Goal: Book appointment/travel/reservation

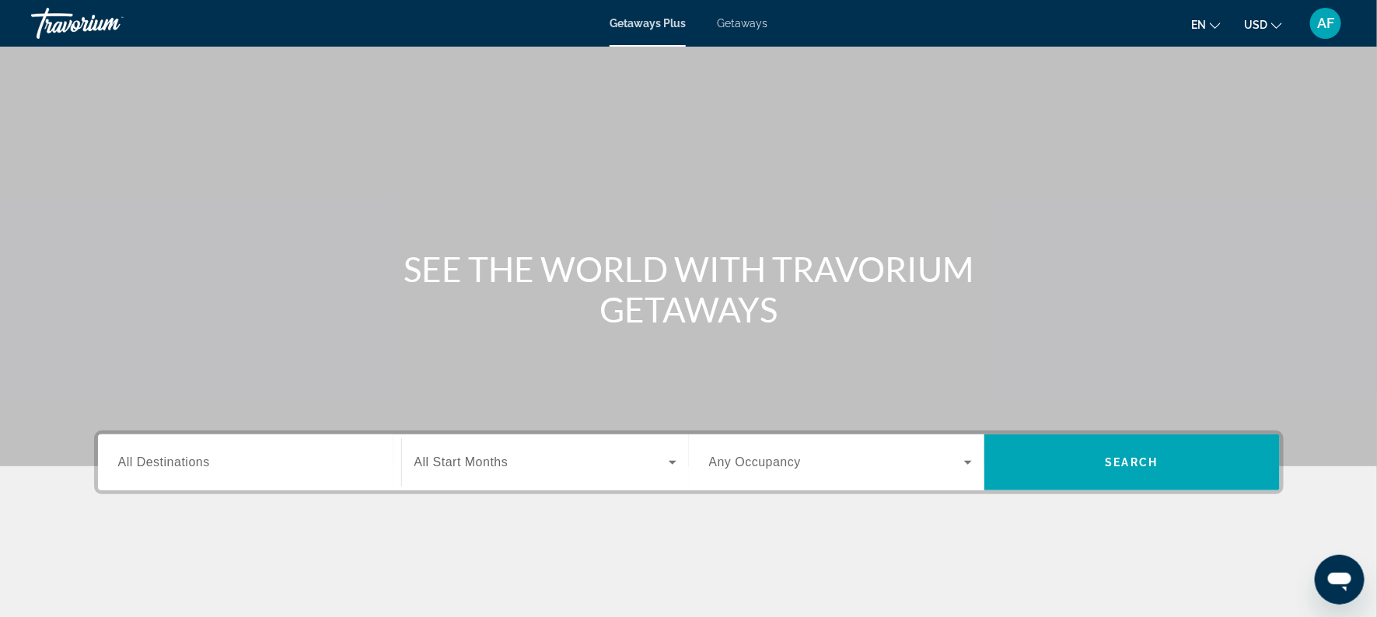
click at [727, 27] on span "Getaways" at bounding box center [742, 23] width 51 height 12
click at [130, 467] on span "All Destinations" at bounding box center [164, 462] width 92 height 13
click at [130, 467] on input "Destination All Destinations" at bounding box center [249, 463] width 263 height 19
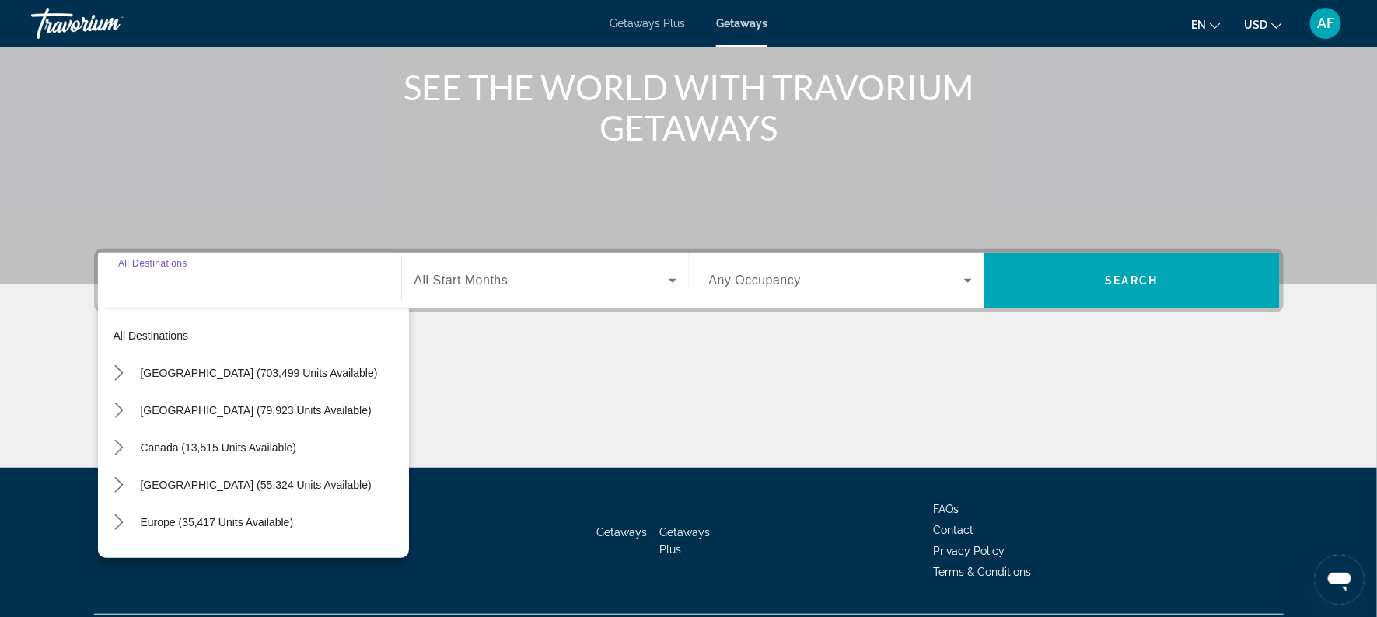
scroll to position [222, 0]
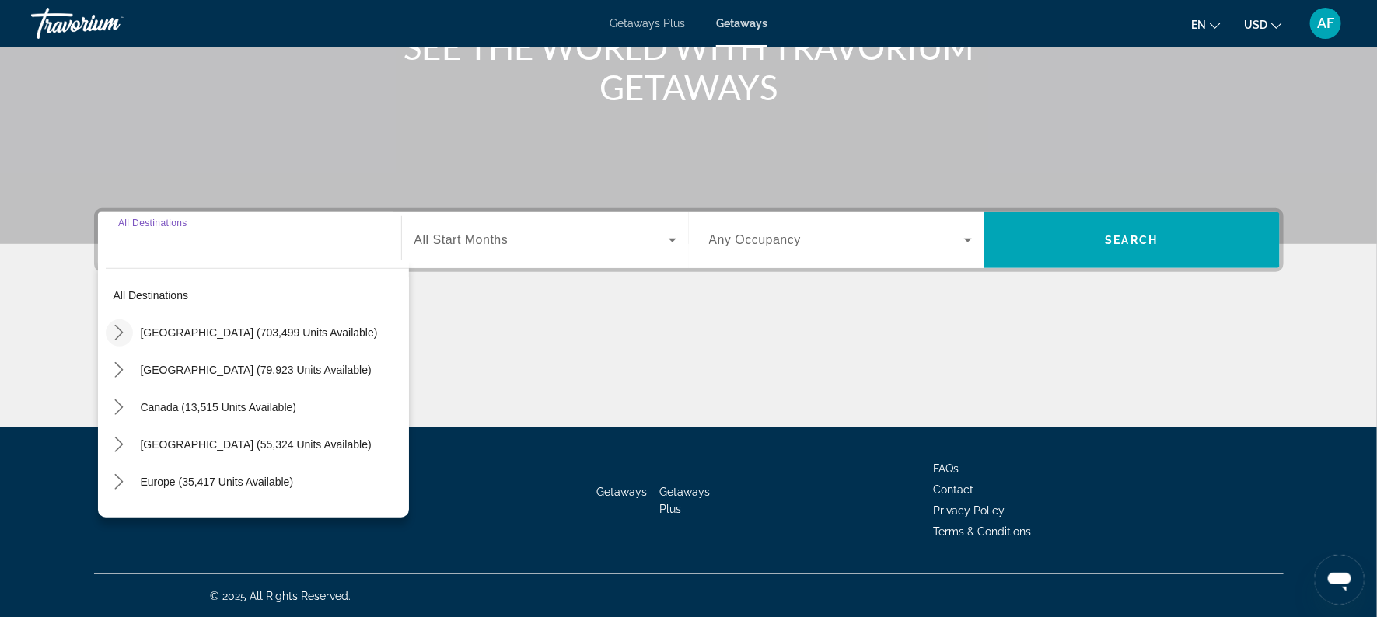
click at [111, 327] on icon "Toggle United States (703,499 units available) submenu" at bounding box center [119, 333] width 16 height 16
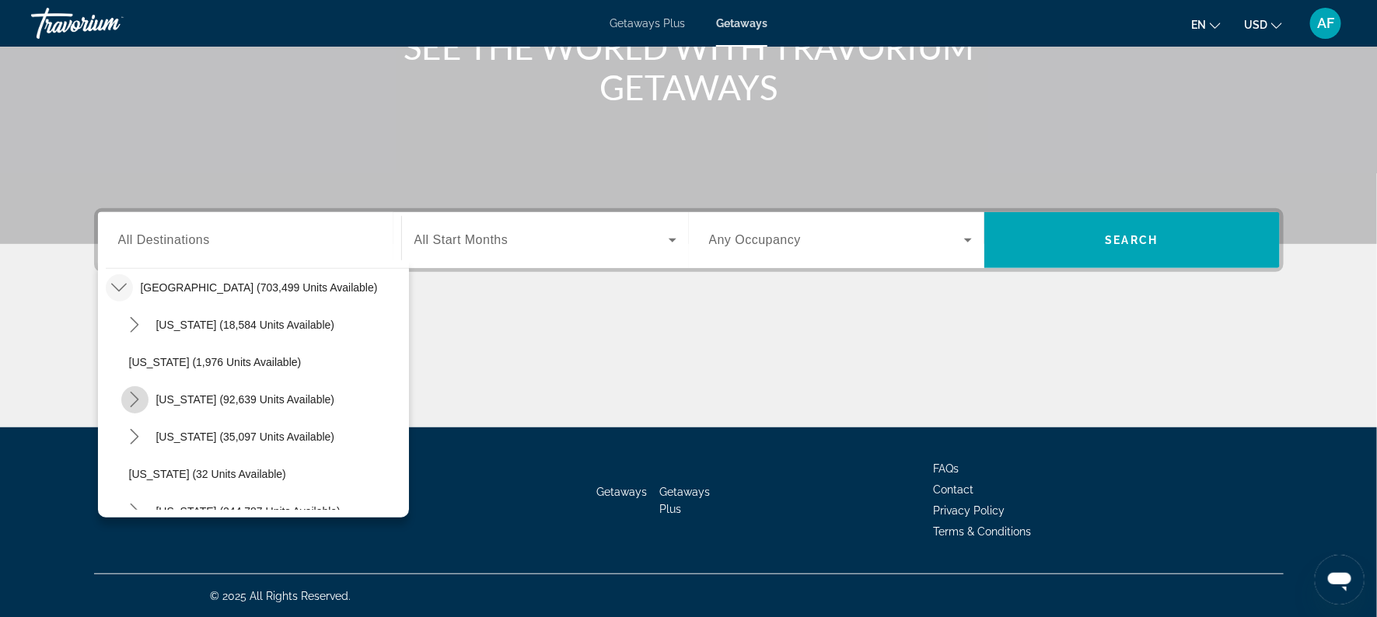
click at [127, 392] on icon "Toggle California (92,639 units available) submenu" at bounding box center [135, 400] width 16 height 16
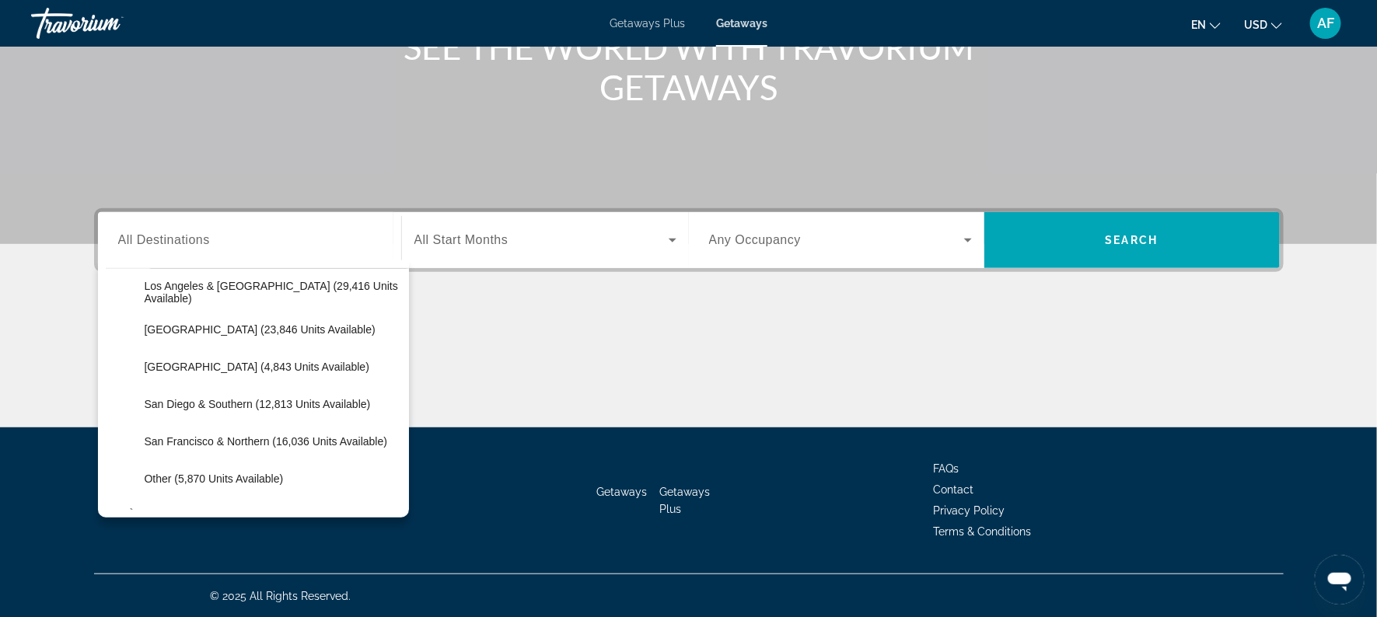
scroll to position [196, 0]
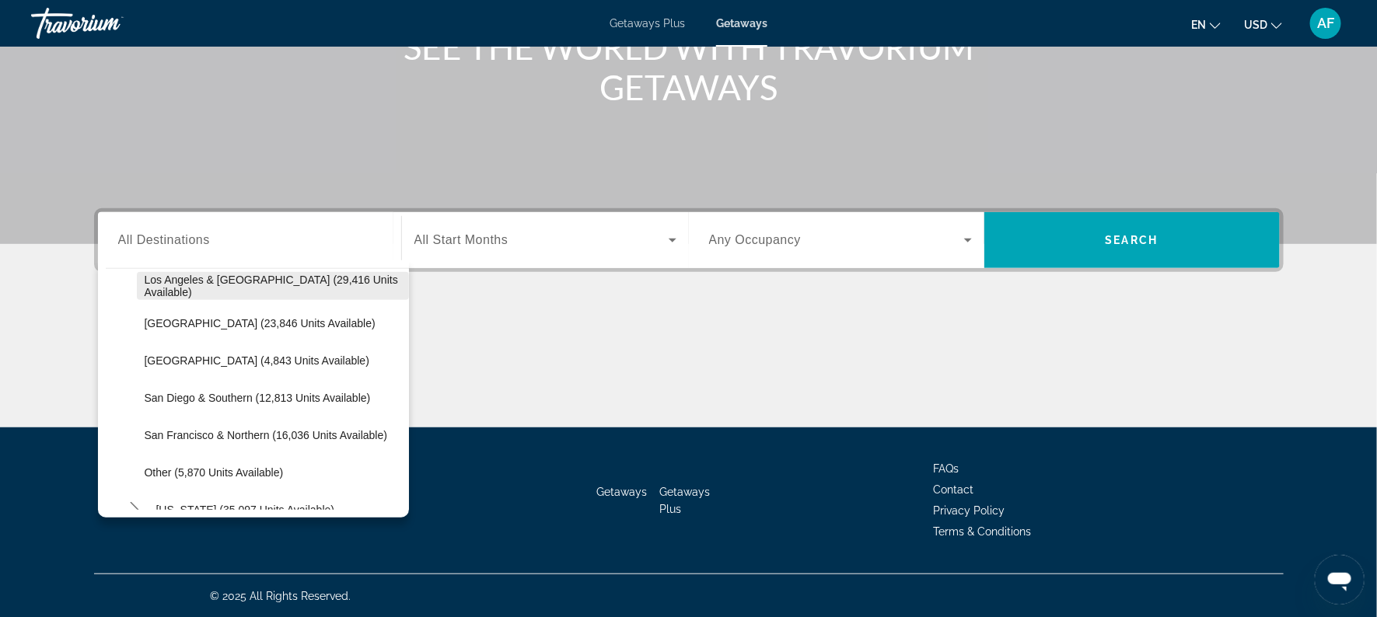
click at [232, 286] on span "Los Angeles & [GEOGRAPHIC_DATA] (29,416 units available)" at bounding box center [273, 286] width 257 height 25
type input "**********"
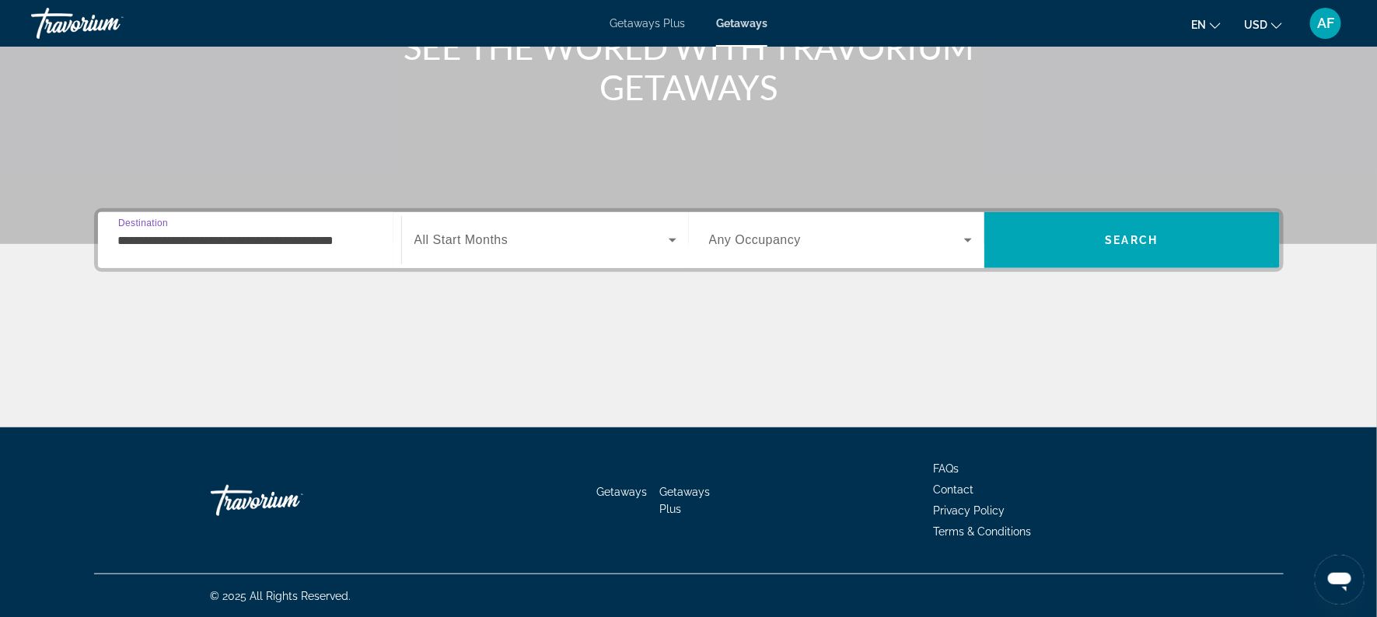
click at [475, 236] on span "All Start Months" at bounding box center [461, 239] width 94 height 13
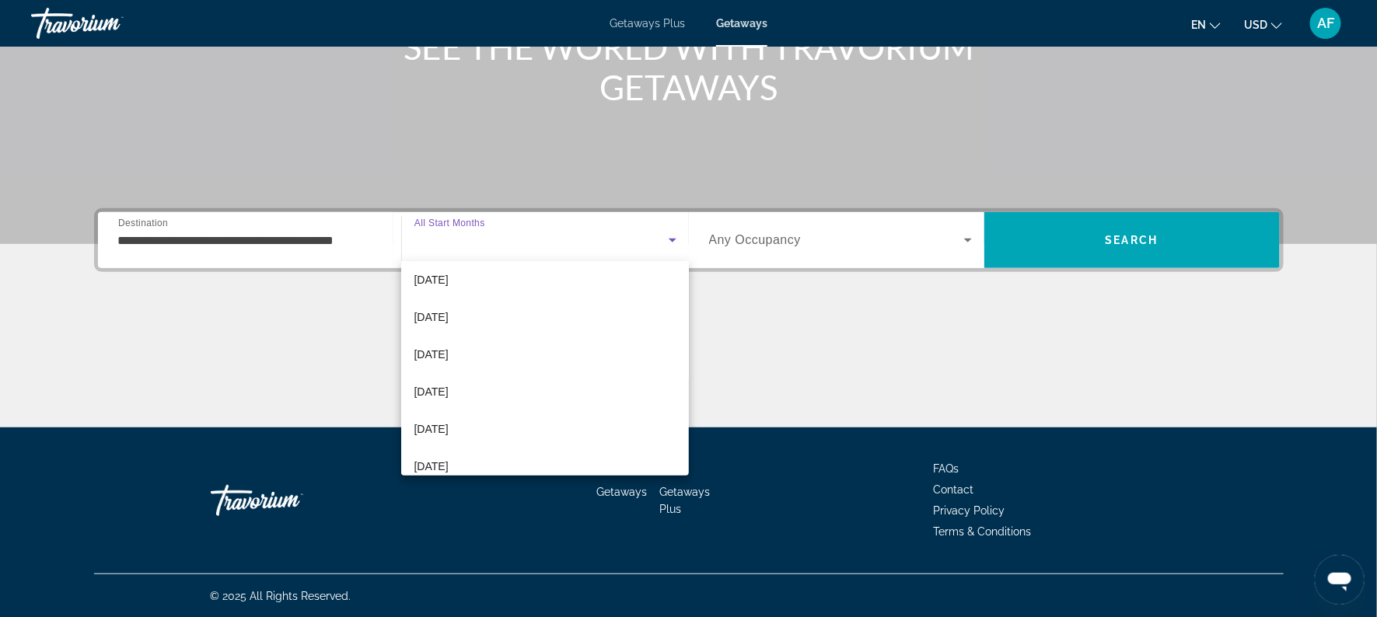
scroll to position [83, 0]
click at [448, 317] on span "[DATE]" at bounding box center [431, 315] width 34 height 19
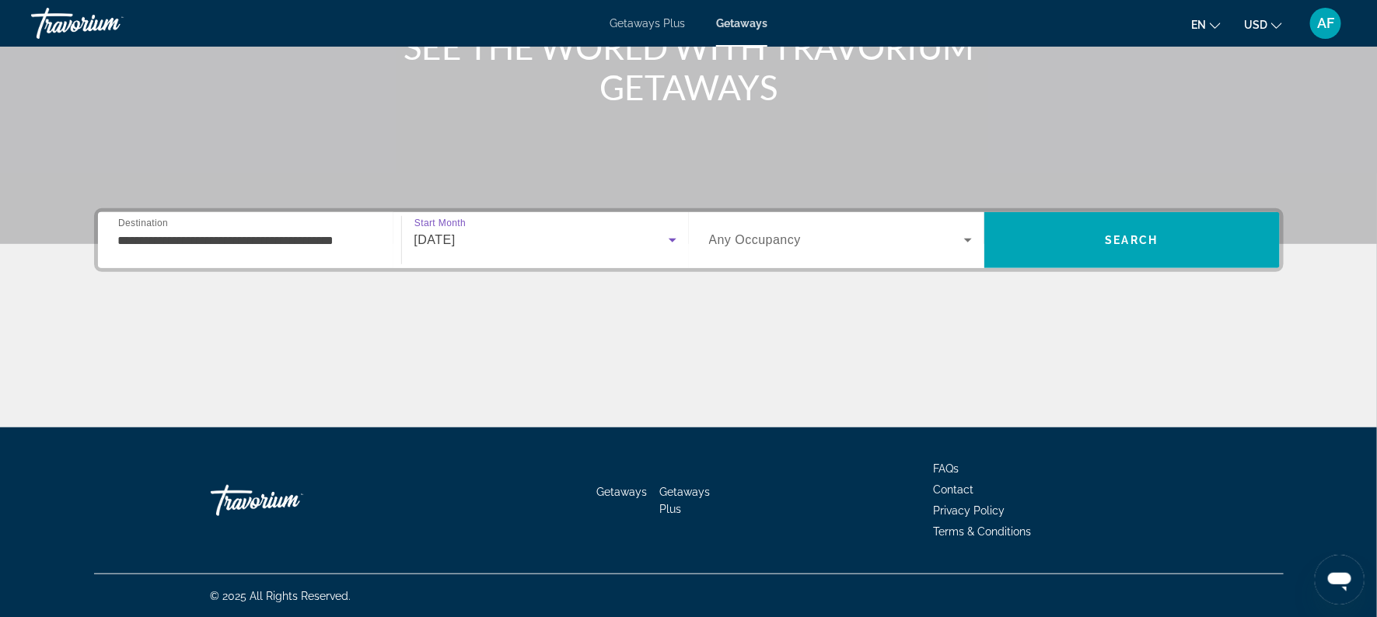
click at [563, 241] on div "[DATE]" at bounding box center [541, 240] width 254 height 19
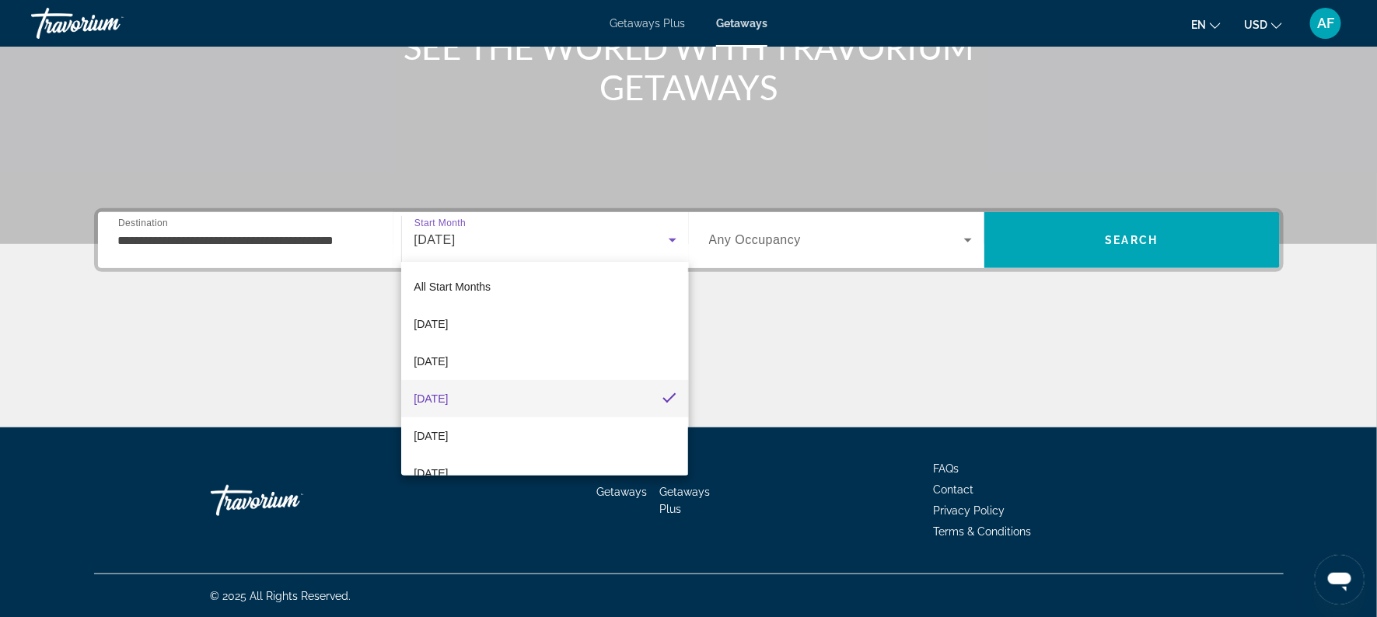
click at [1142, 245] on div at bounding box center [688, 308] width 1377 height 617
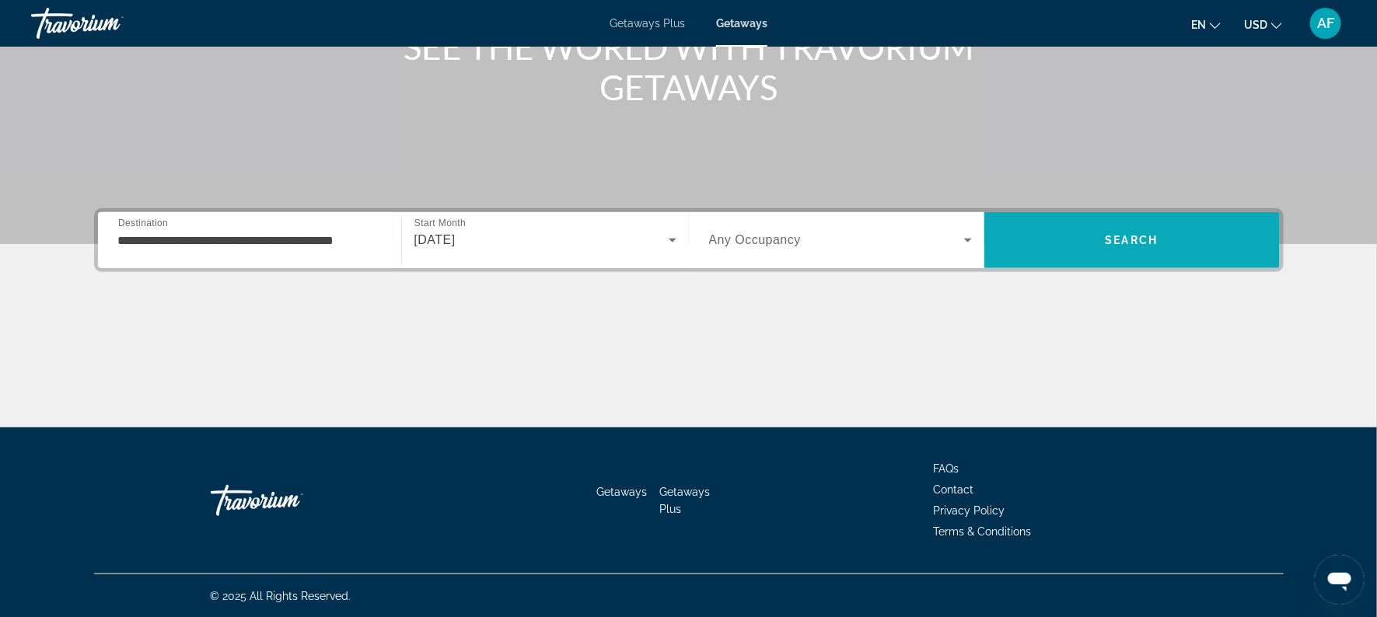
click at [1159, 225] on span "Search" at bounding box center [1131, 240] width 295 height 37
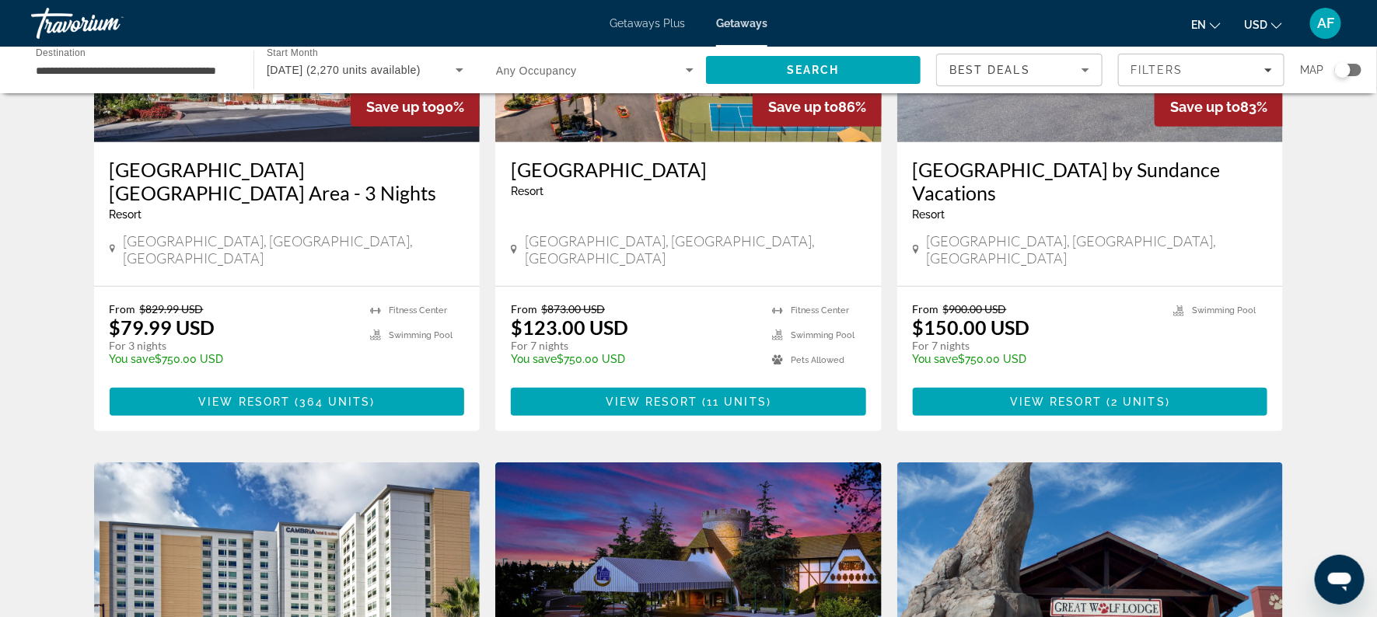
scroll to position [260, 0]
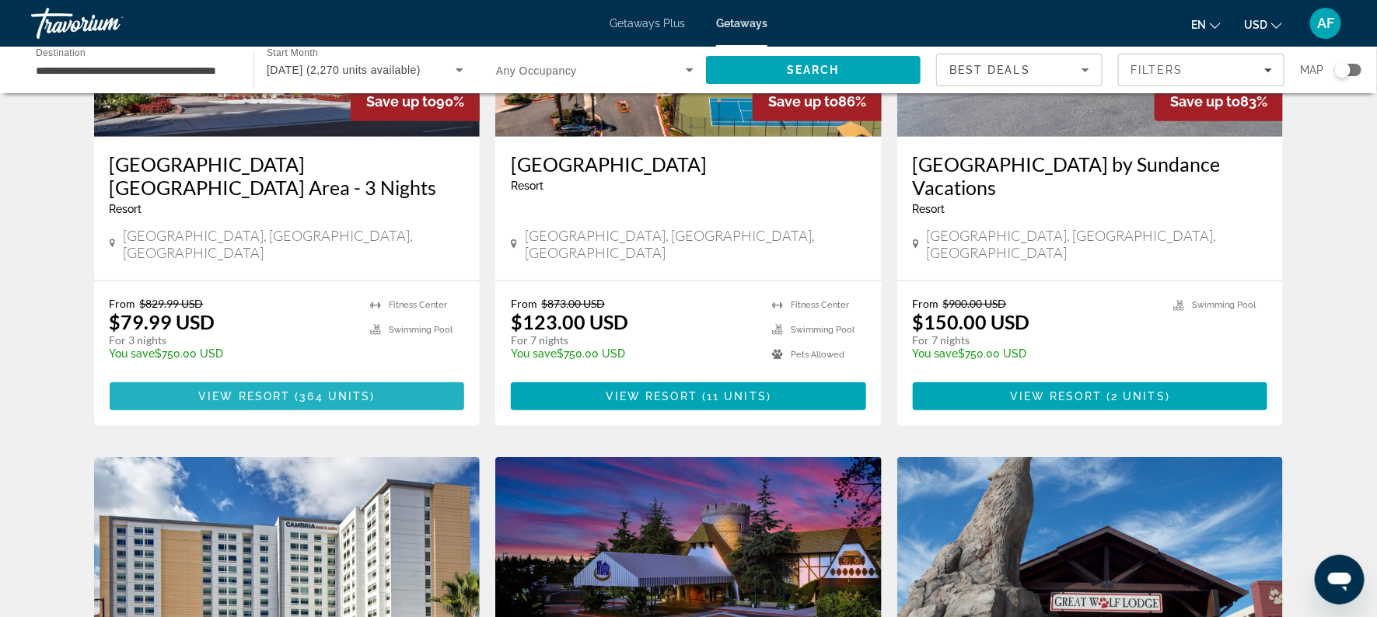
click at [257, 390] on span "View Resort" at bounding box center [244, 396] width 92 height 12
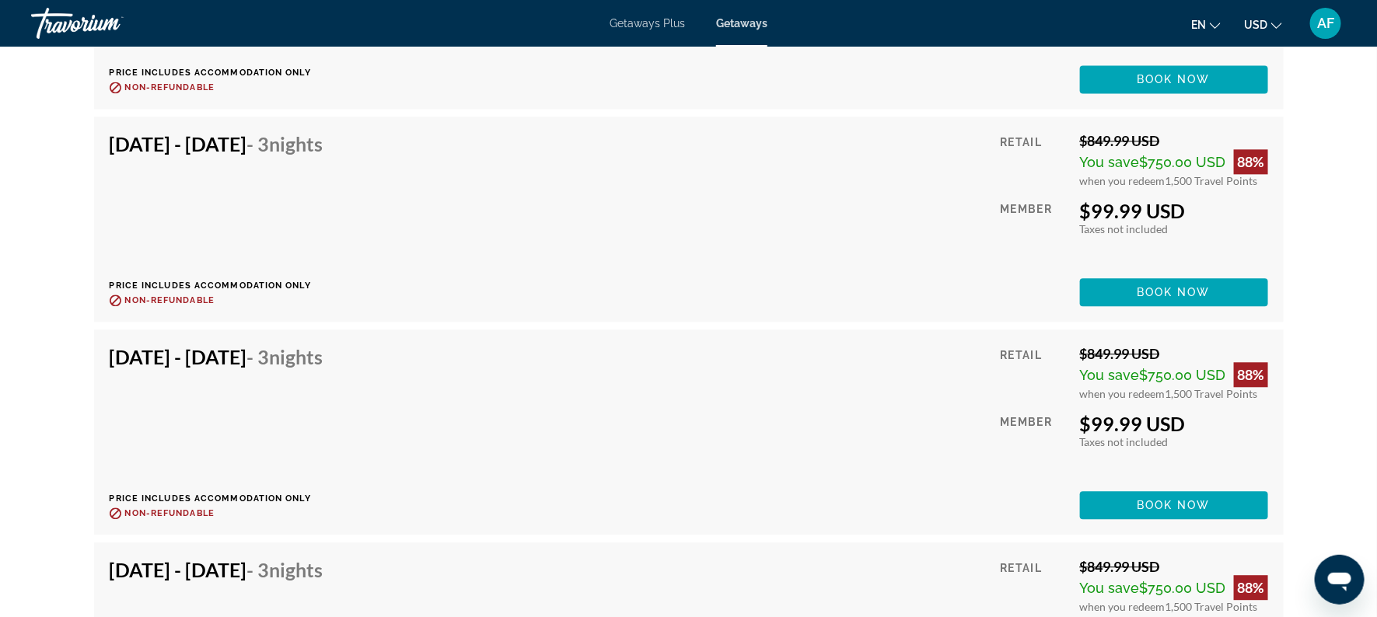
scroll to position [7088, 0]
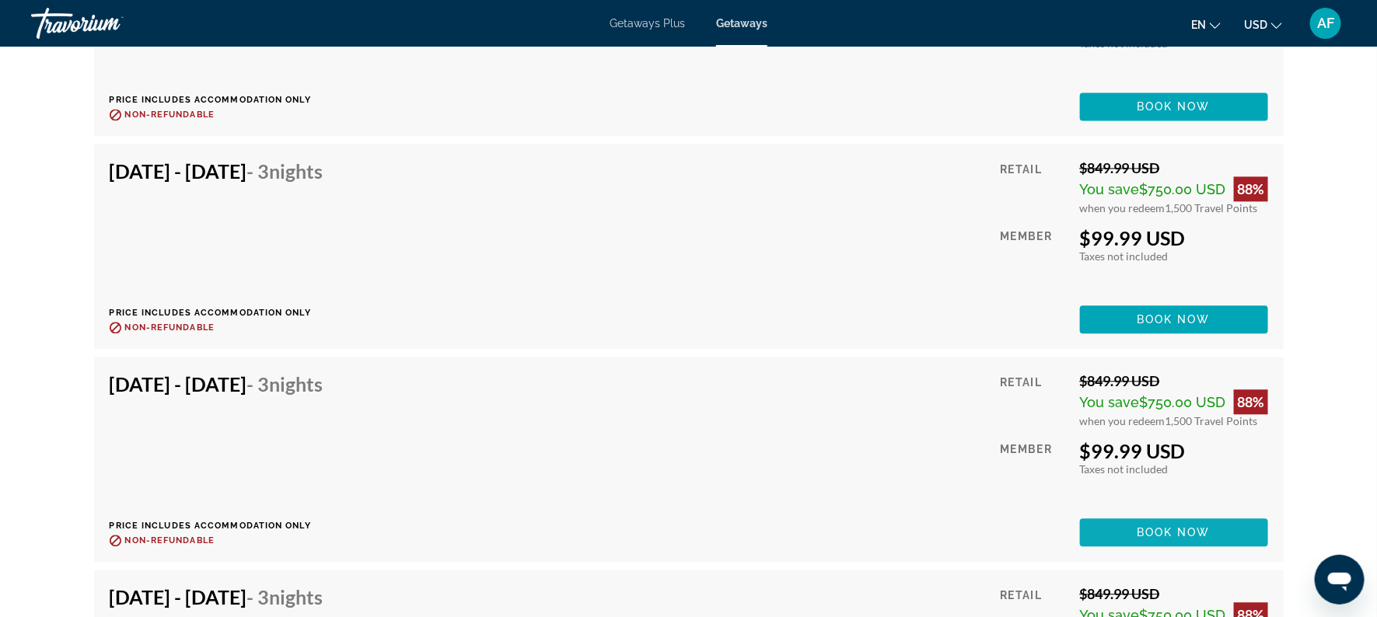
click at [1157, 526] on span "Book now" at bounding box center [1174, 532] width 74 height 12
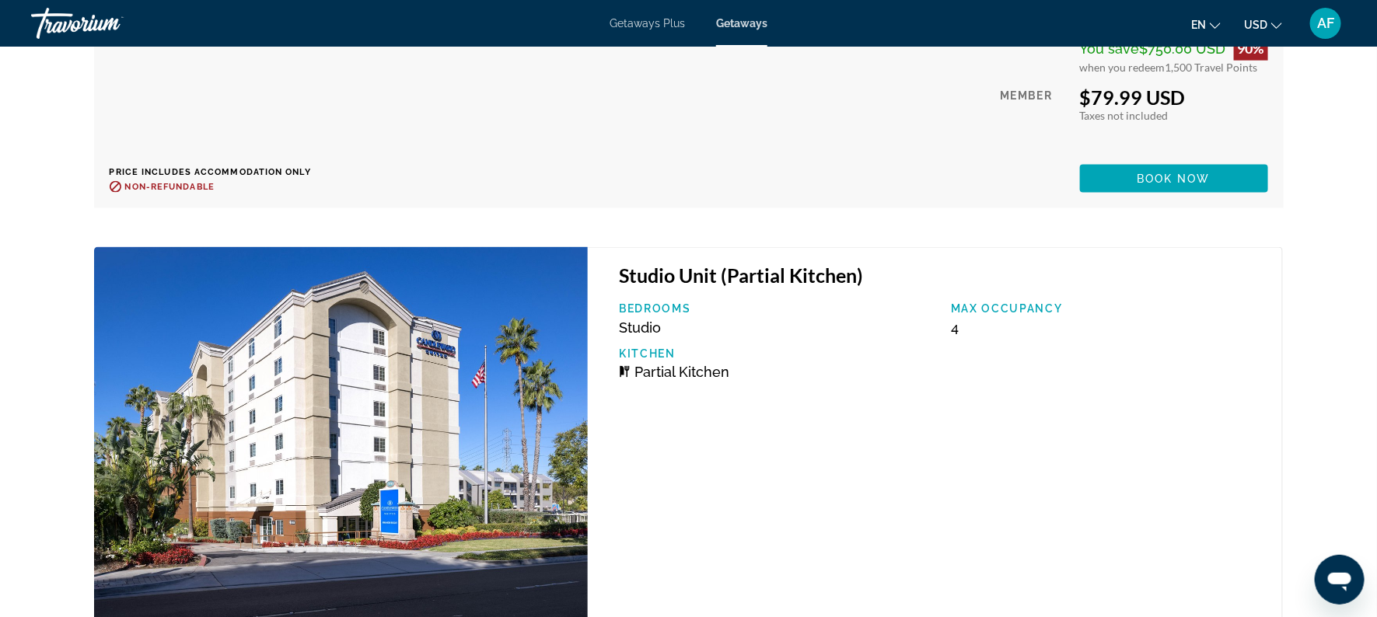
scroll to position [9139, 0]
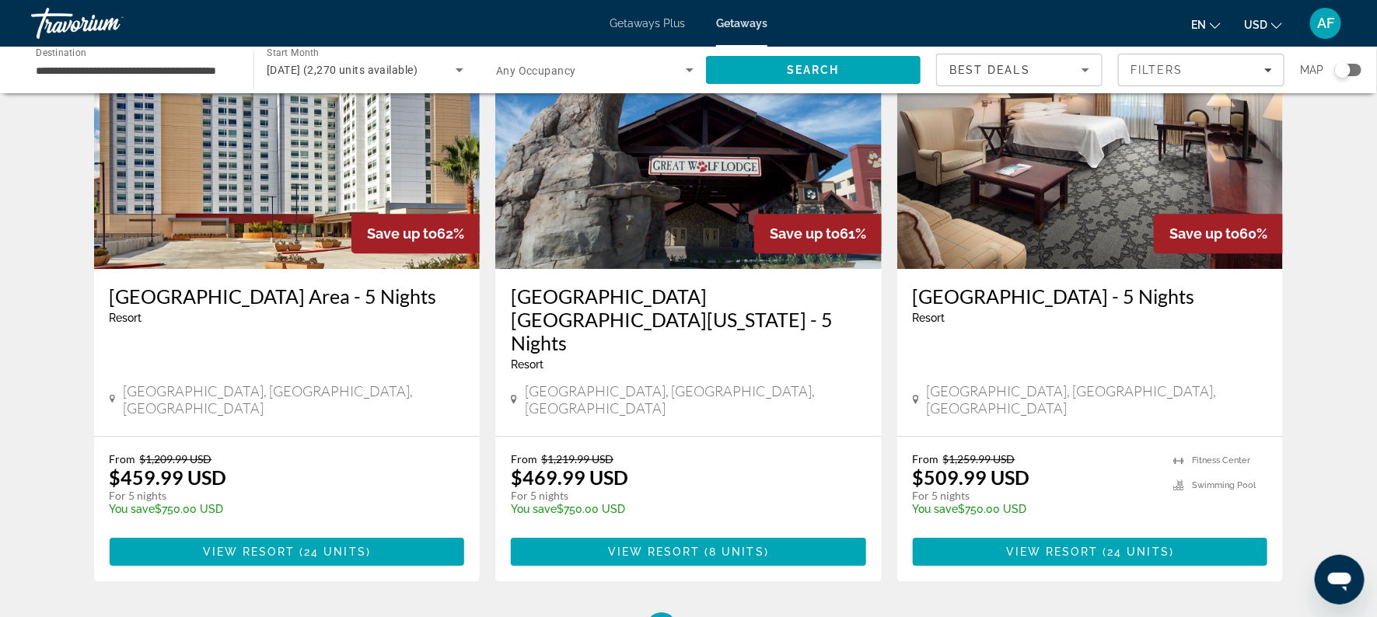
scroll to position [1884, 0]
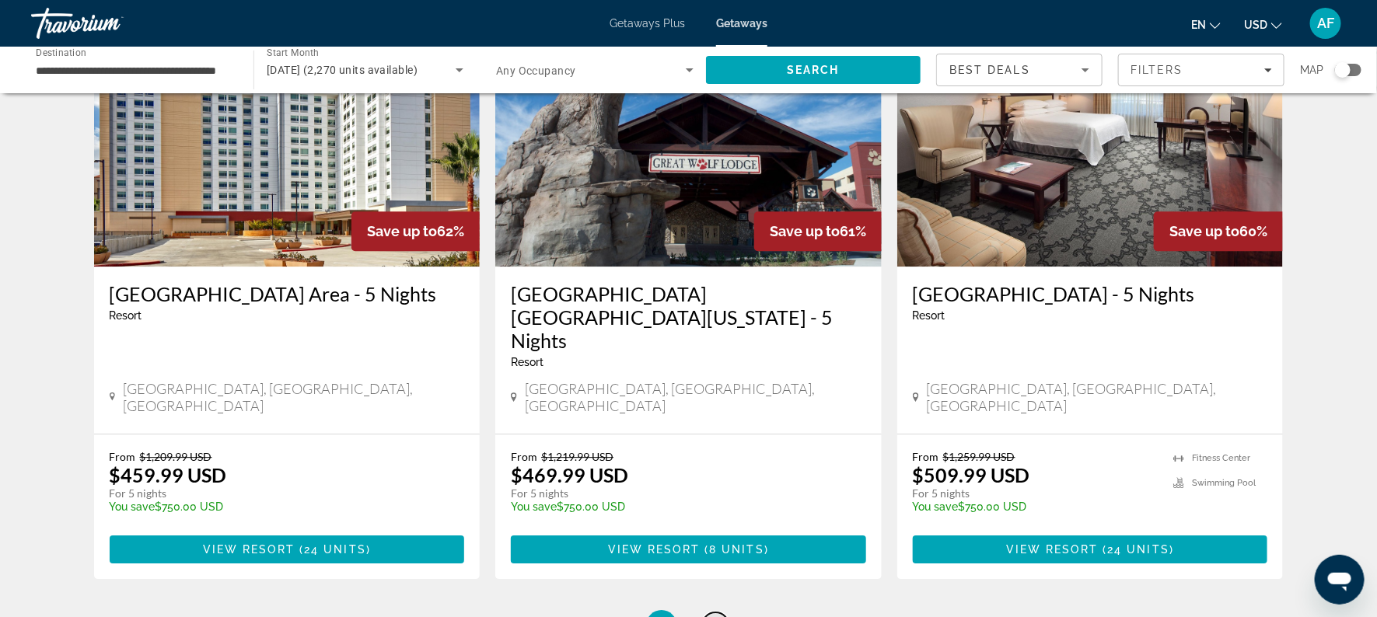
click at [716, 617] on span "2" at bounding box center [716, 625] width 8 height 17
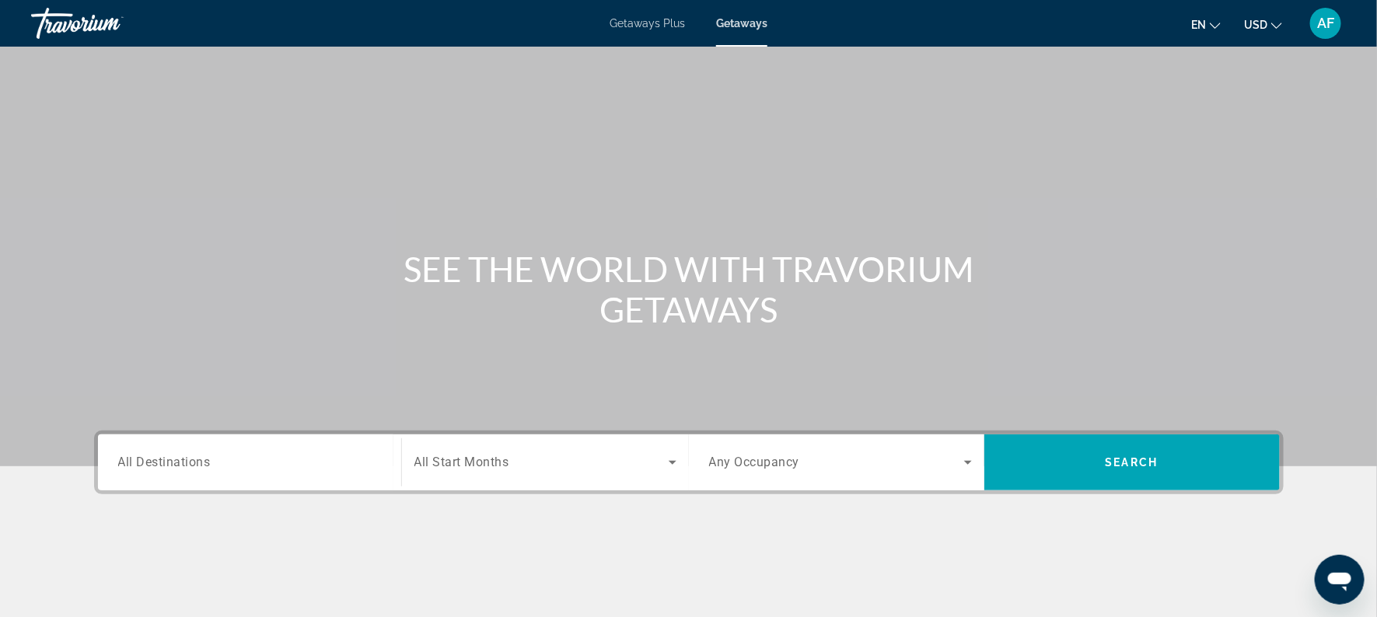
click at [313, 442] on div "Search widget" at bounding box center [249, 463] width 263 height 44
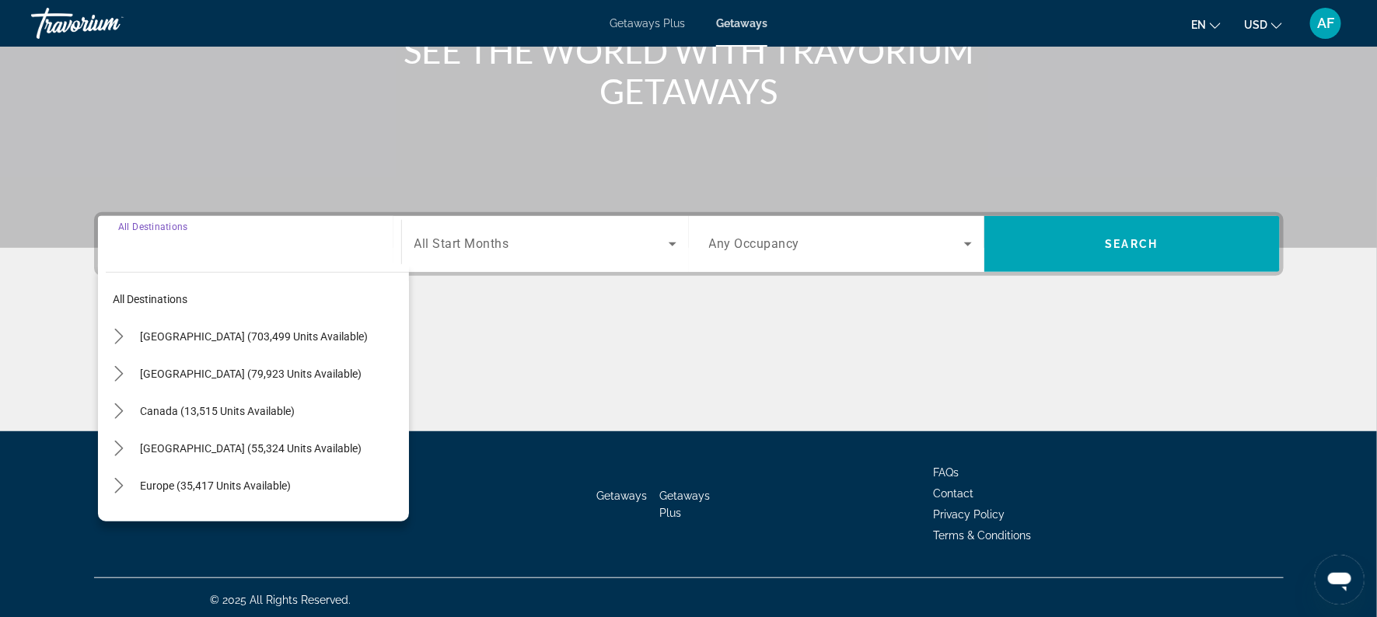
scroll to position [222, 0]
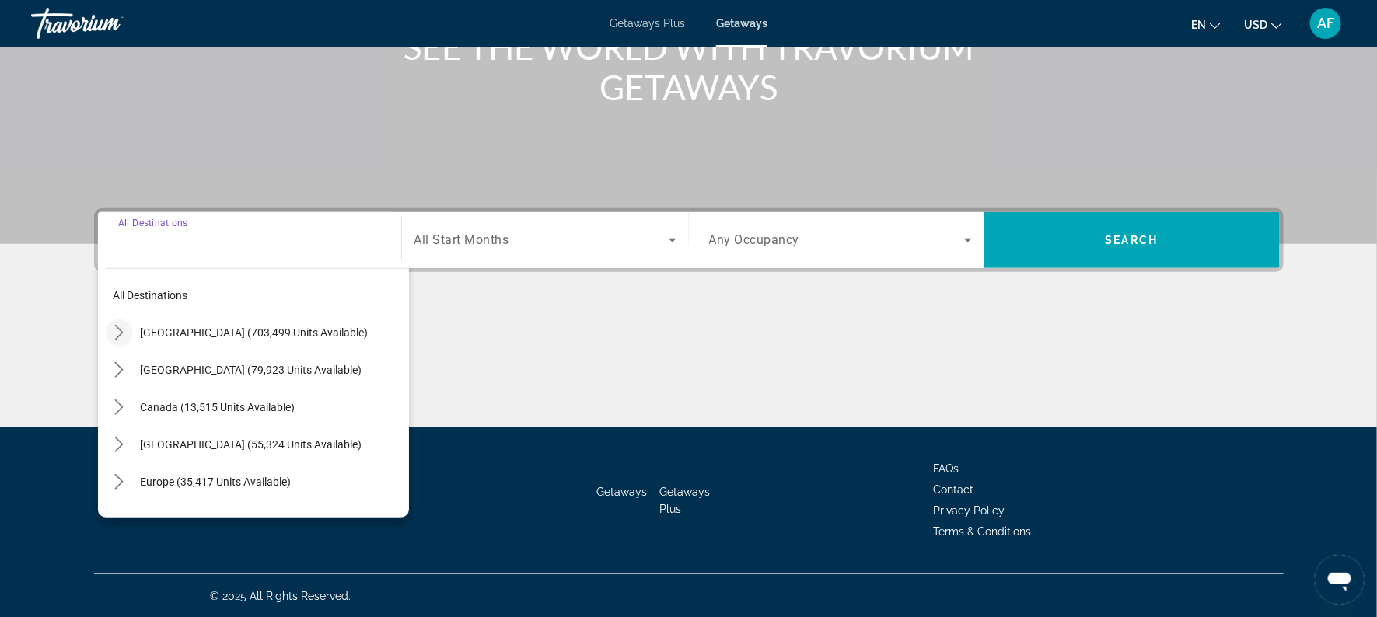
click at [116, 332] on icon "Toggle United States (703,499 units available) submenu" at bounding box center [119, 333] width 16 height 16
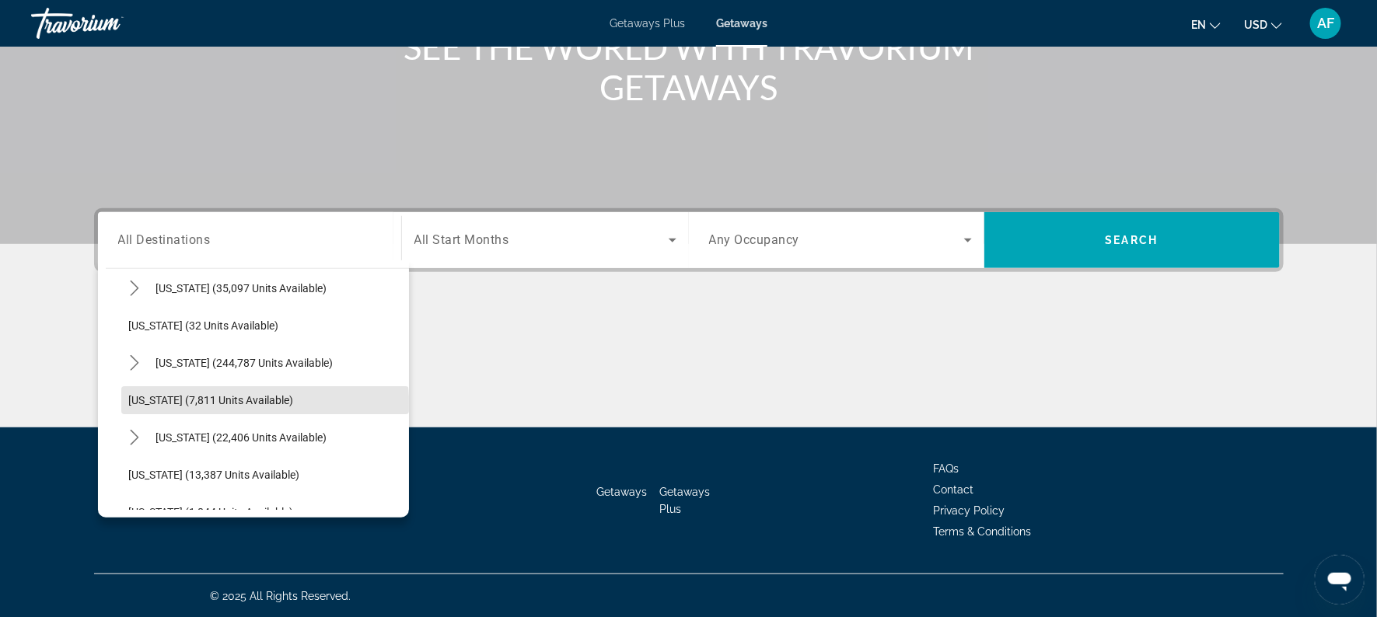
scroll to position [192, 0]
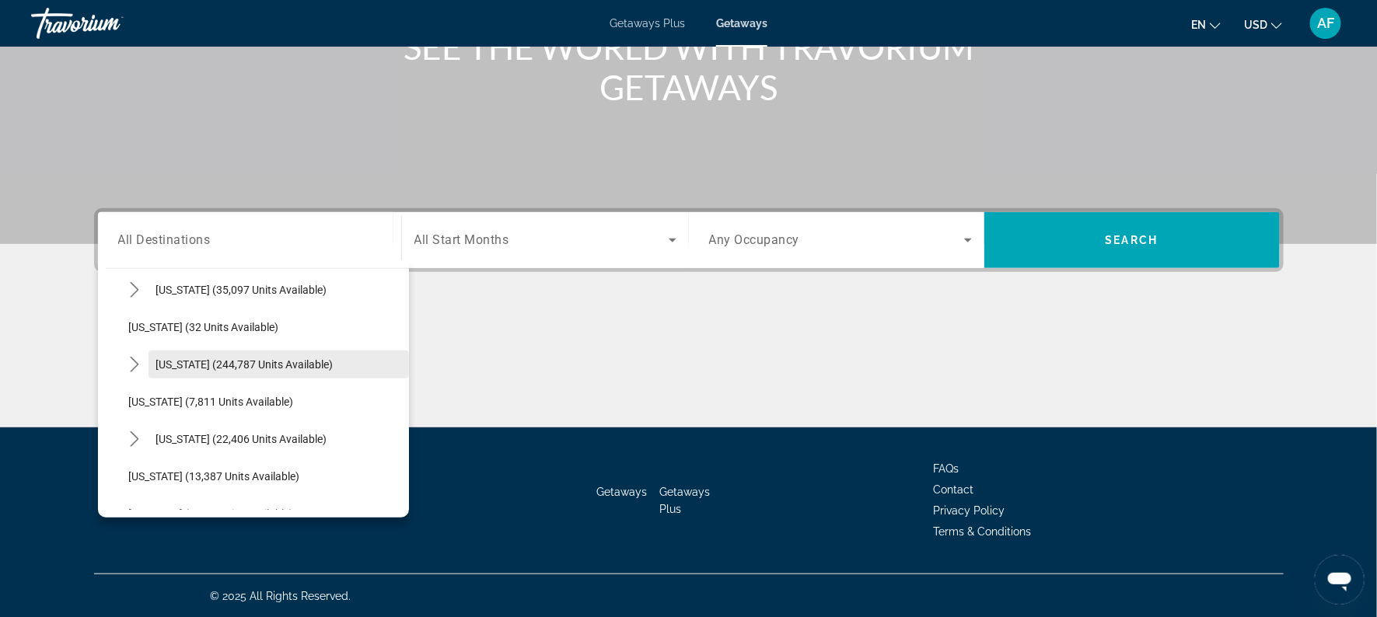
click at [219, 366] on span "[US_STATE] (244,787 units available)" at bounding box center [244, 364] width 177 height 12
type input "**********"
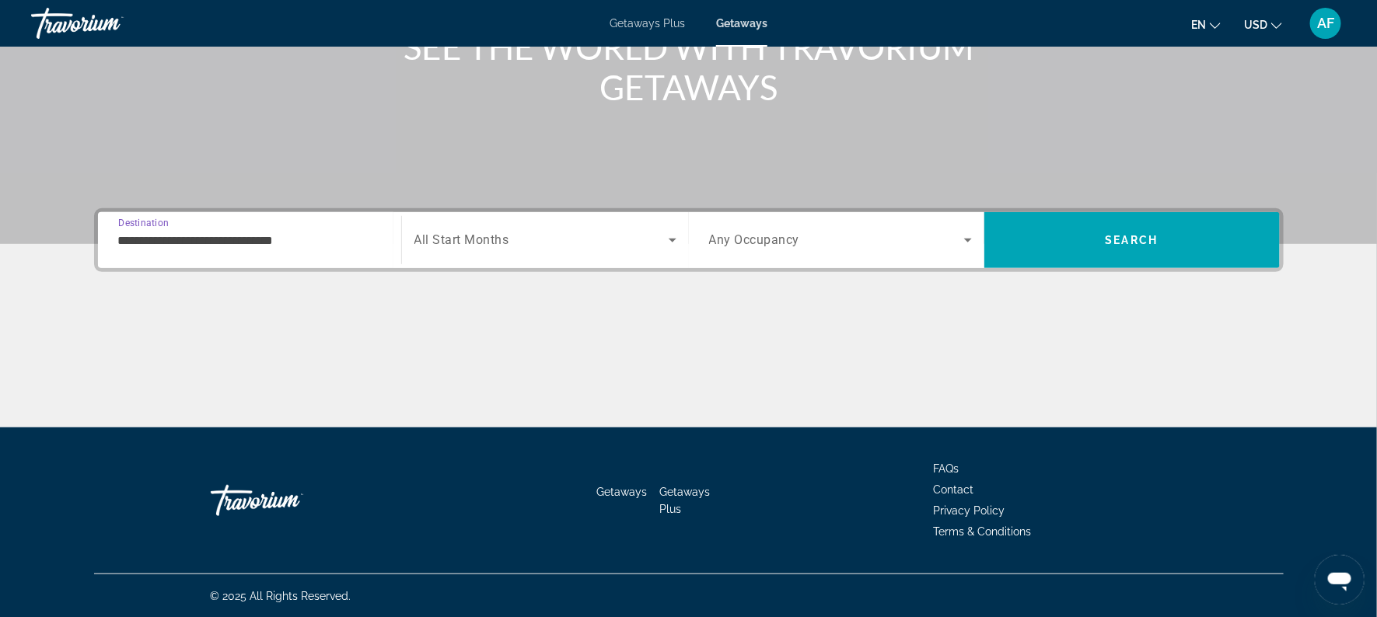
click at [446, 229] on div "Search widget" at bounding box center [545, 241] width 262 height 44
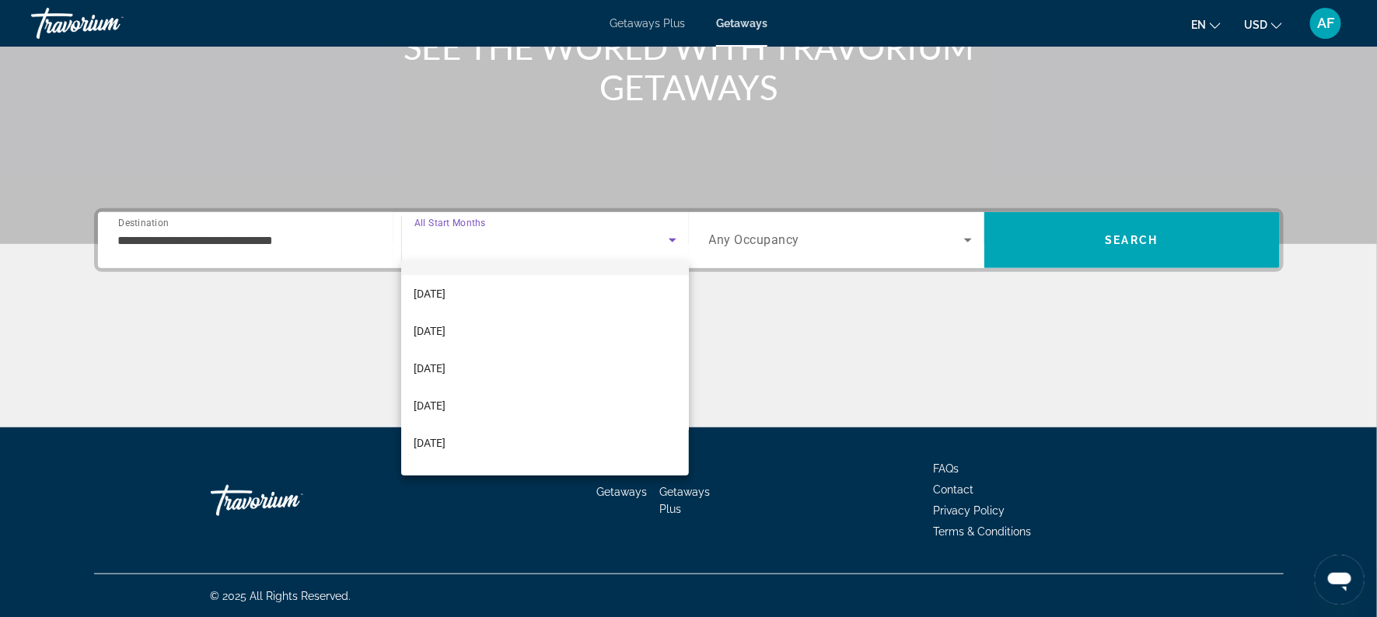
scroll to position [33, 0]
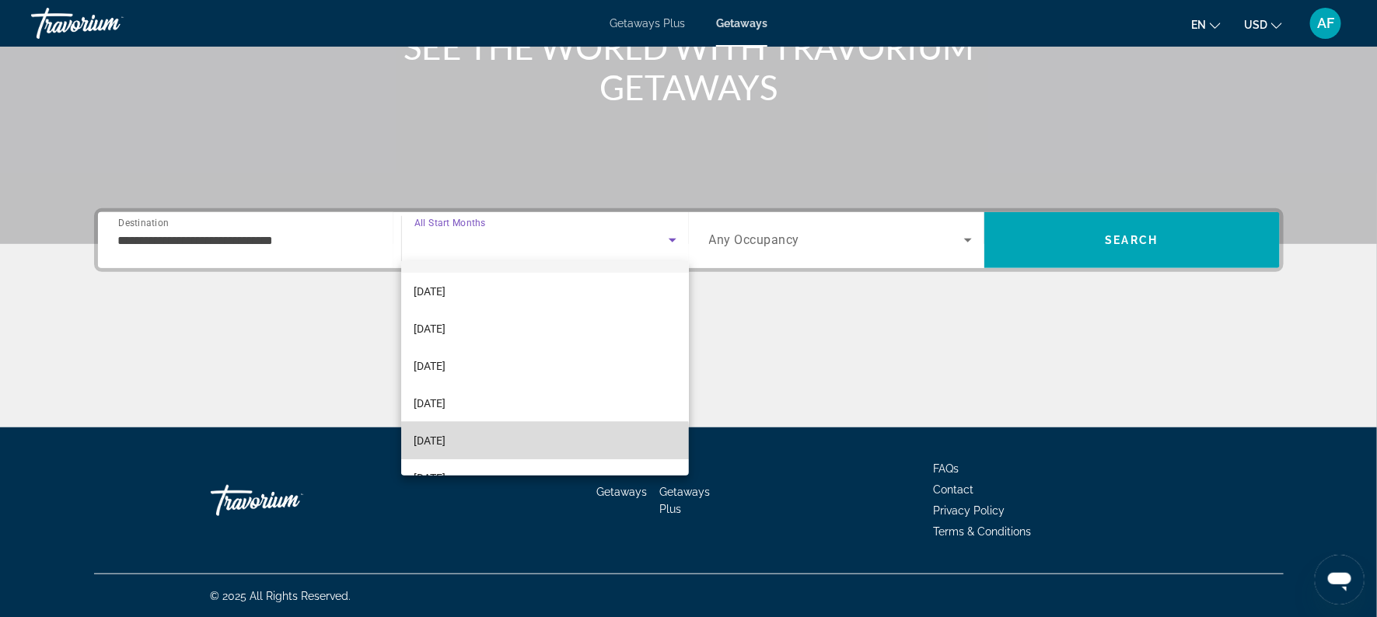
click at [467, 451] on mat-option "[DATE]" at bounding box center [544, 440] width 287 height 37
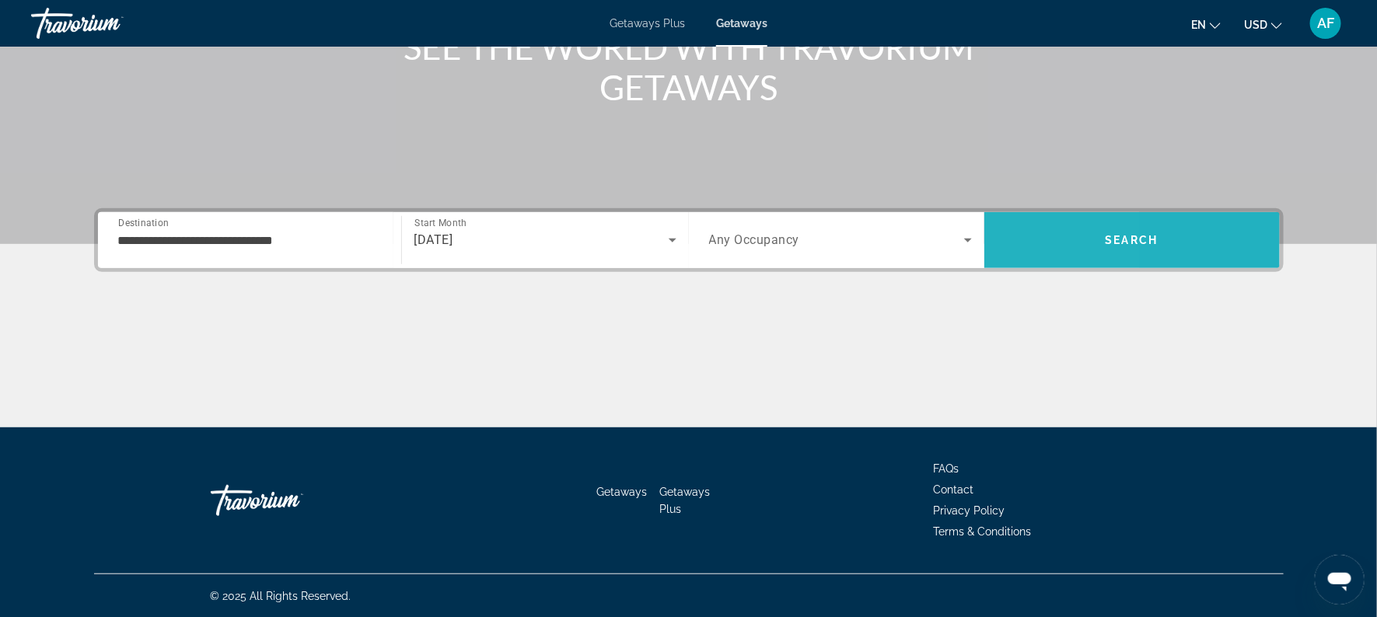
click at [1013, 250] on span "Search" at bounding box center [1131, 240] width 295 height 37
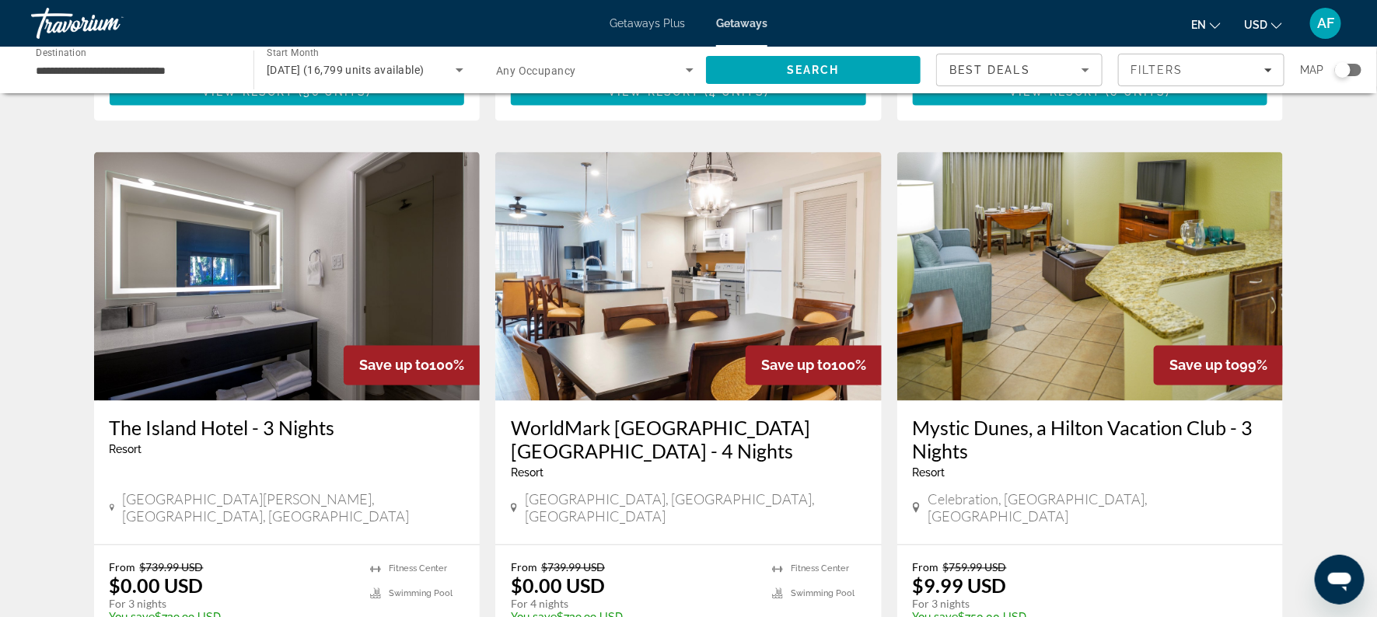
scroll to position [1194, 0]
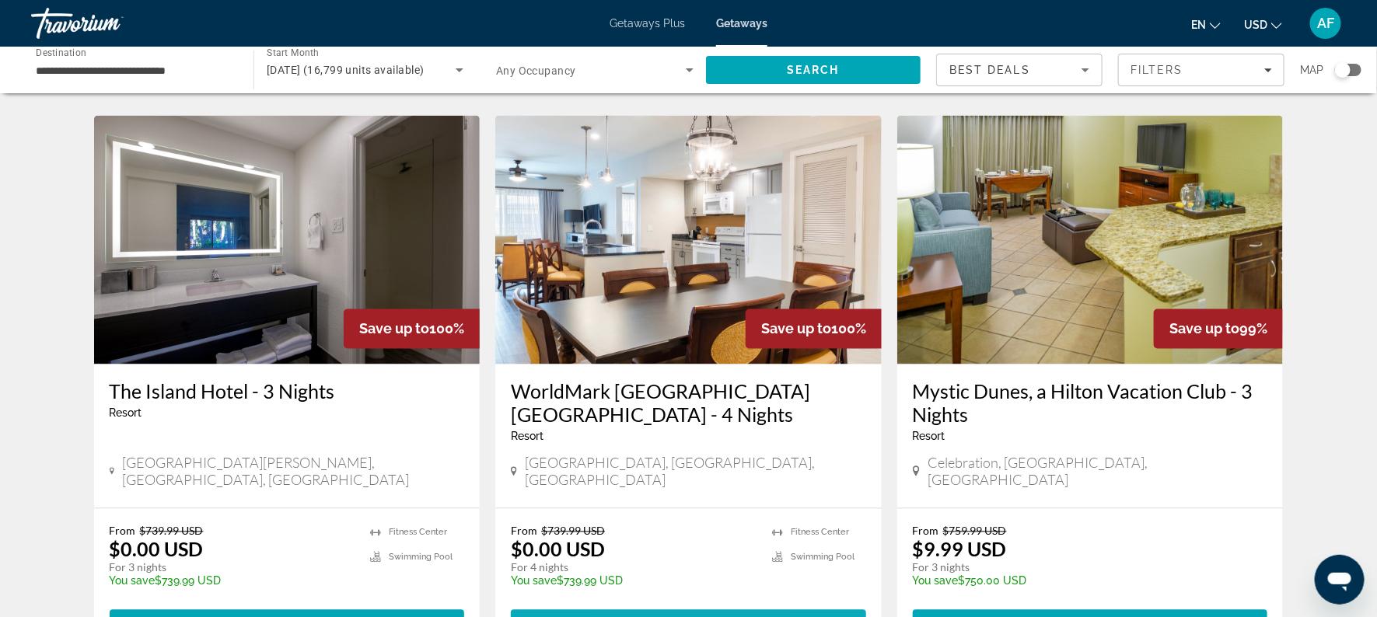
click at [643, 617] on span "View Resort" at bounding box center [654, 624] width 92 height 12
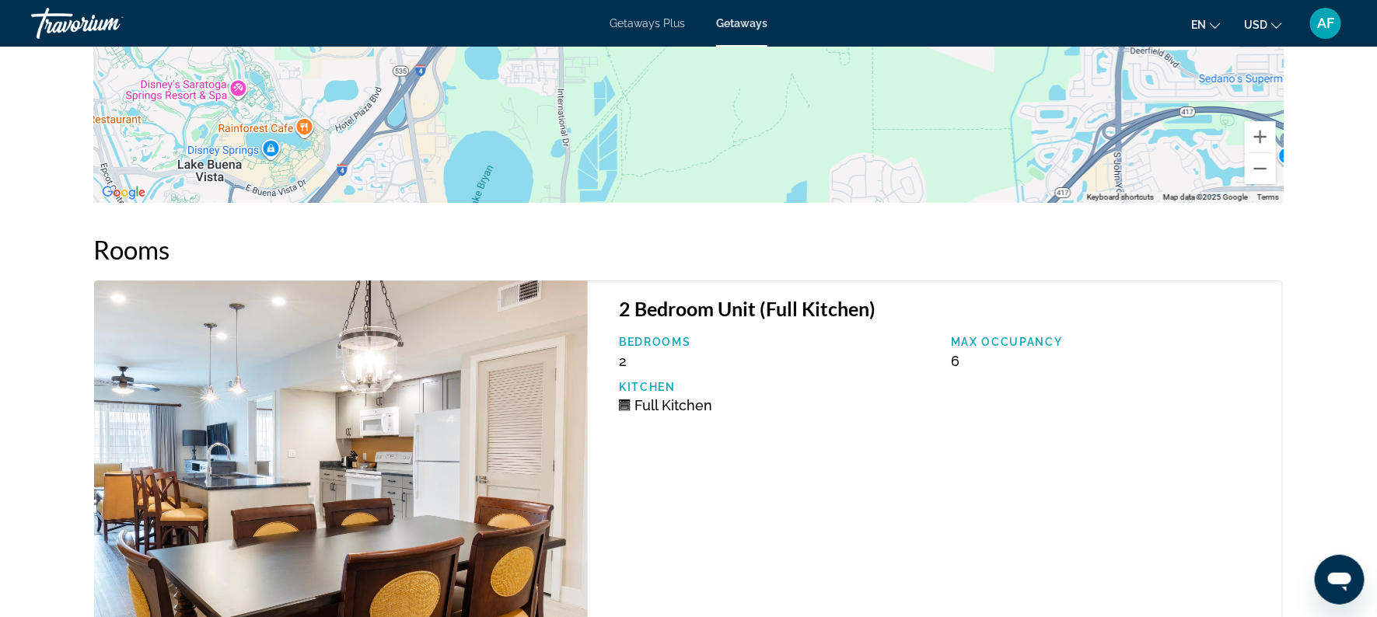
scroll to position [232, 0]
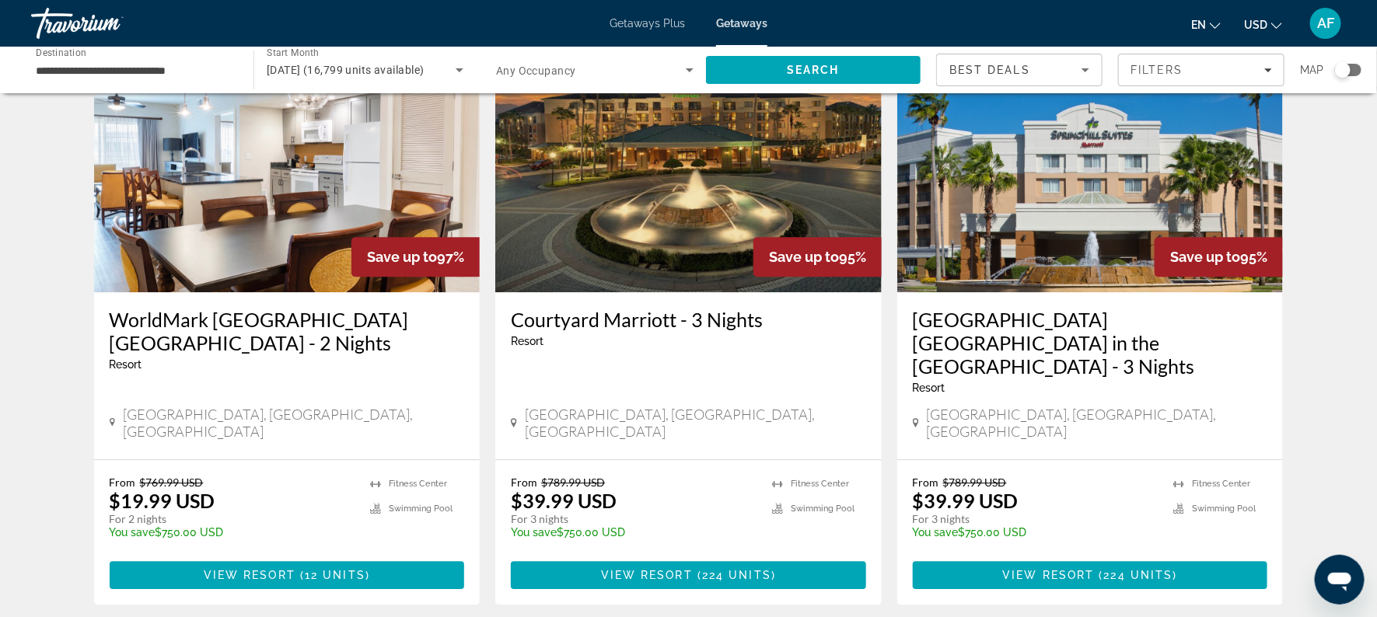
scroll to position [1838, 0]
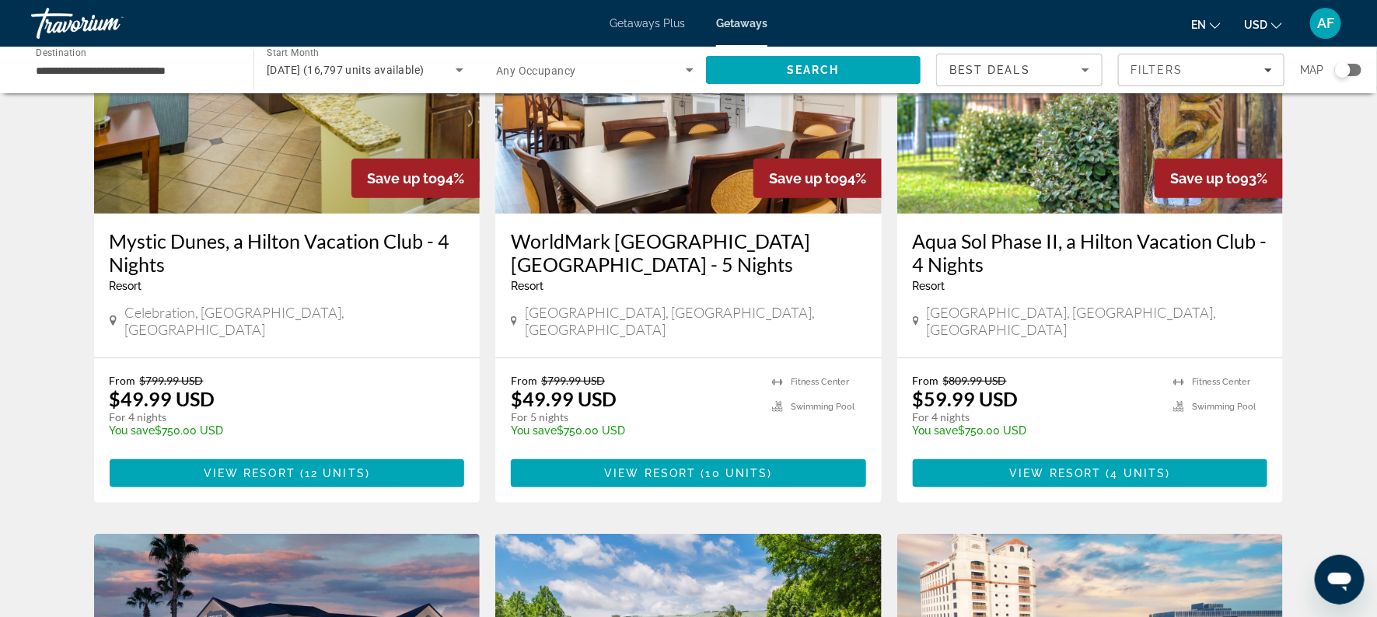
scroll to position [185, 0]
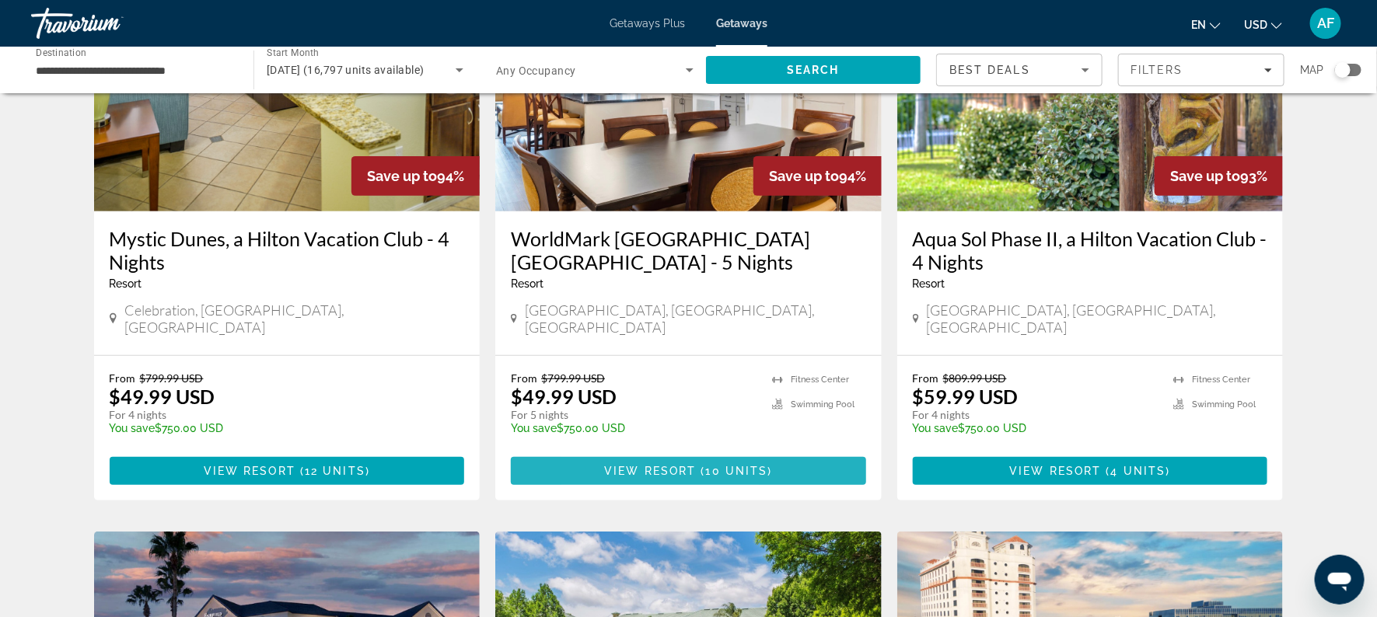
click at [615, 465] on span "View Resort" at bounding box center [650, 471] width 92 height 12
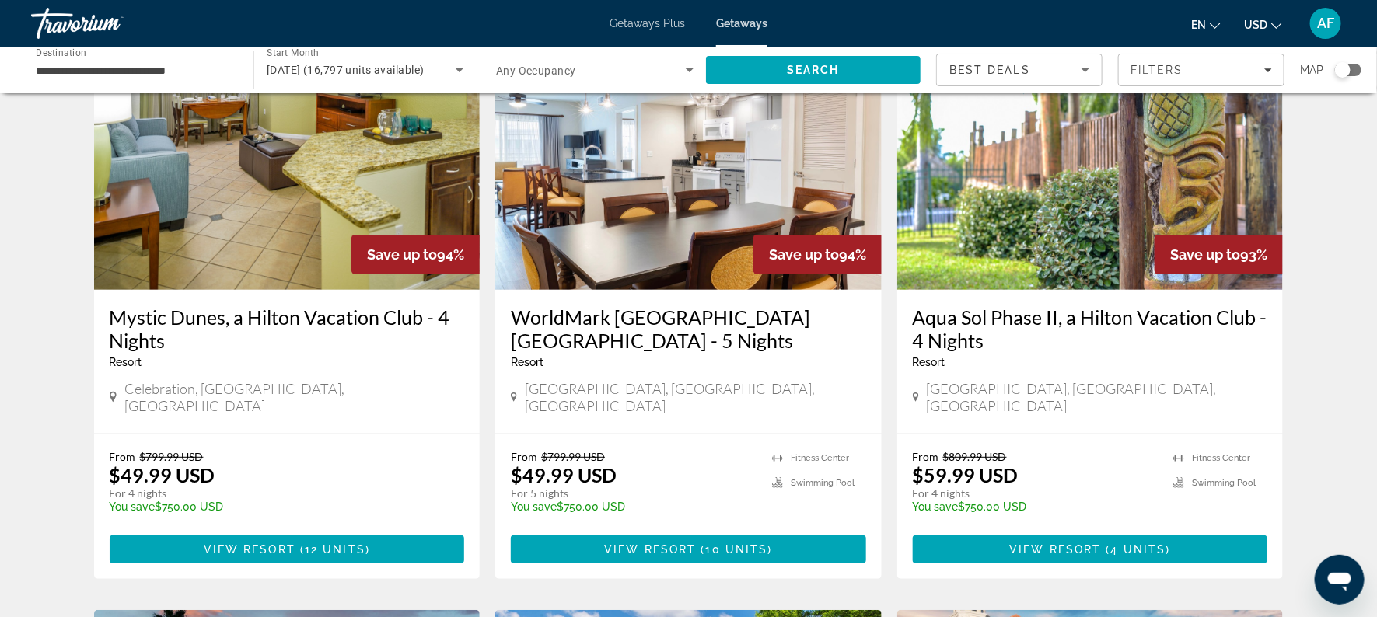
scroll to position [110, 0]
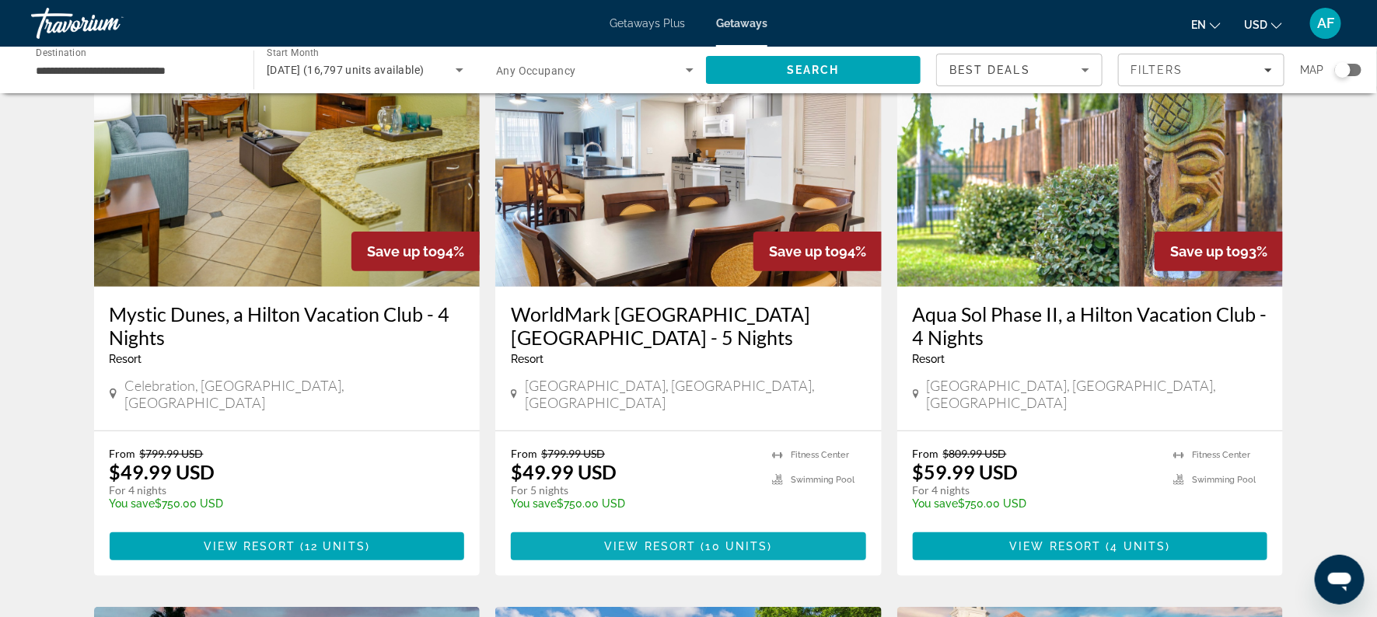
click at [575, 528] on span "Main content" at bounding box center [688, 546] width 355 height 37
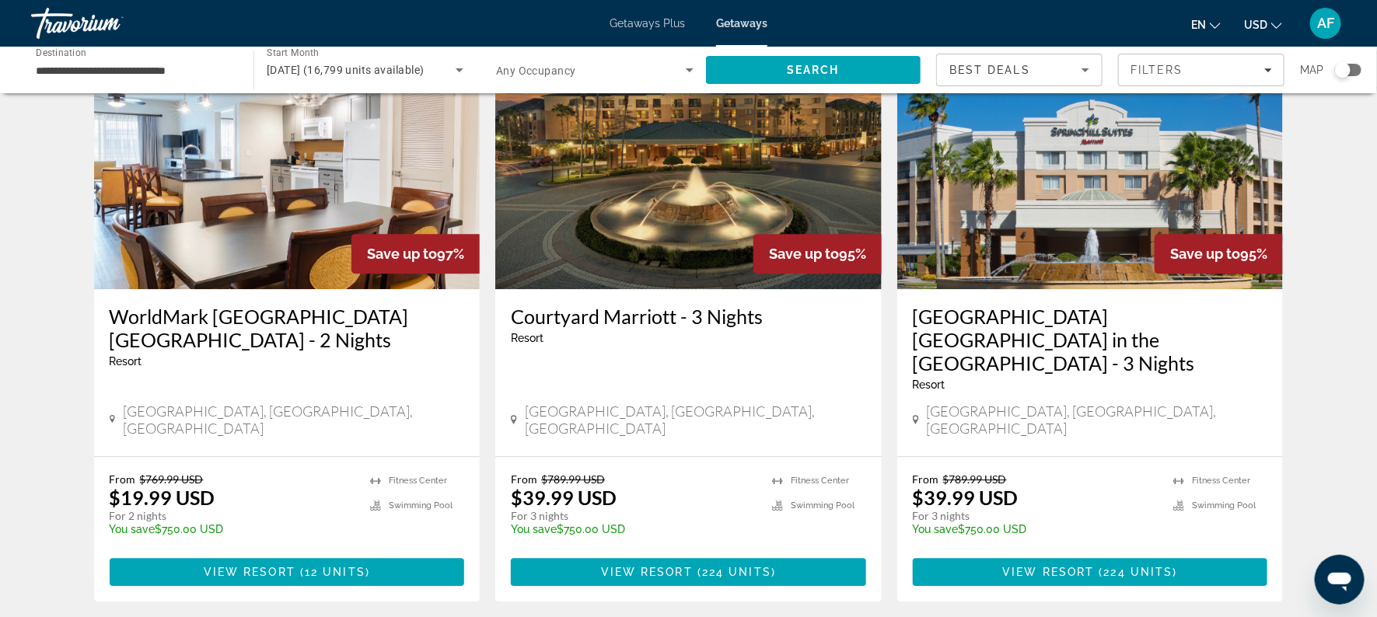
scroll to position [1836, 0]
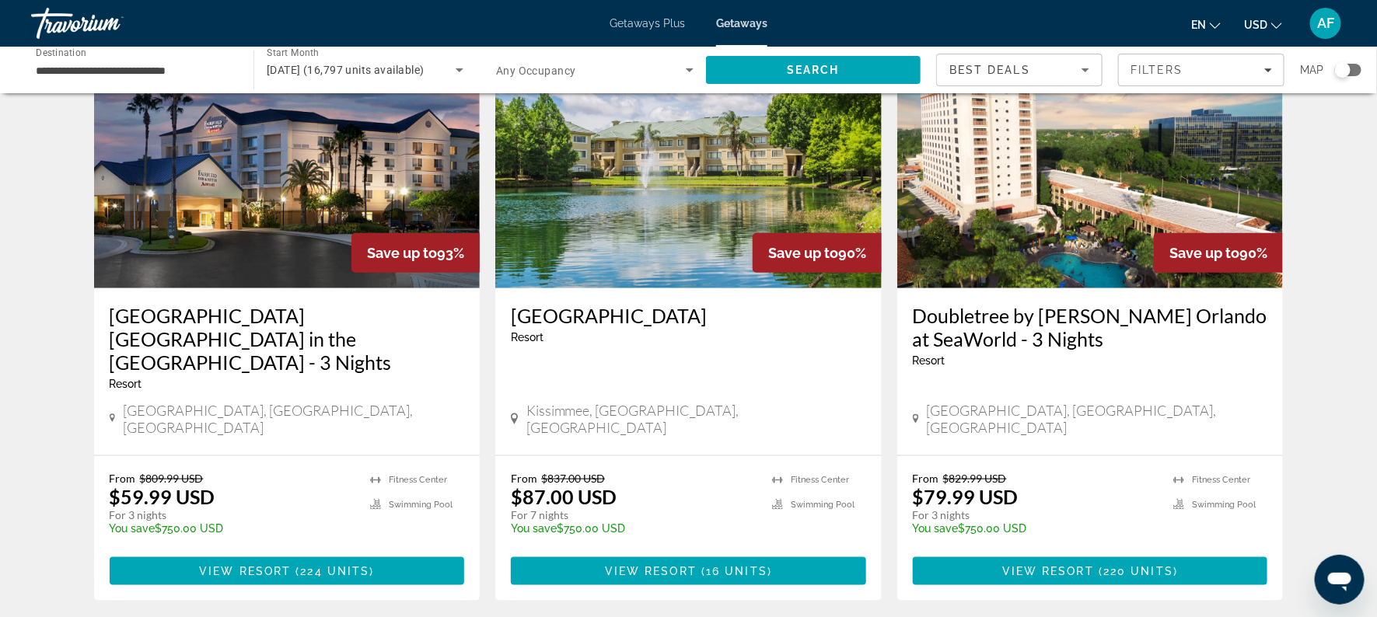
scroll to position [680, 0]
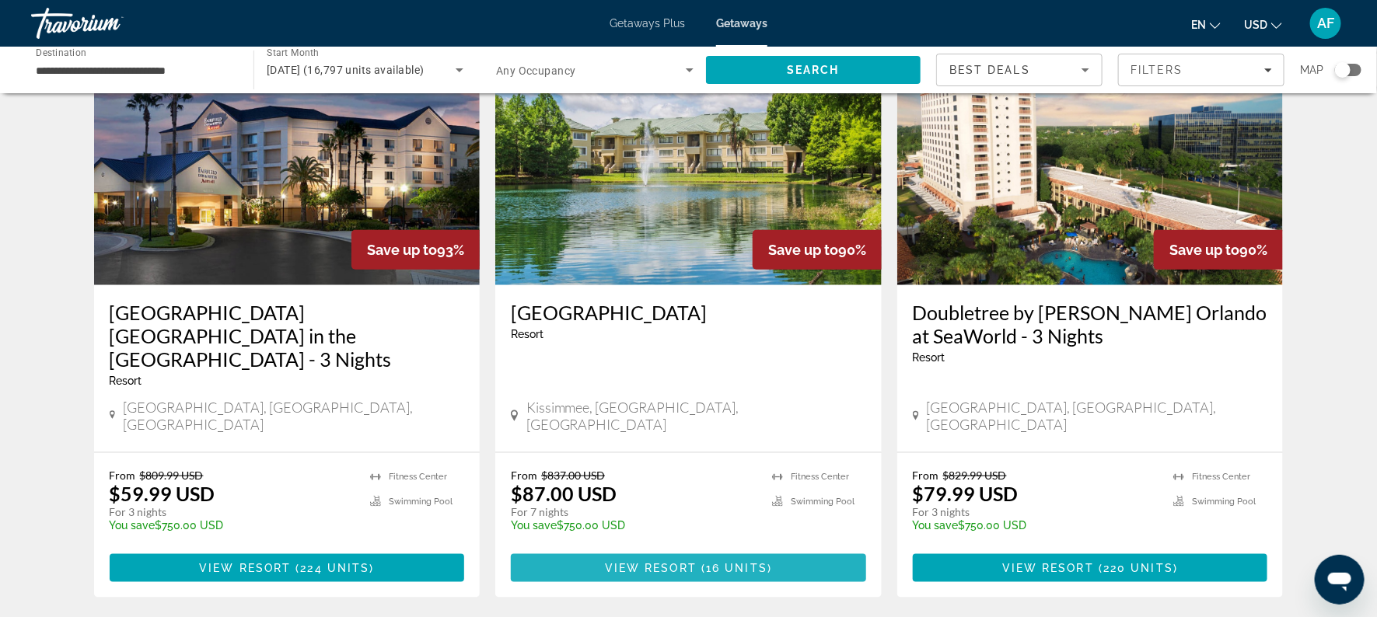
click at [690, 562] on span "View Resort" at bounding box center [651, 568] width 92 height 12
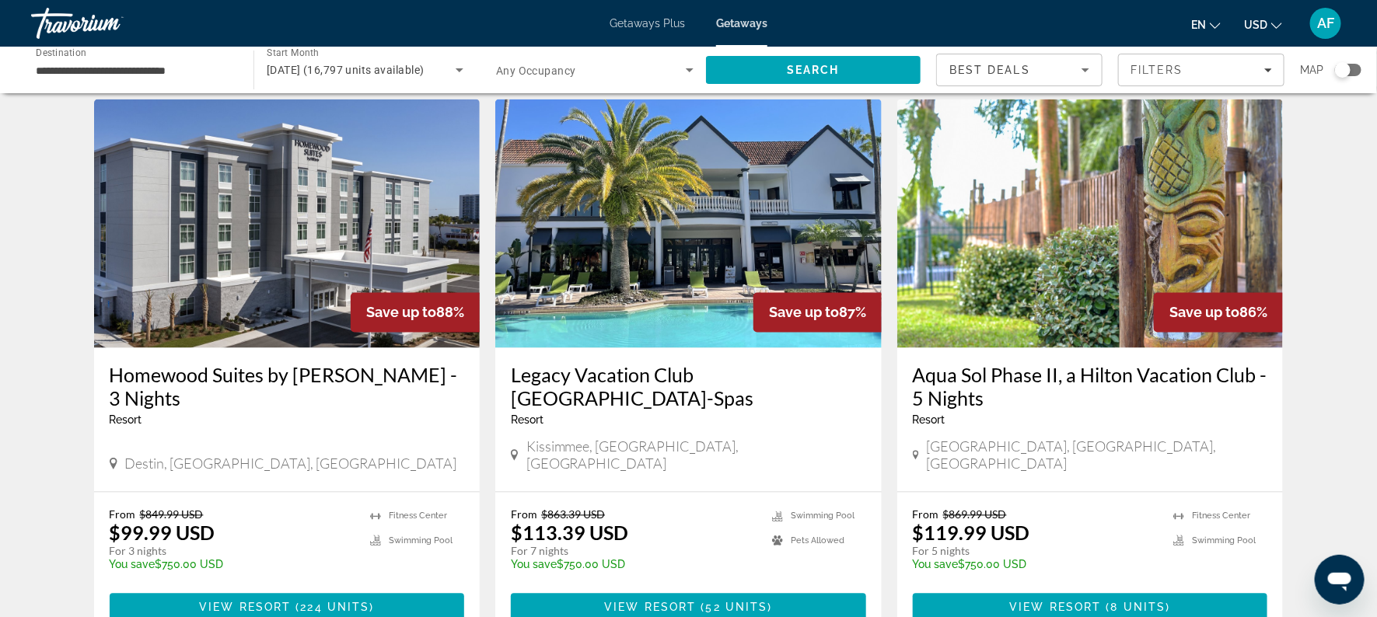
scroll to position [1207, 0]
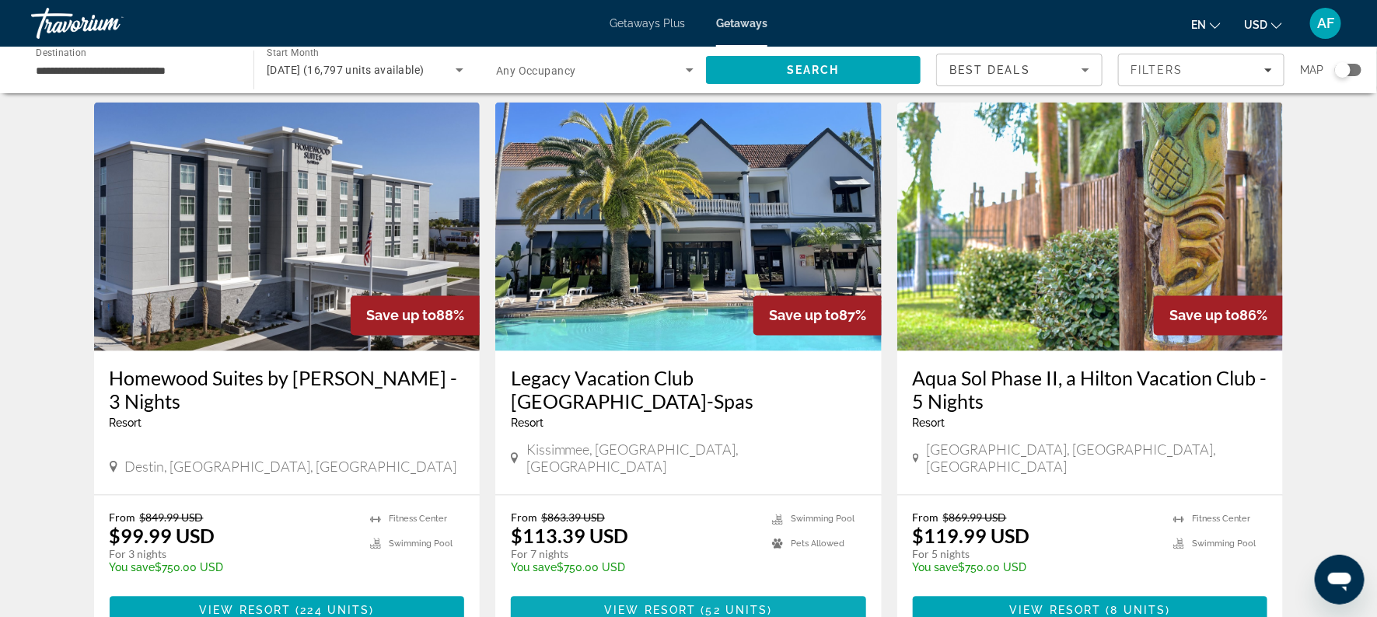
click at [753, 593] on span "Main content" at bounding box center [688, 611] width 355 height 37
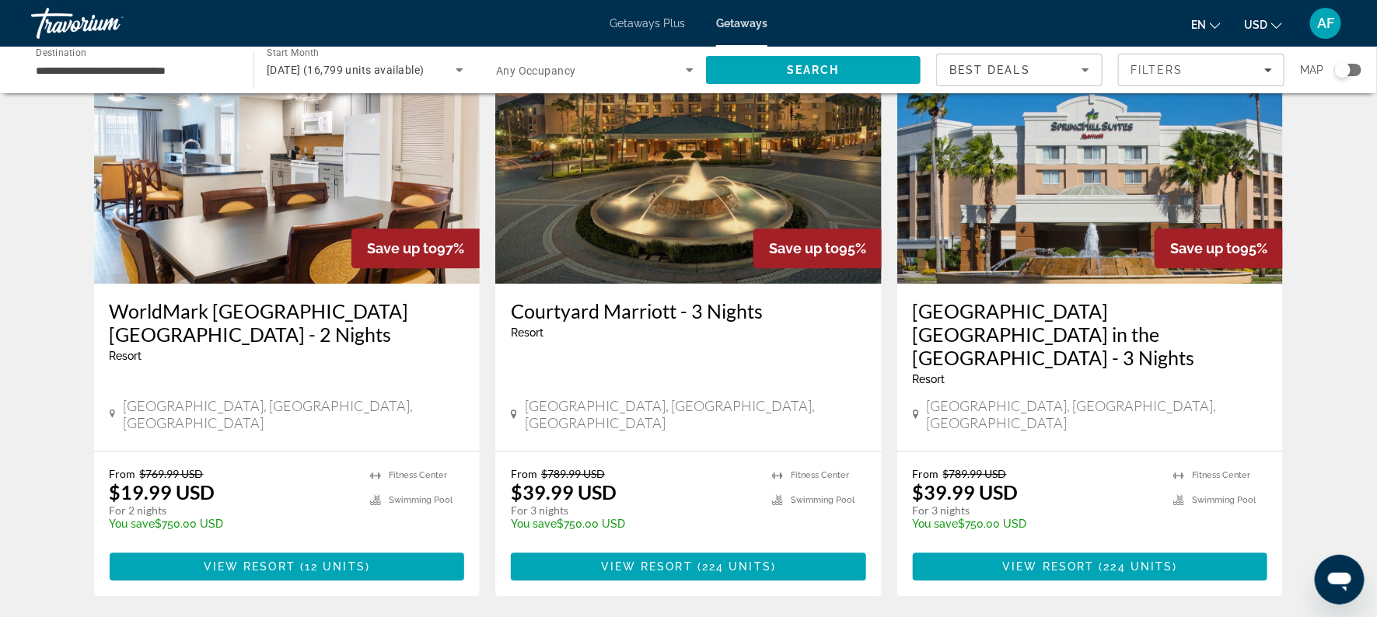
scroll to position [1990, 0]
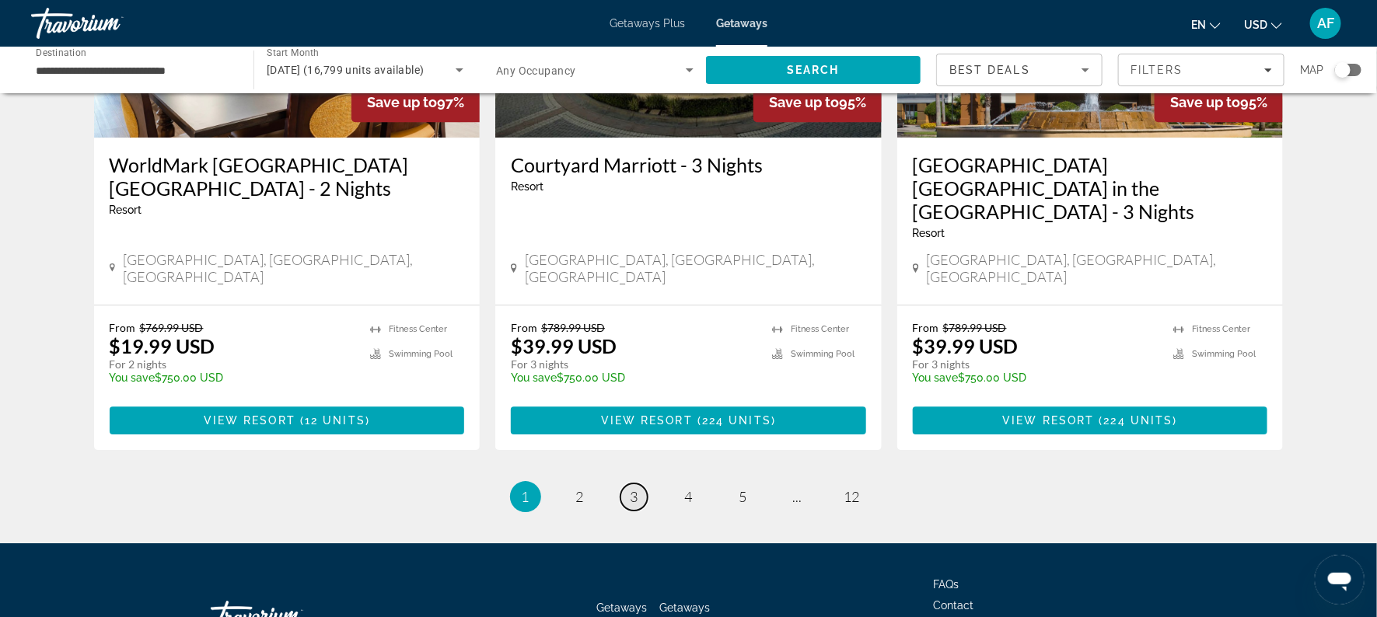
click at [629, 484] on link "page 3" at bounding box center [634, 497] width 27 height 27
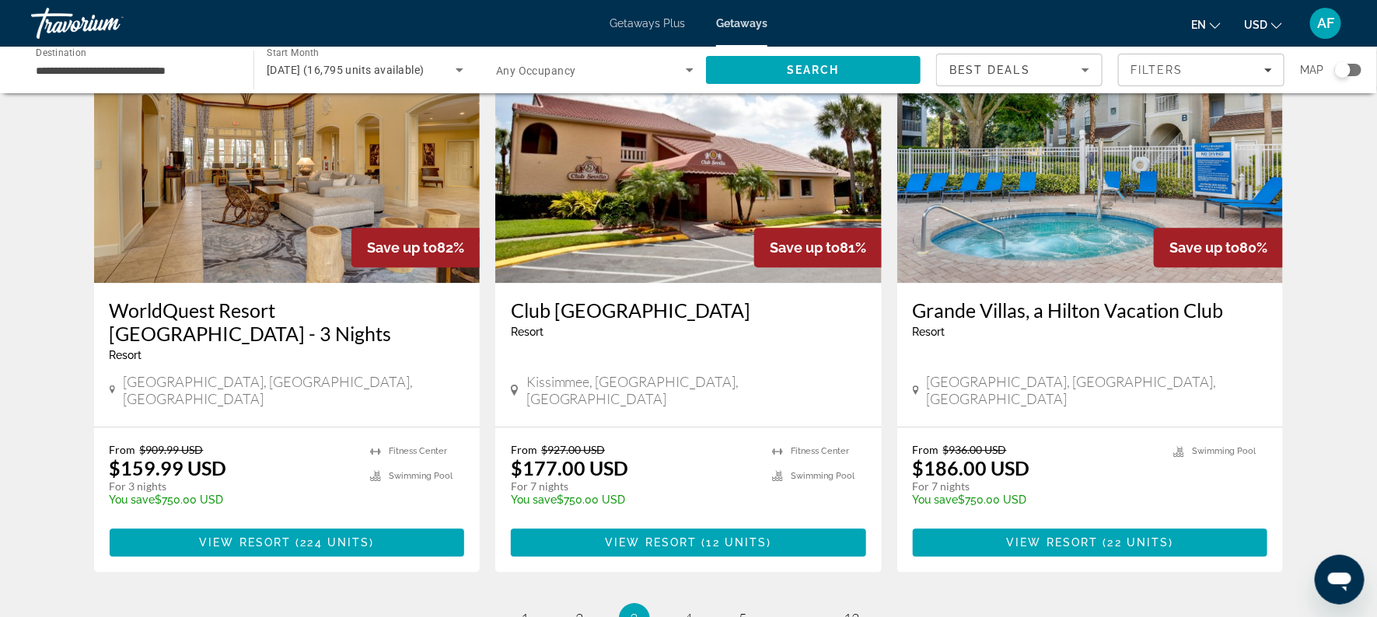
scroll to position [1824, 0]
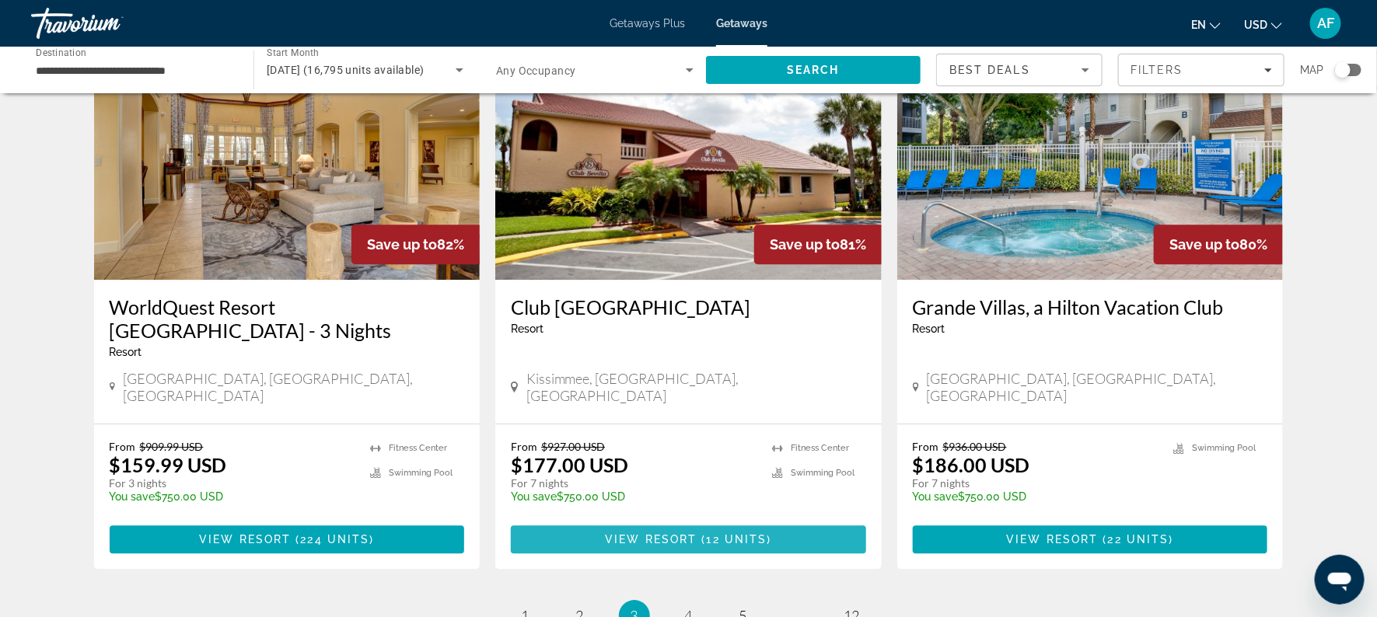
click at [663, 533] on span "View Resort" at bounding box center [651, 539] width 92 height 12
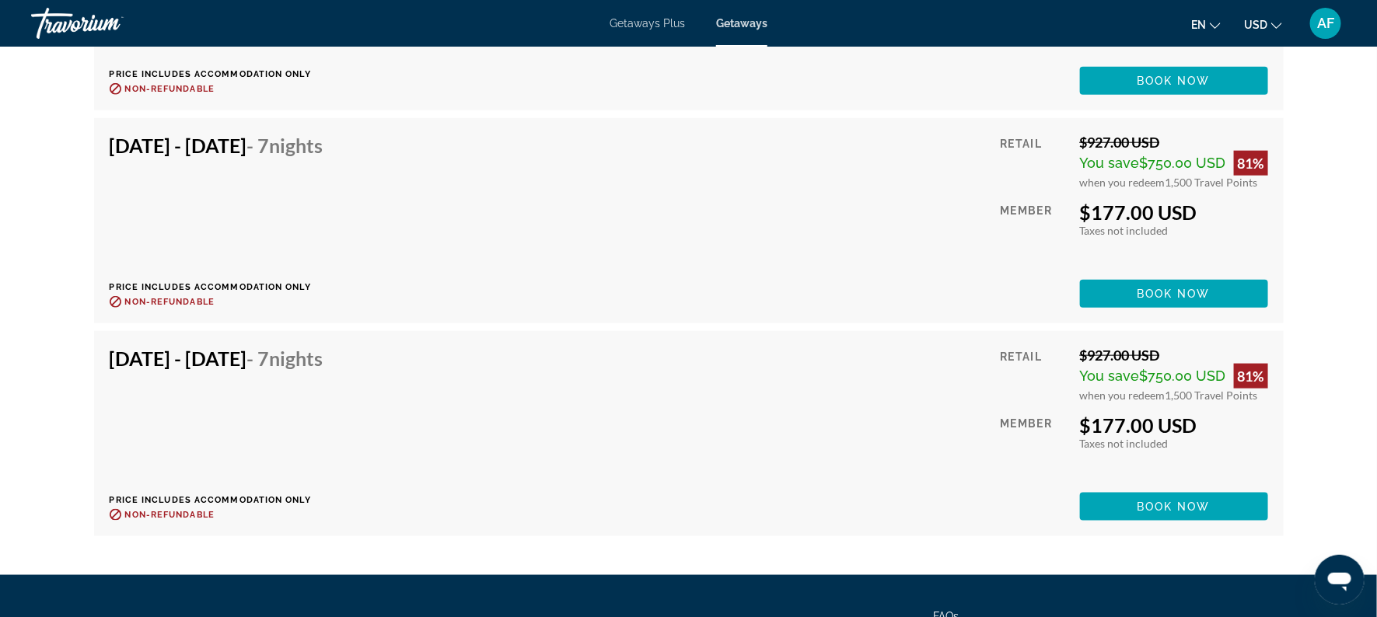
scroll to position [3401, 0]
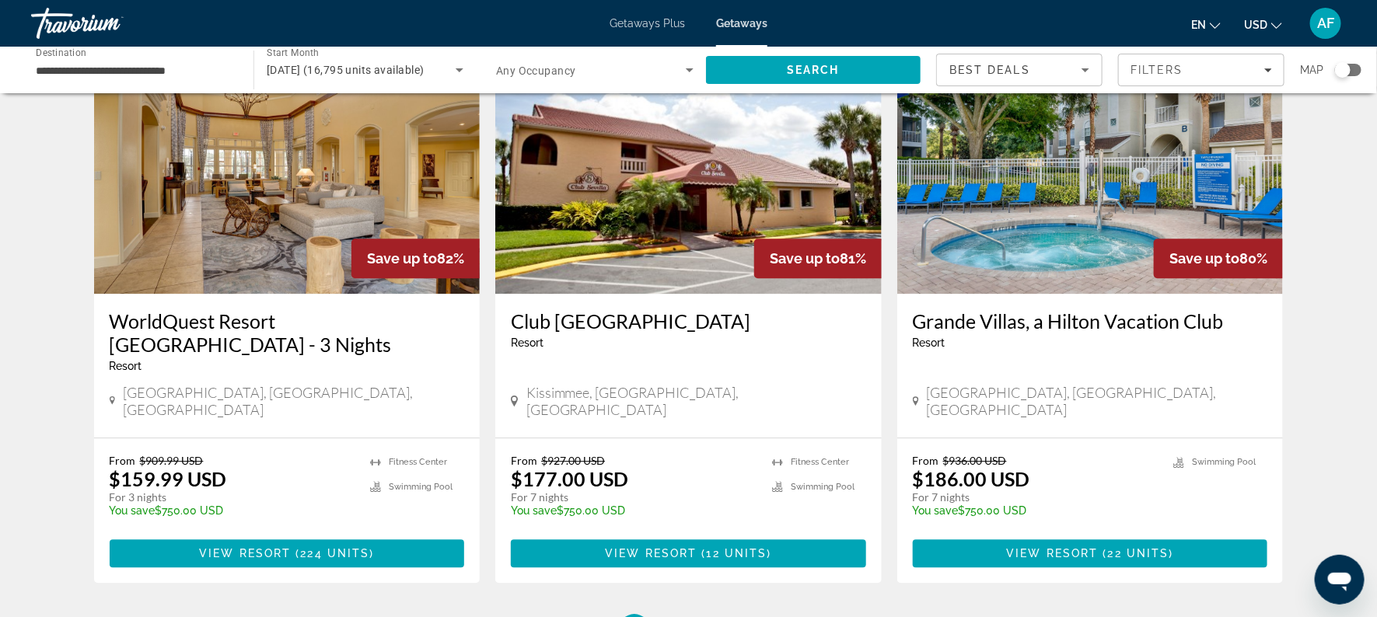
scroll to position [1813, 0]
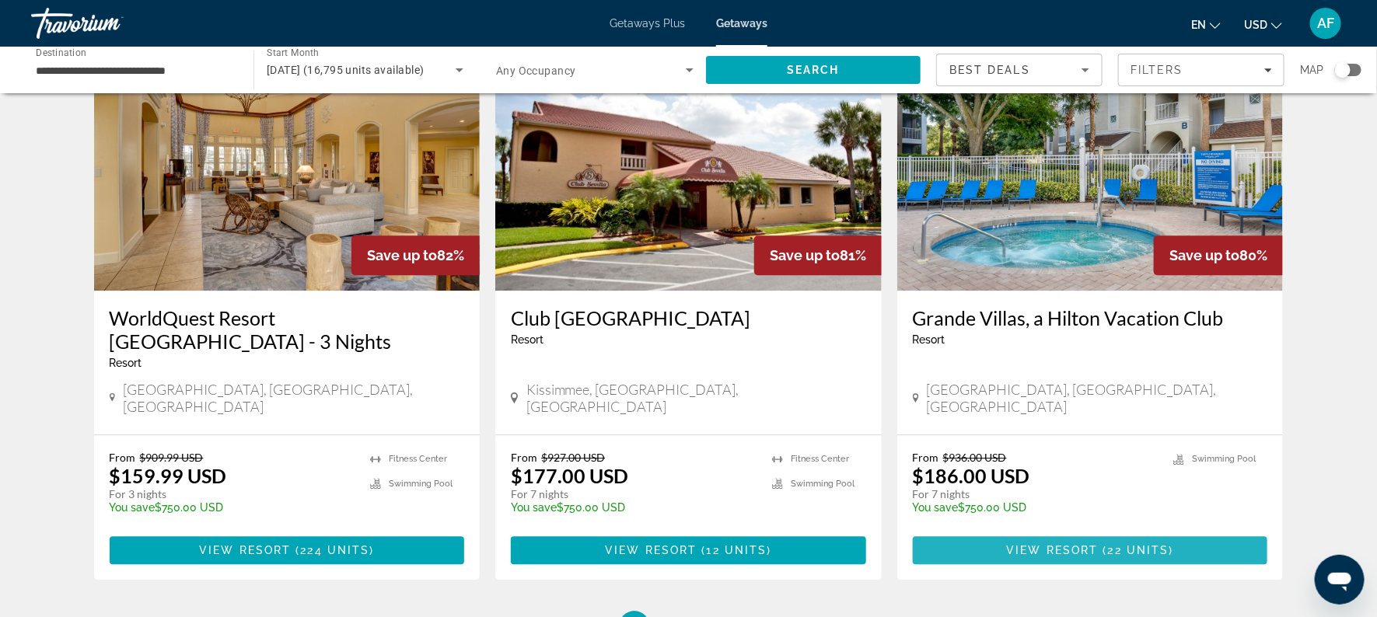
click at [1120, 544] on span "22 units" at bounding box center [1138, 550] width 61 height 12
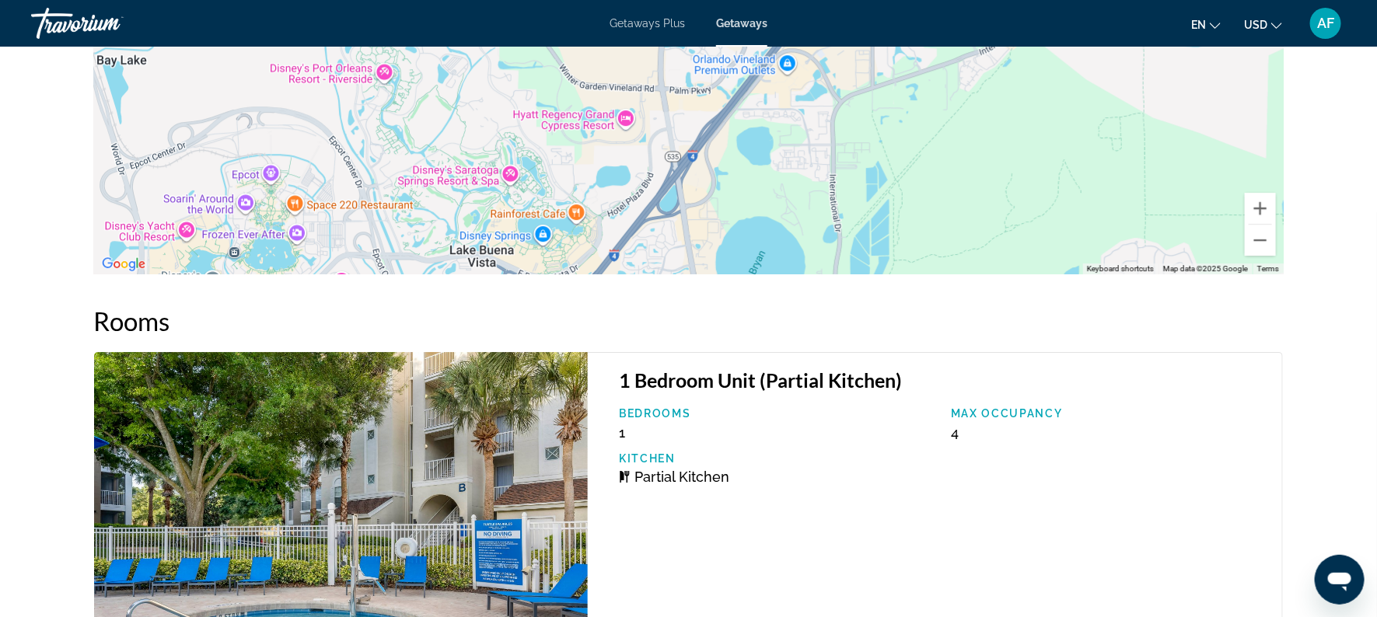
scroll to position [2149, 0]
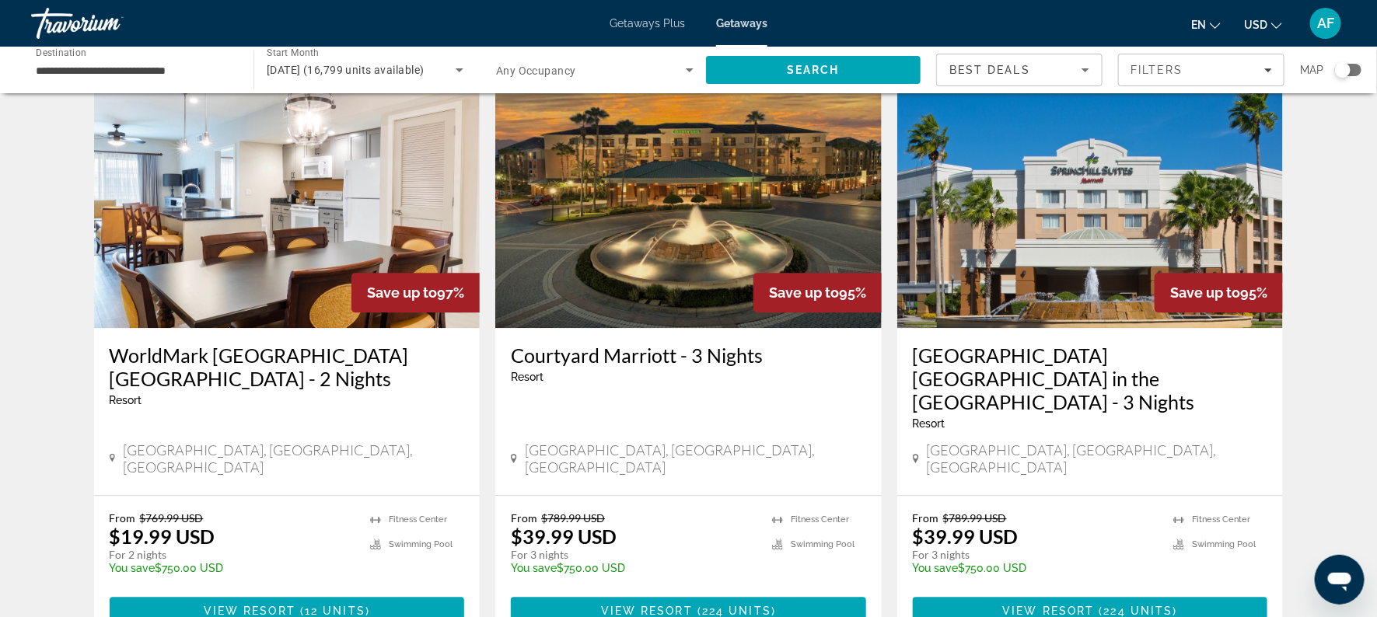
scroll to position [1990, 0]
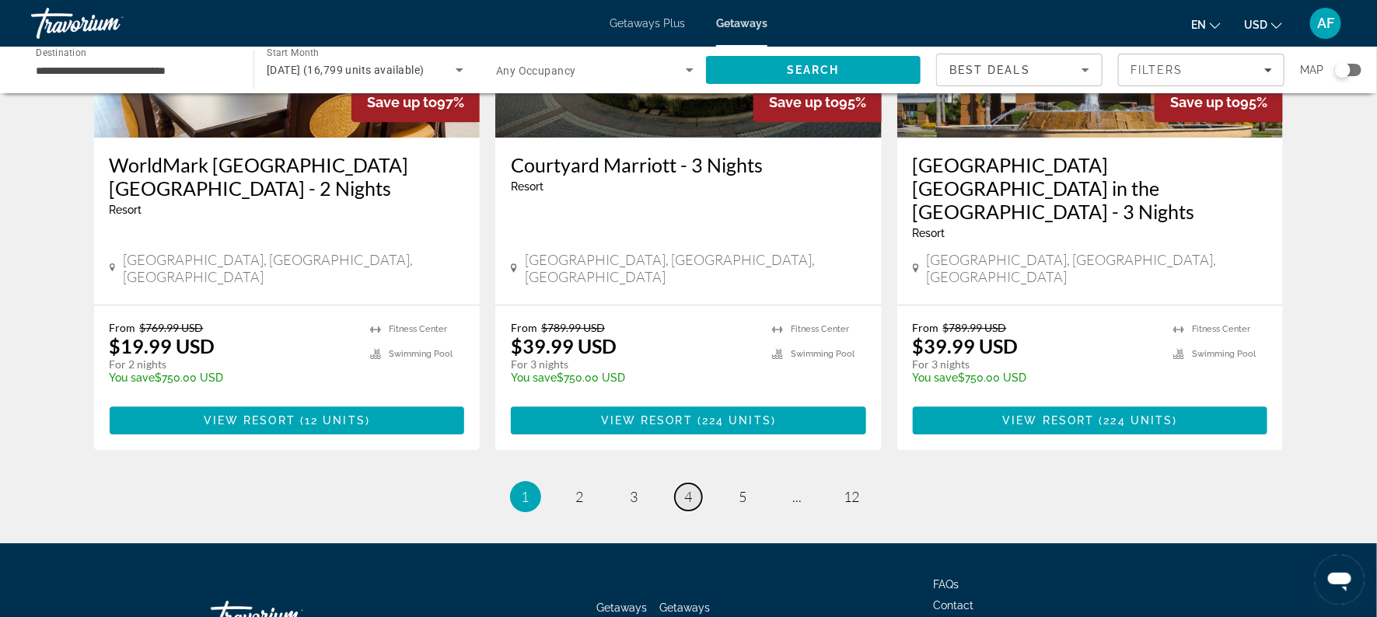
click at [695, 484] on link "page 4" at bounding box center [688, 497] width 27 height 27
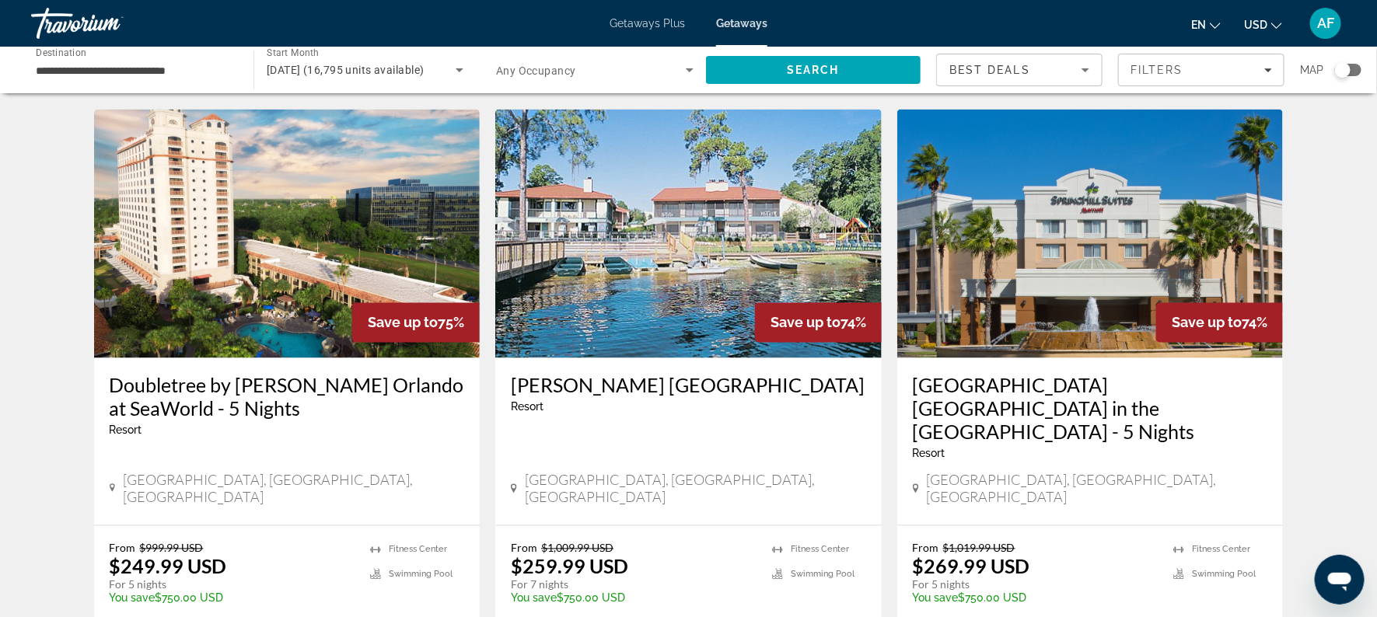
scroll to position [1179, 0]
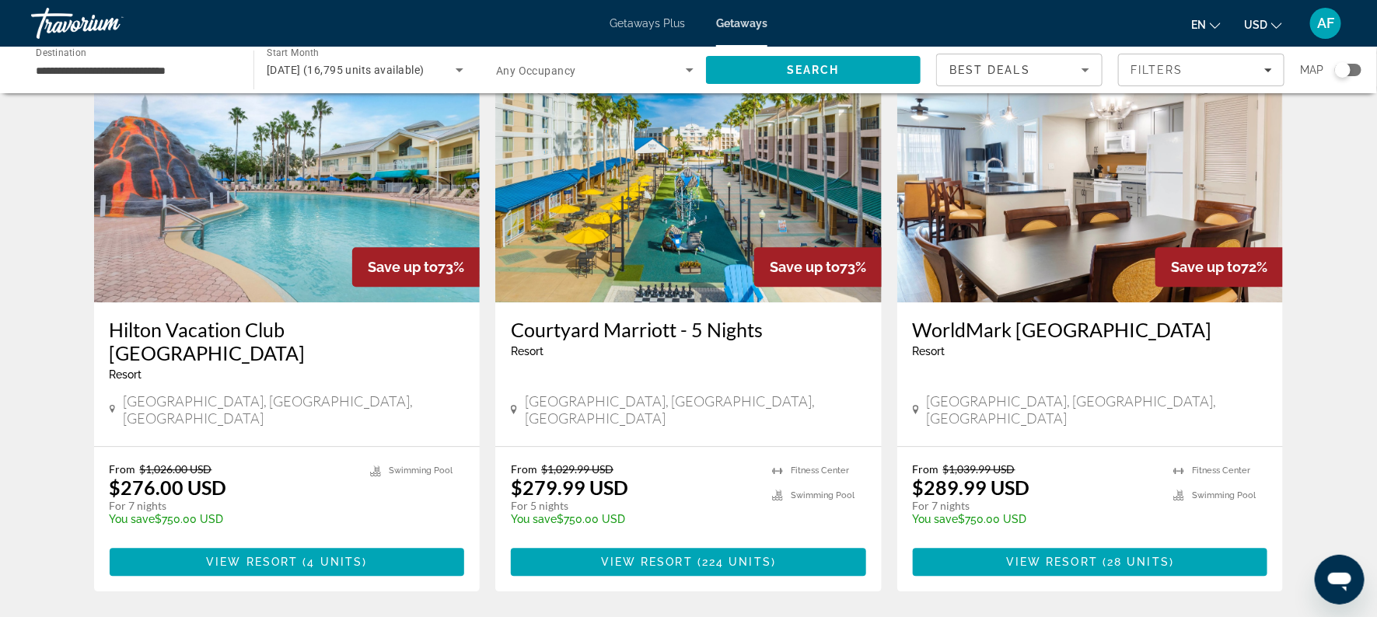
scroll to position [1827, 0]
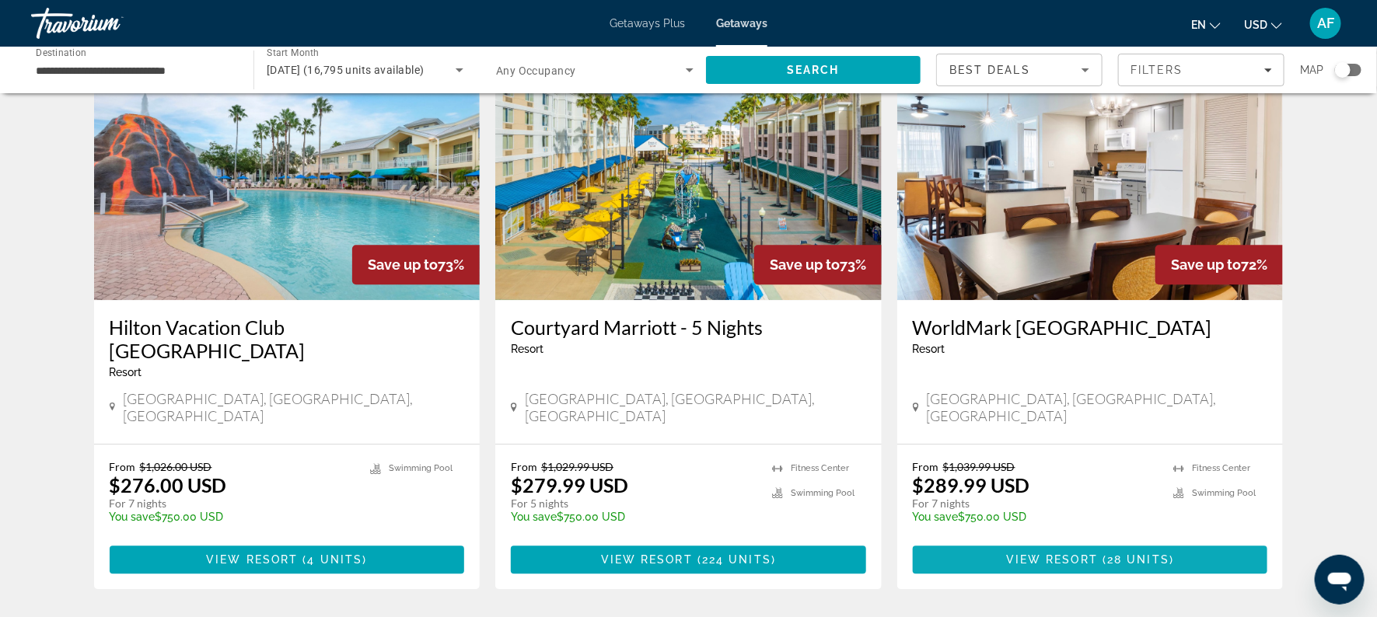
click at [1040, 554] on span "View Resort" at bounding box center [1052, 560] width 92 height 12
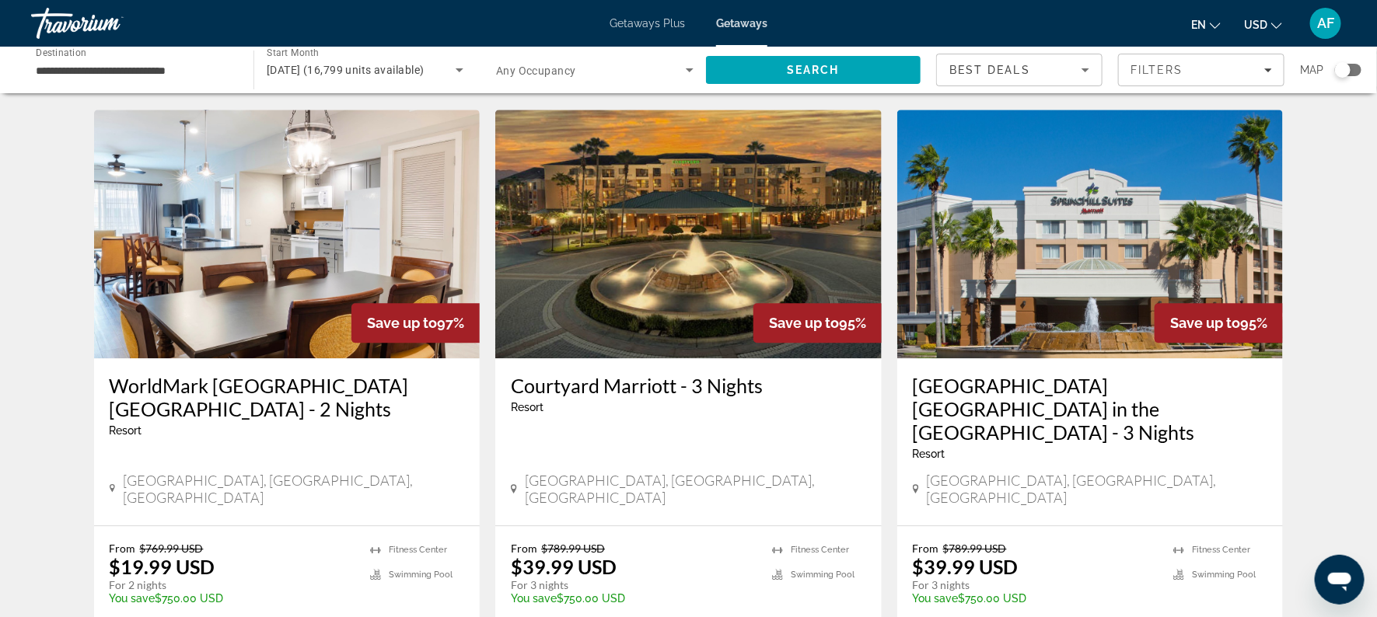
scroll to position [1990, 0]
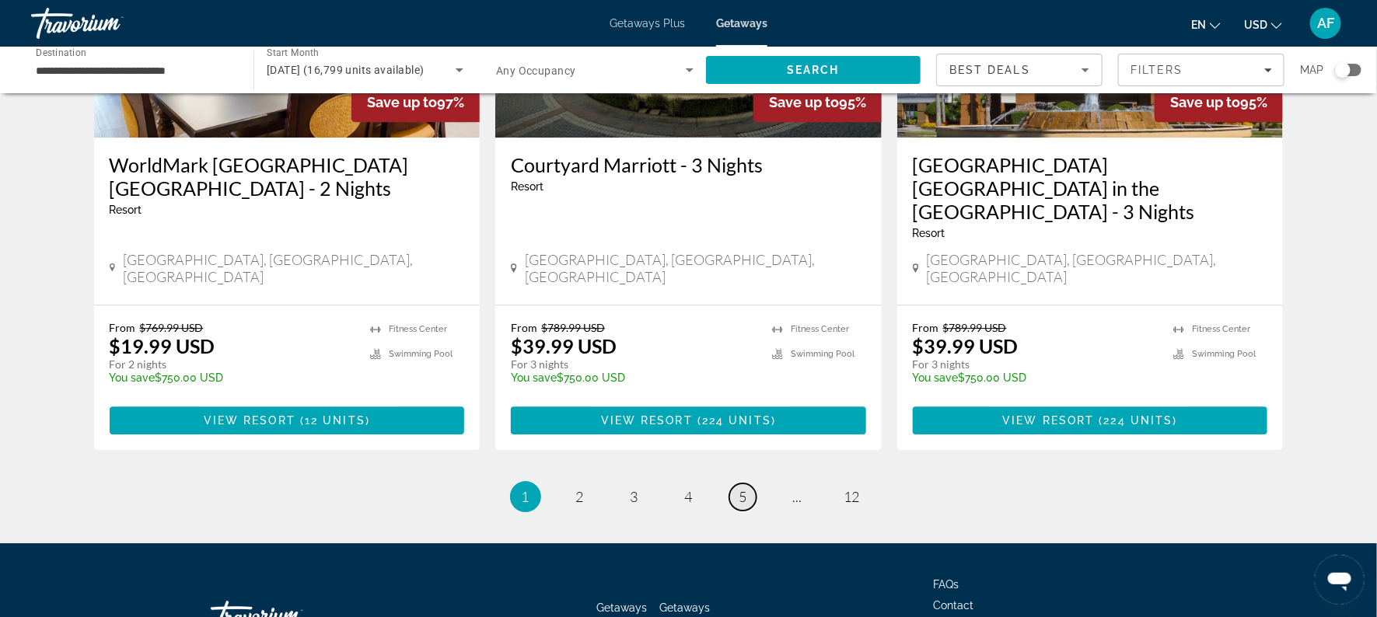
click at [740, 488] on span "5" at bounding box center [744, 496] width 8 height 17
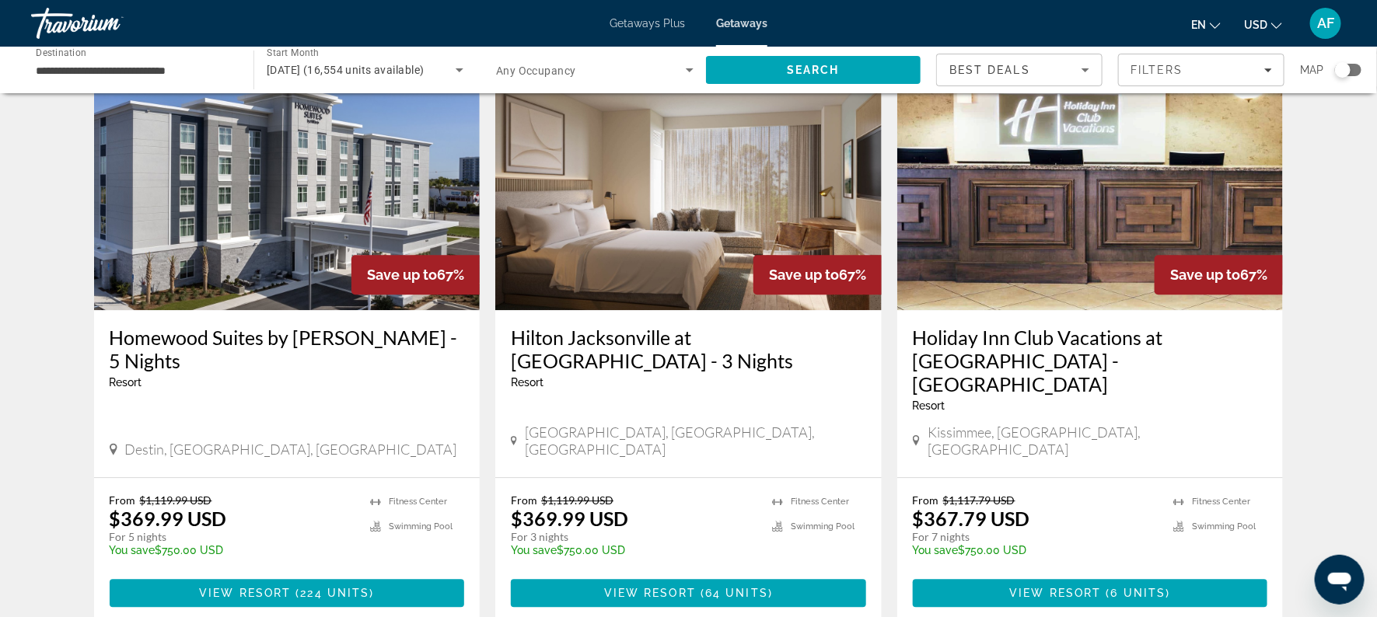
scroll to position [1797, 0]
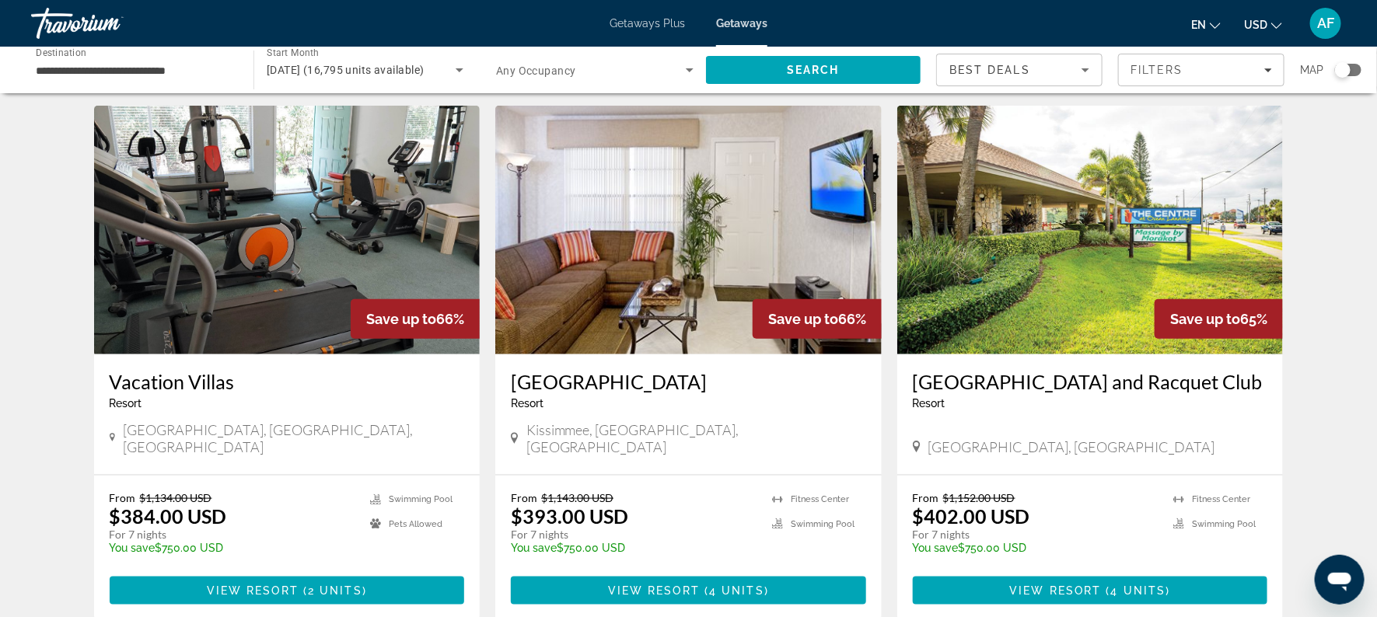
scroll to position [608, 0]
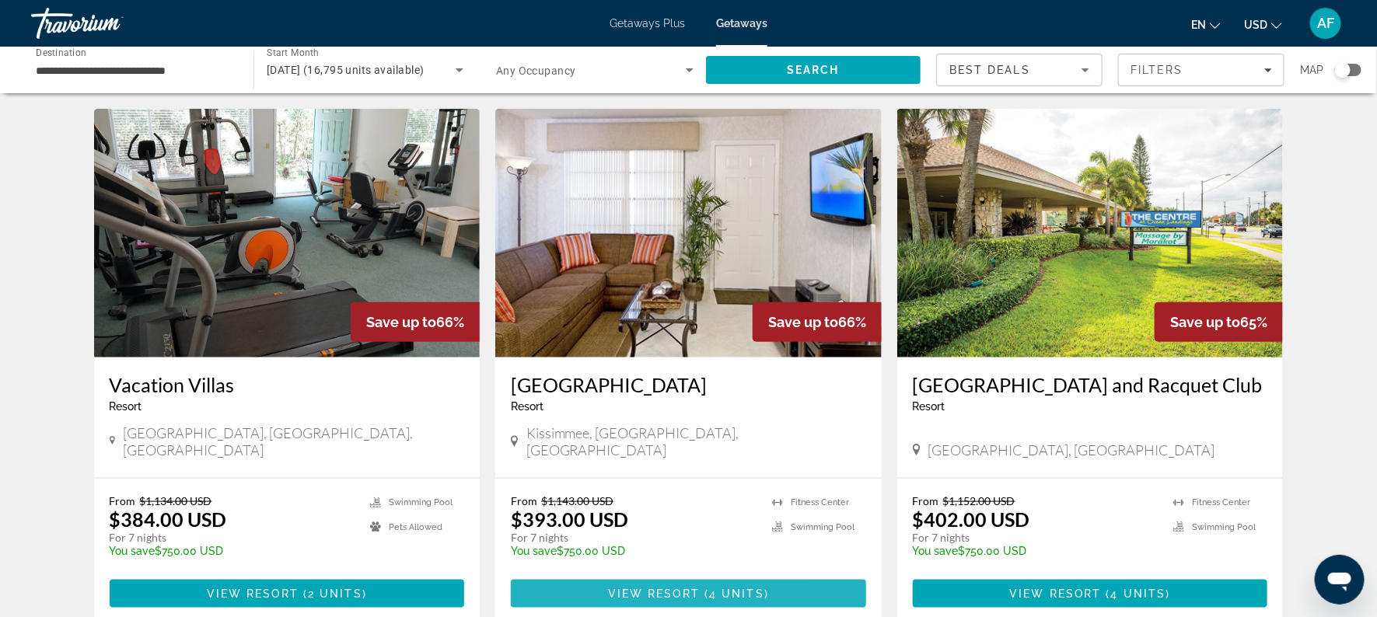
click at [639, 575] on span "Main content" at bounding box center [688, 593] width 355 height 37
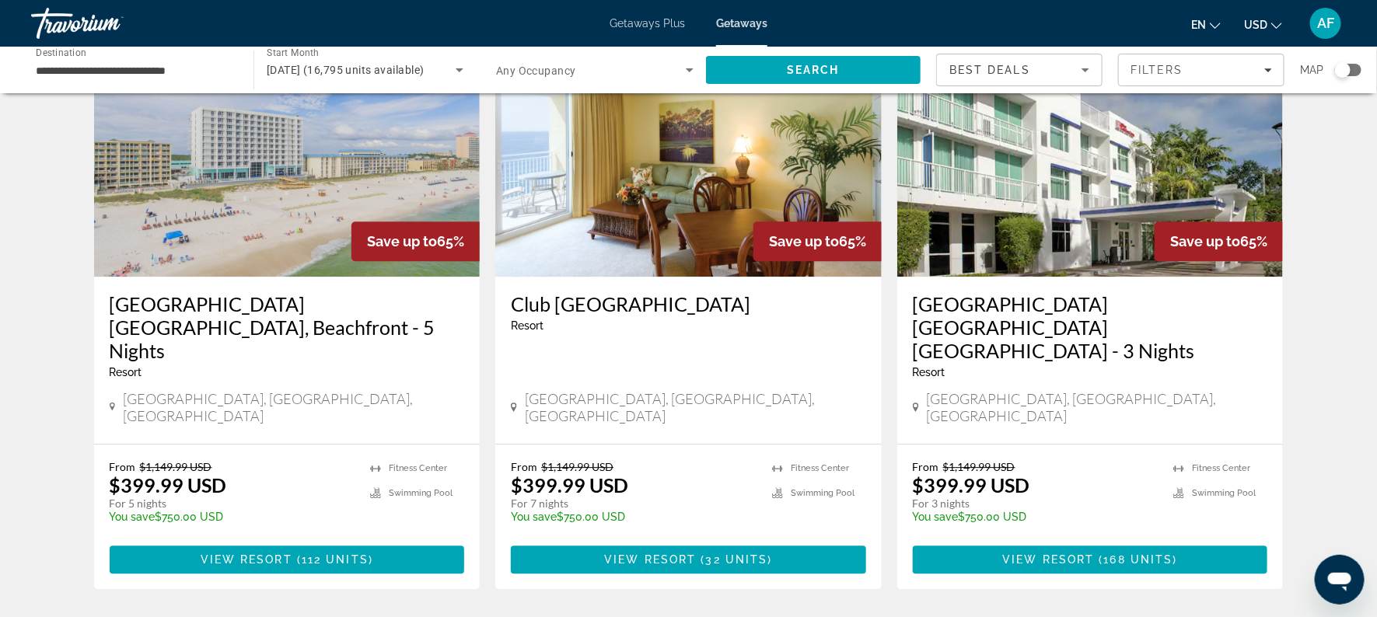
scroll to position [1845, 0]
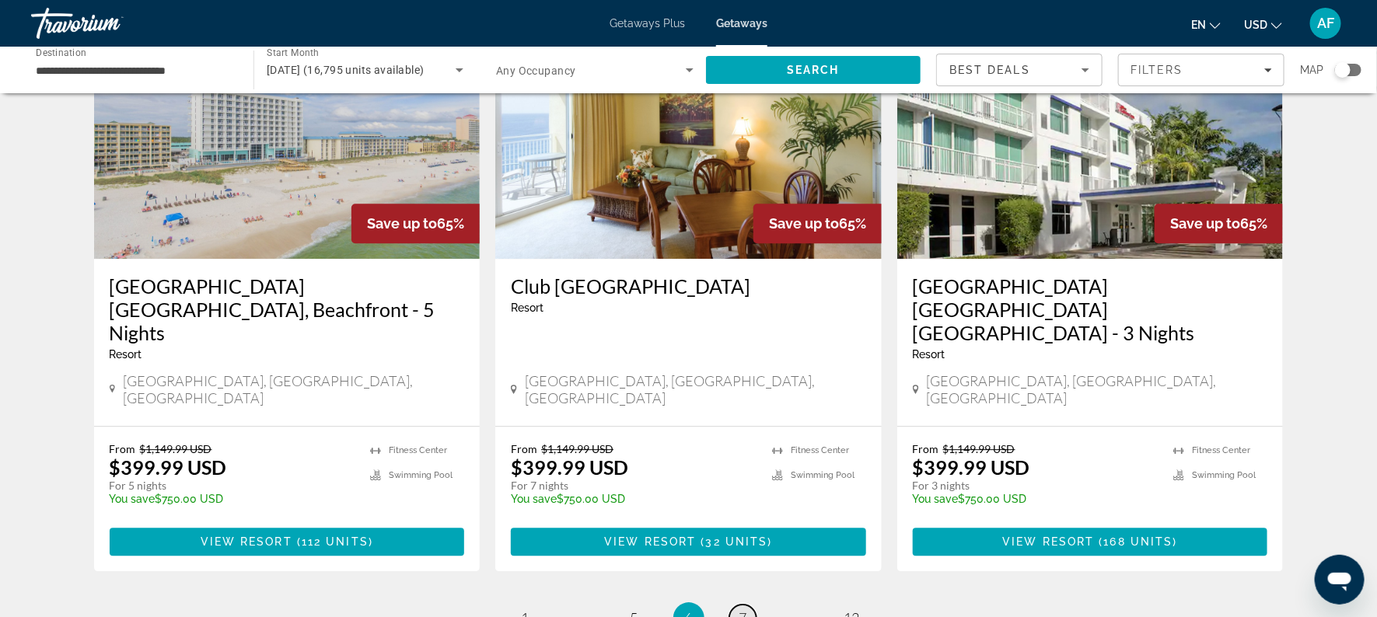
click at [740, 610] on span "7" at bounding box center [744, 618] width 8 height 17
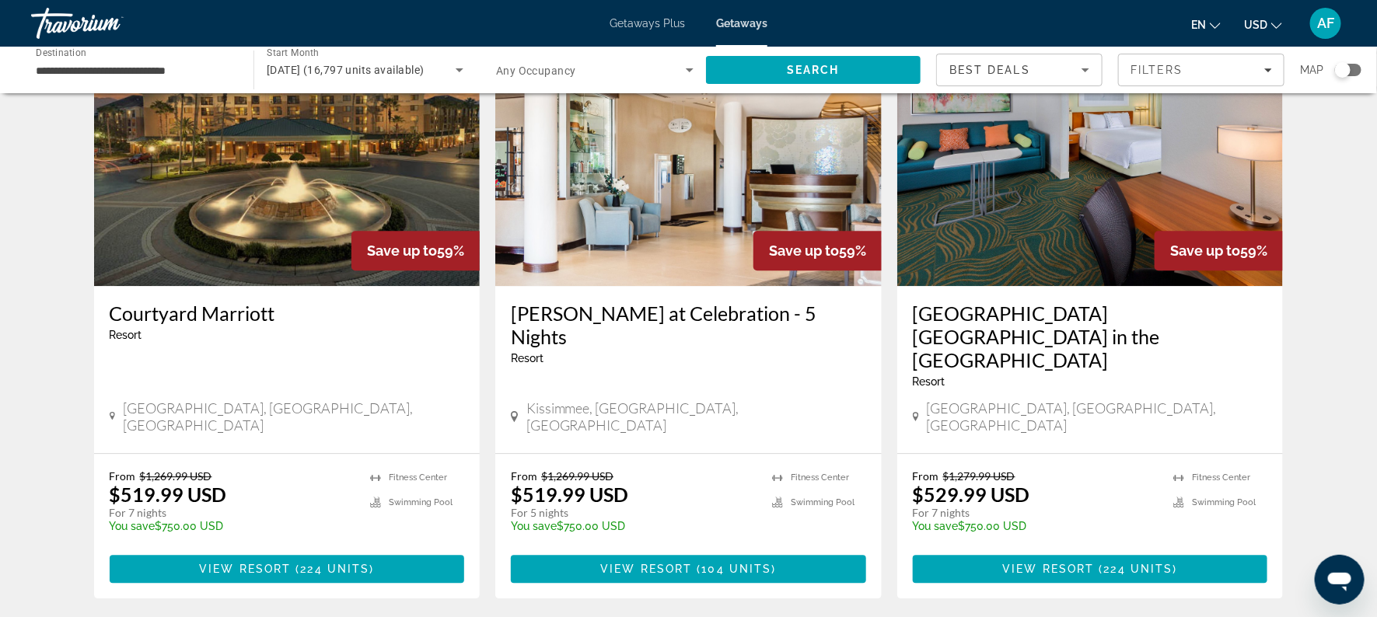
scroll to position [1827, 0]
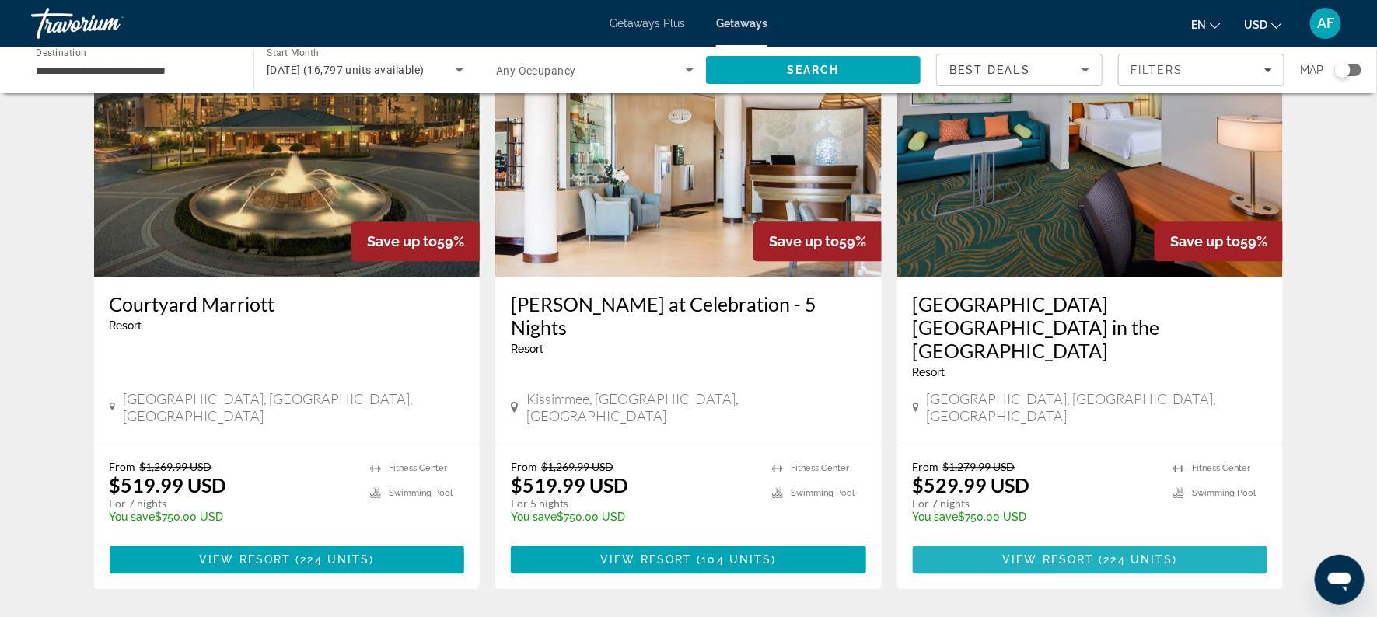
click at [1064, 541] on span "Main content" at bounding box center [1090, 559] width 355 height 37
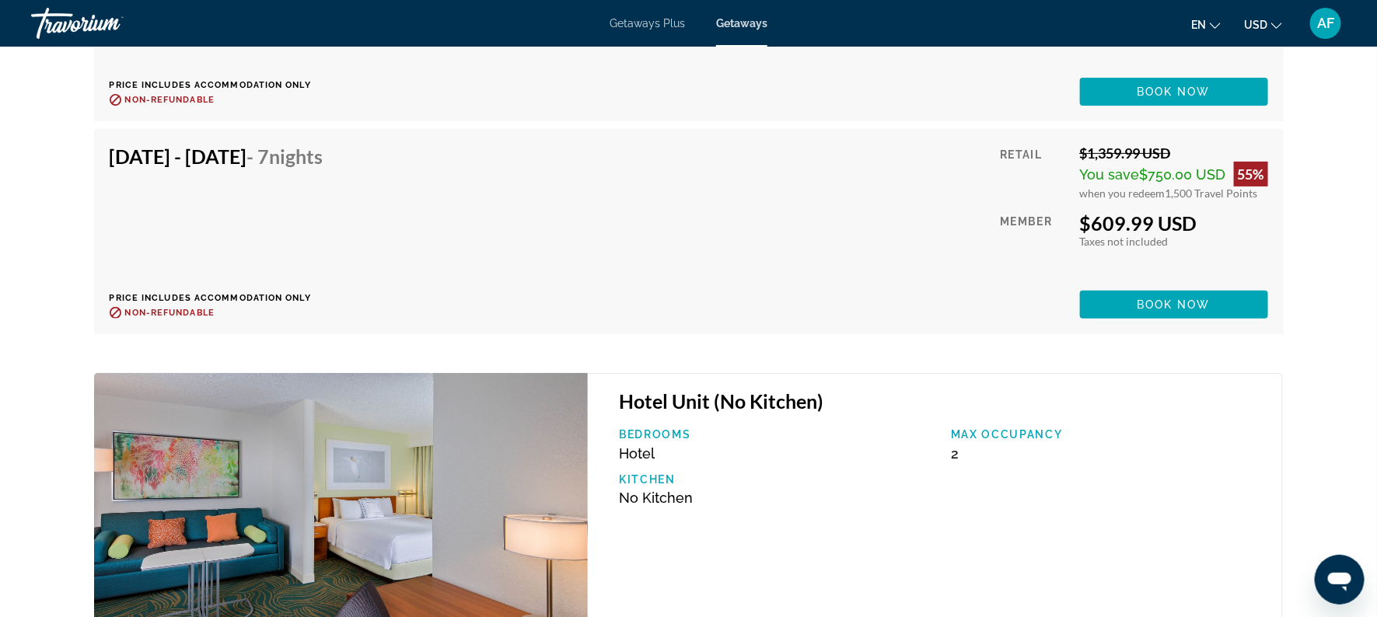
scroll to position [8389, 0]
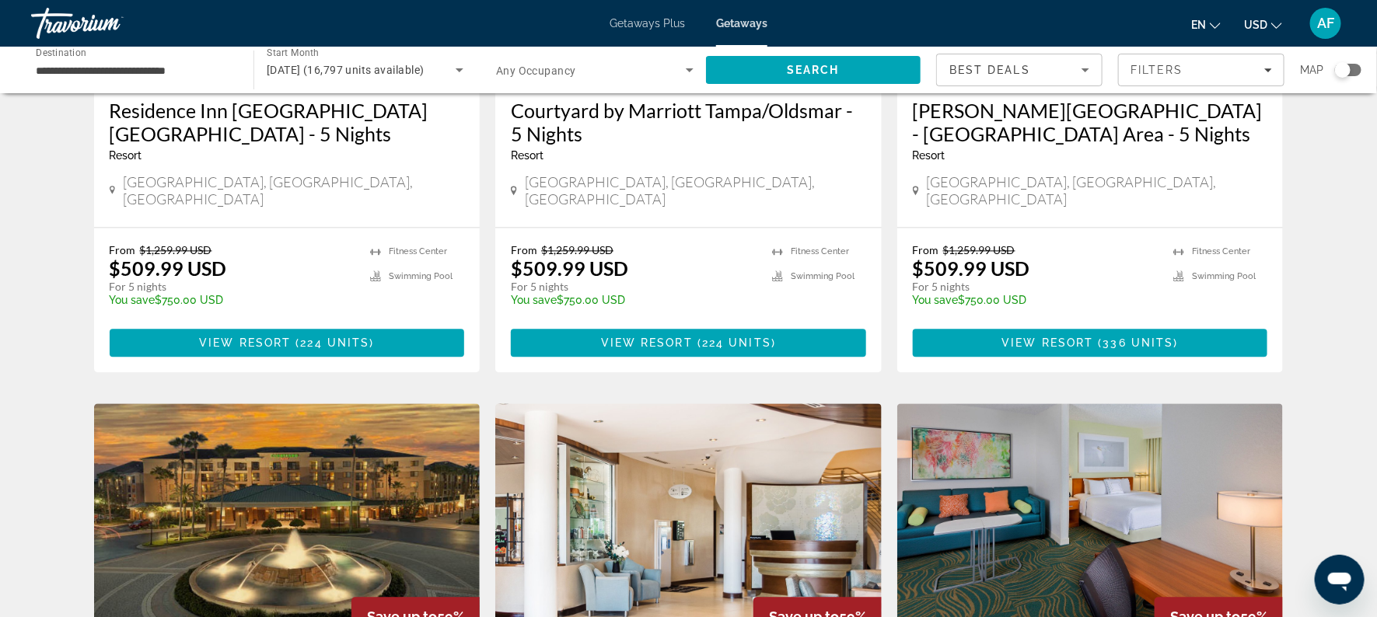
scroll to position [1990, 0]
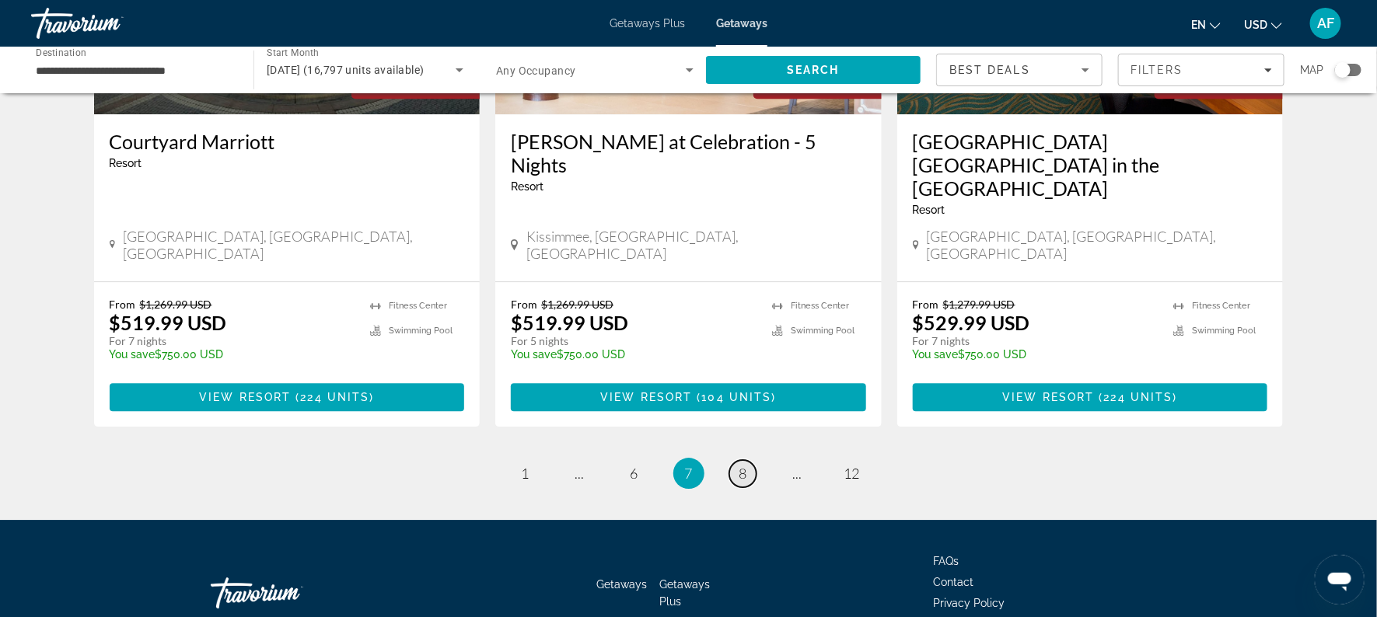
click at [737, 460] on link "page 8" at bounding box center [742, 473] width 27 height 27
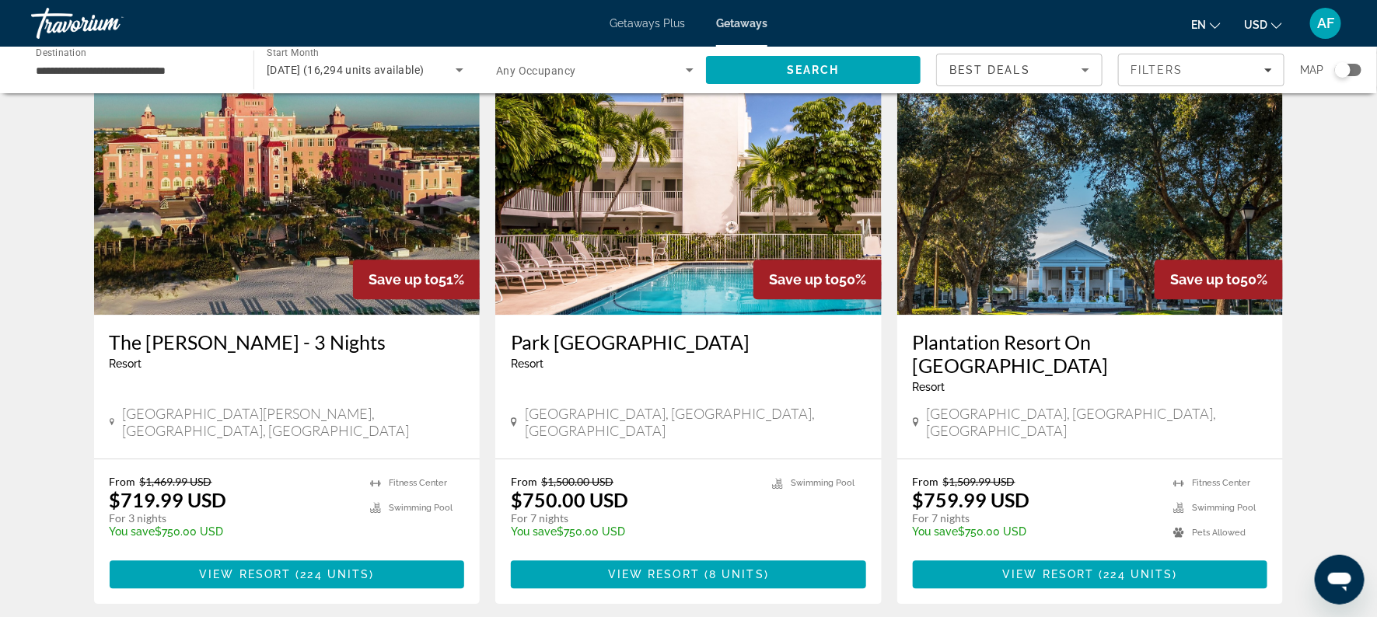
scroll to position [1818, 0]
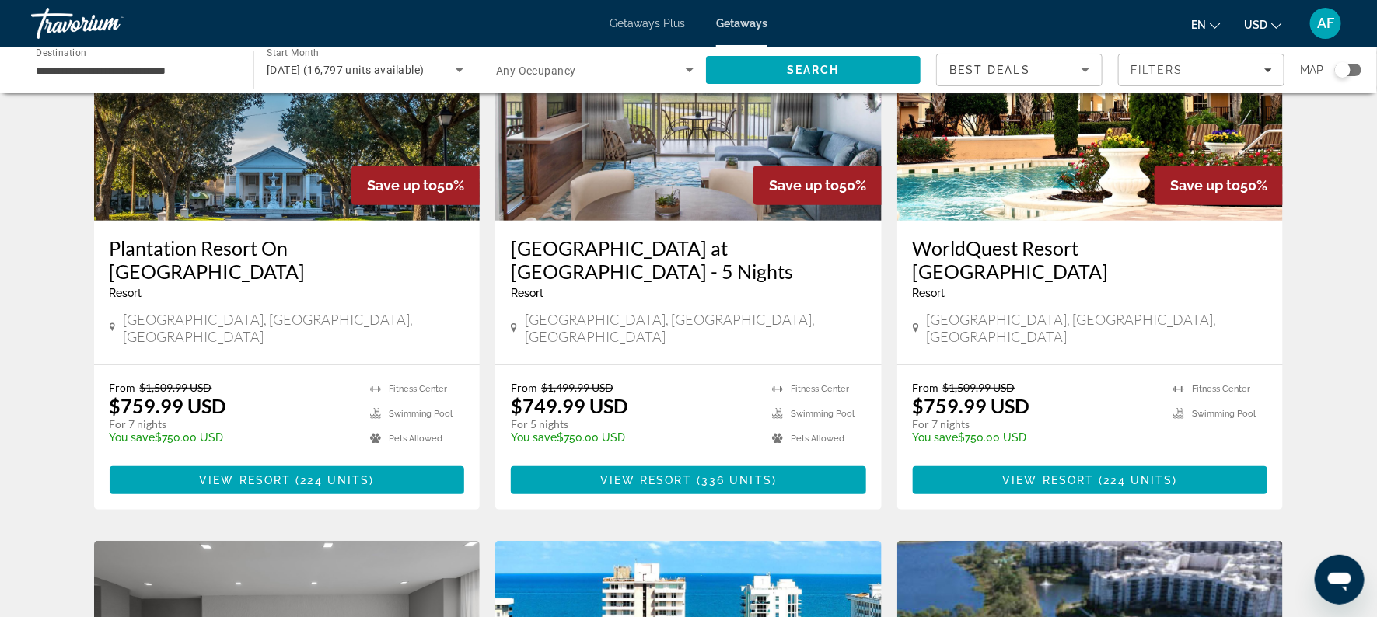
scroll to position [287, 0]
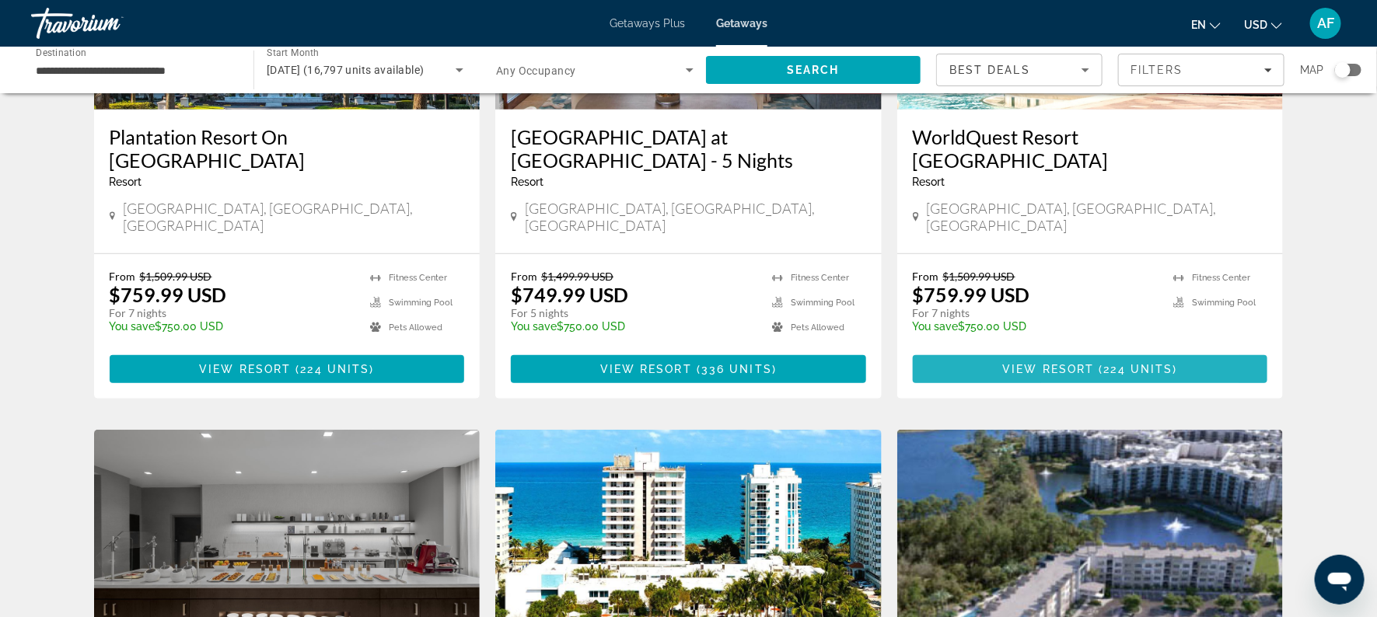
click at [1056, 358] on span "Main content" at bounding box center [1090, 369] width 355 height 37
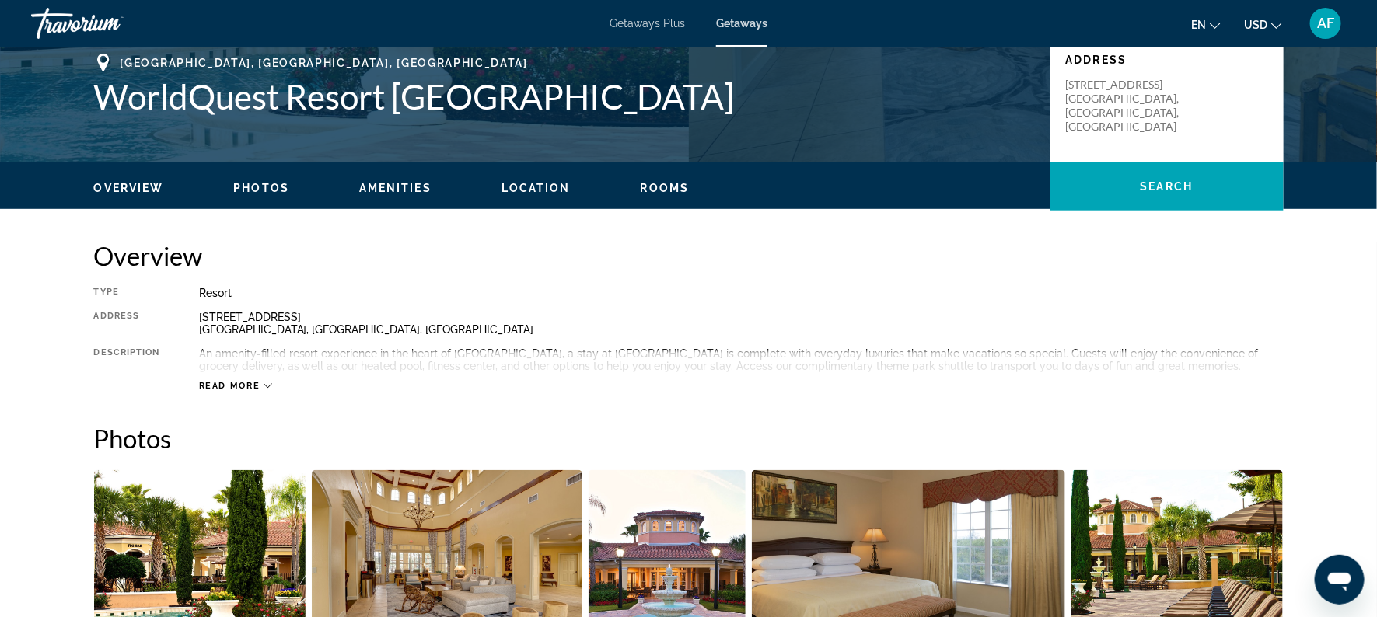
scroll to position [351, 0]
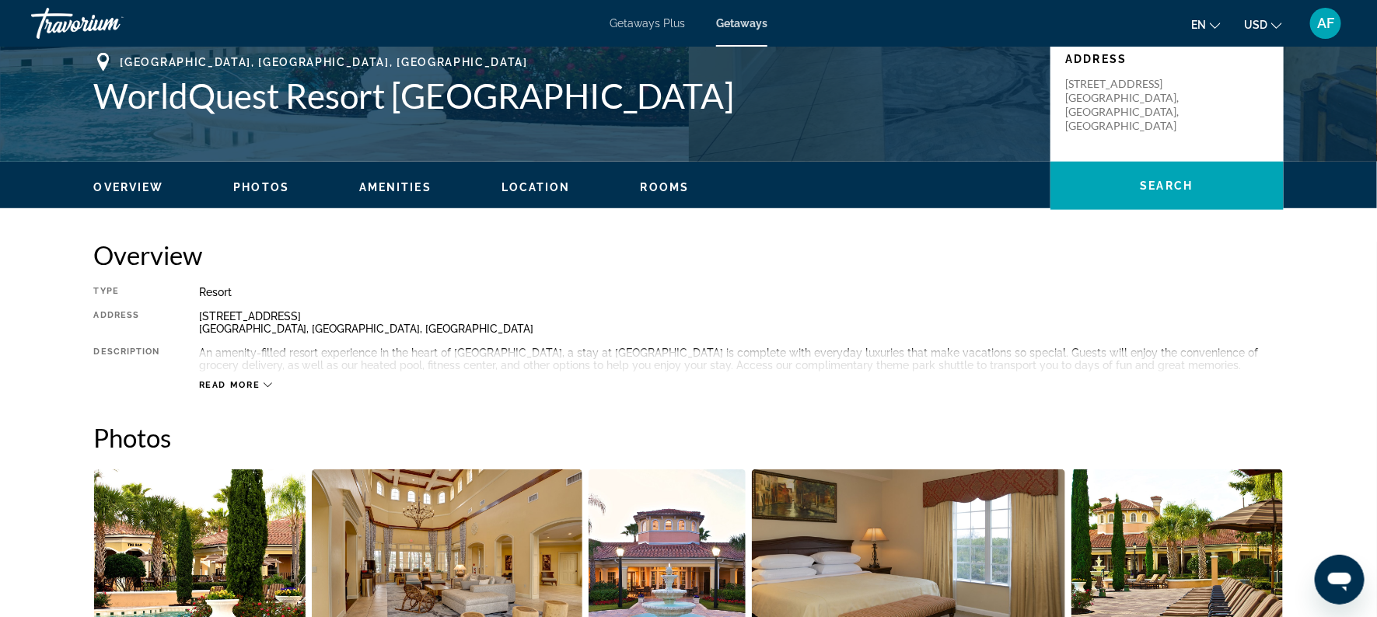
click at [209, 384] on span "Read more" at bounding box center [229, 385] width 61 height 10
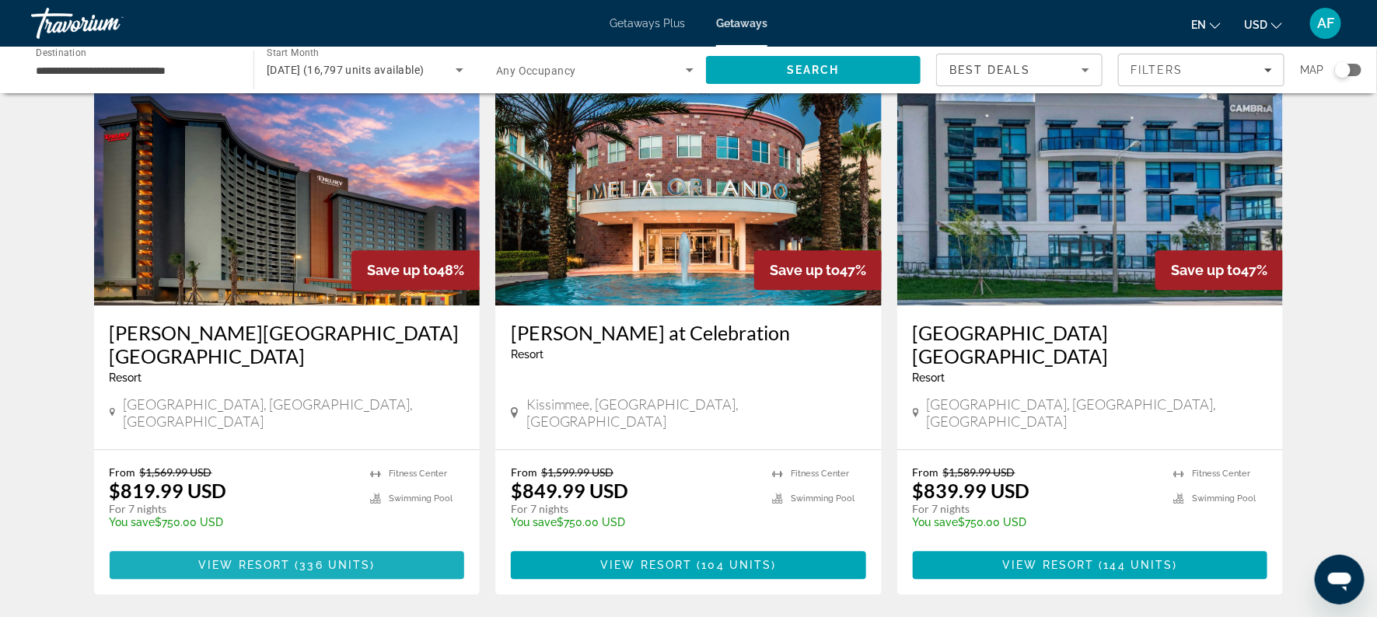
scroll to position [1796, 0]
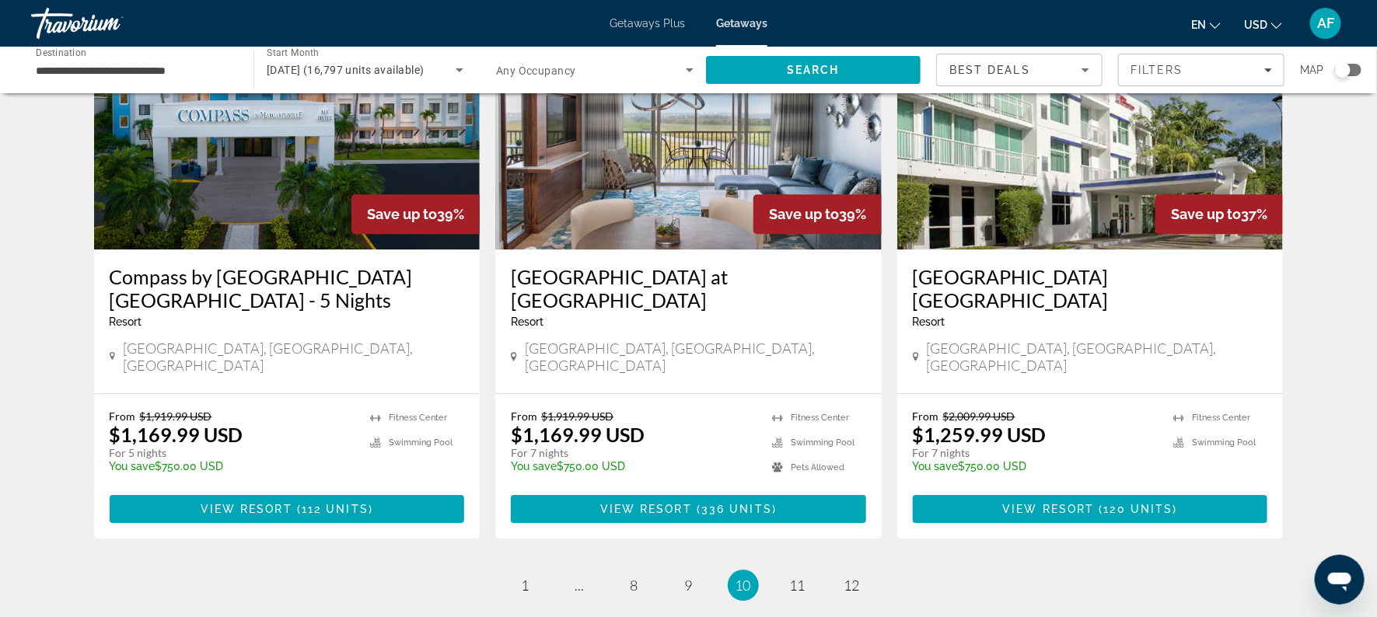
scroll to position [1934, 0]
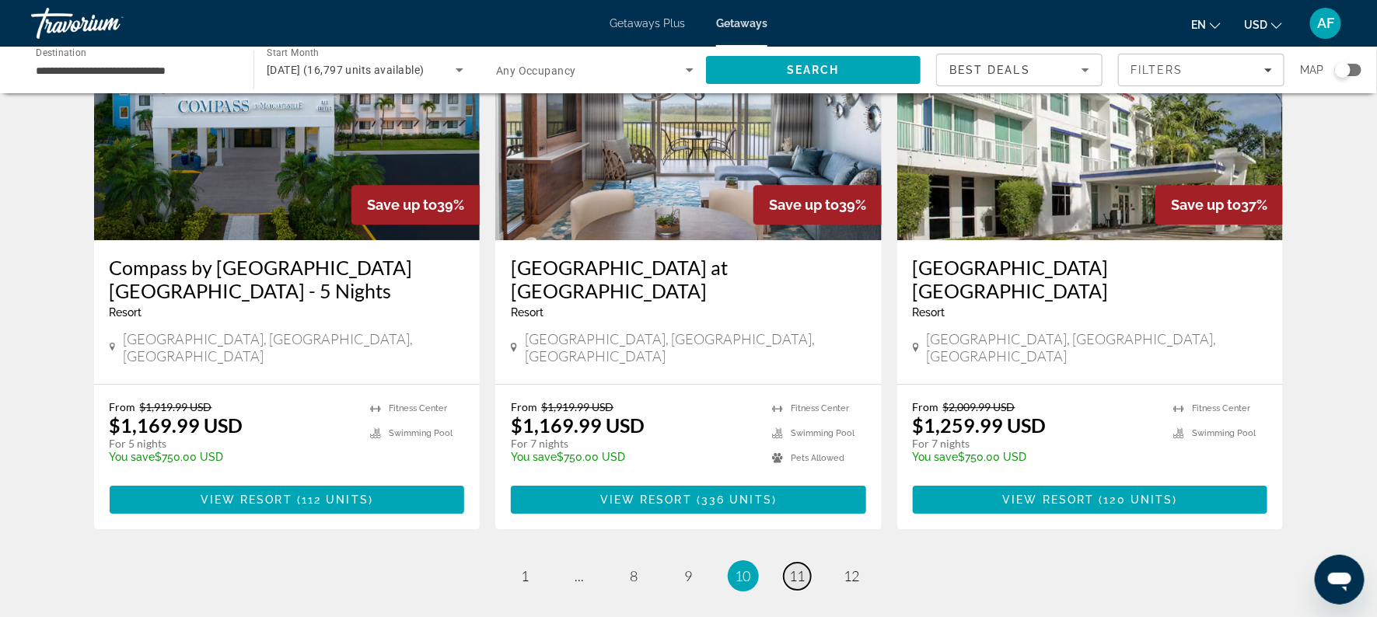
click at [796, 563] on link "page 11" at bounding box center [797, 576] width 27 height 27
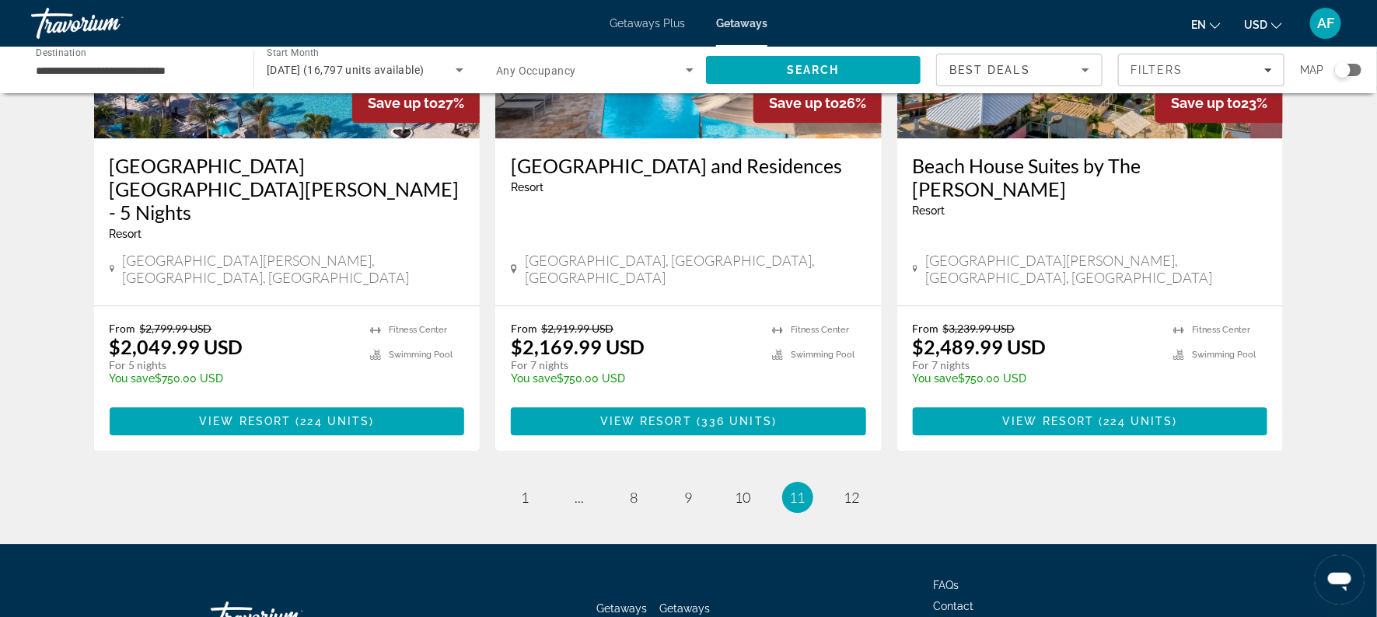
scroll to position [1967, 0]
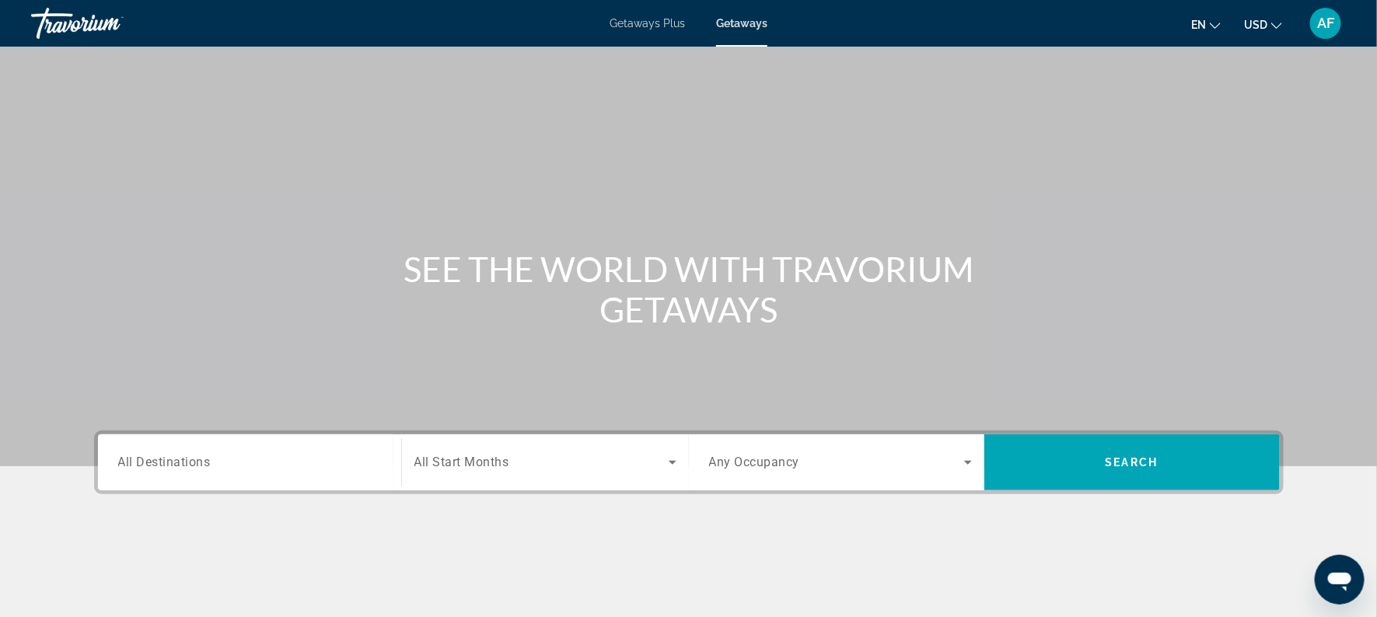
click at [184, 463] on span "All Destinations" at bounding box center [164, 462] width 93 height 15
click at [184, 463] on input "Destination All Destinations" at bounding box center [249, 463] width 263 height 19
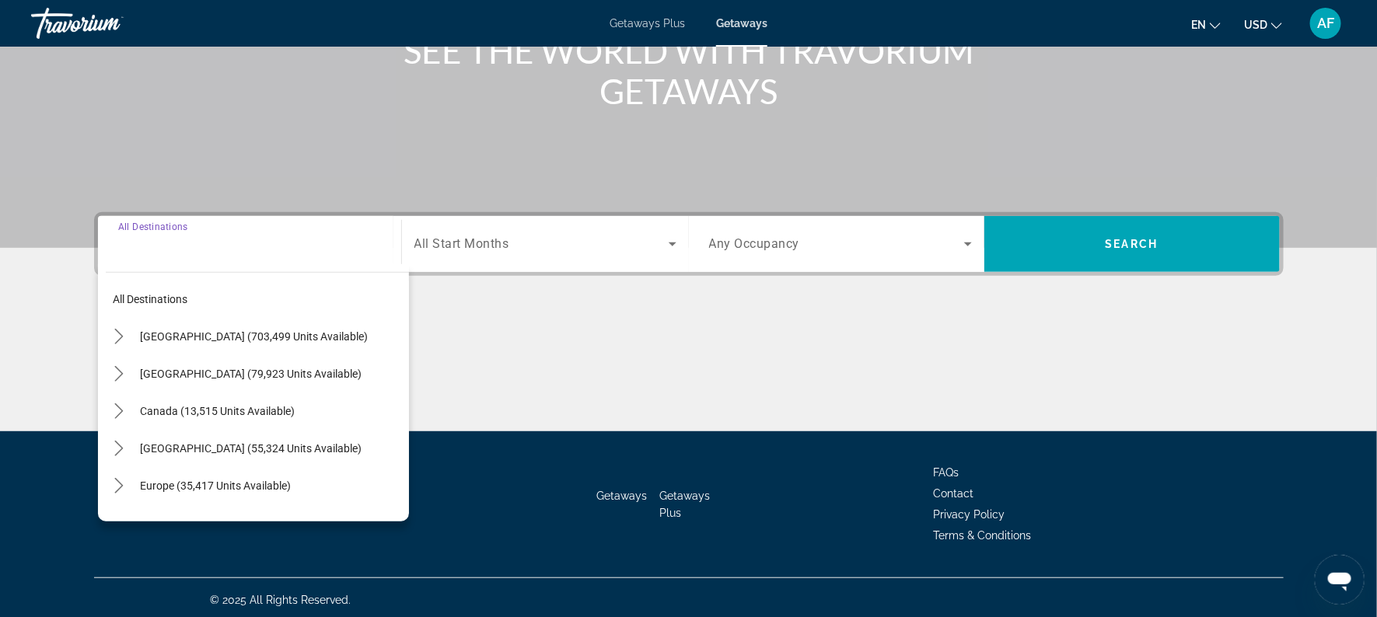
scroll to position [222, 0]
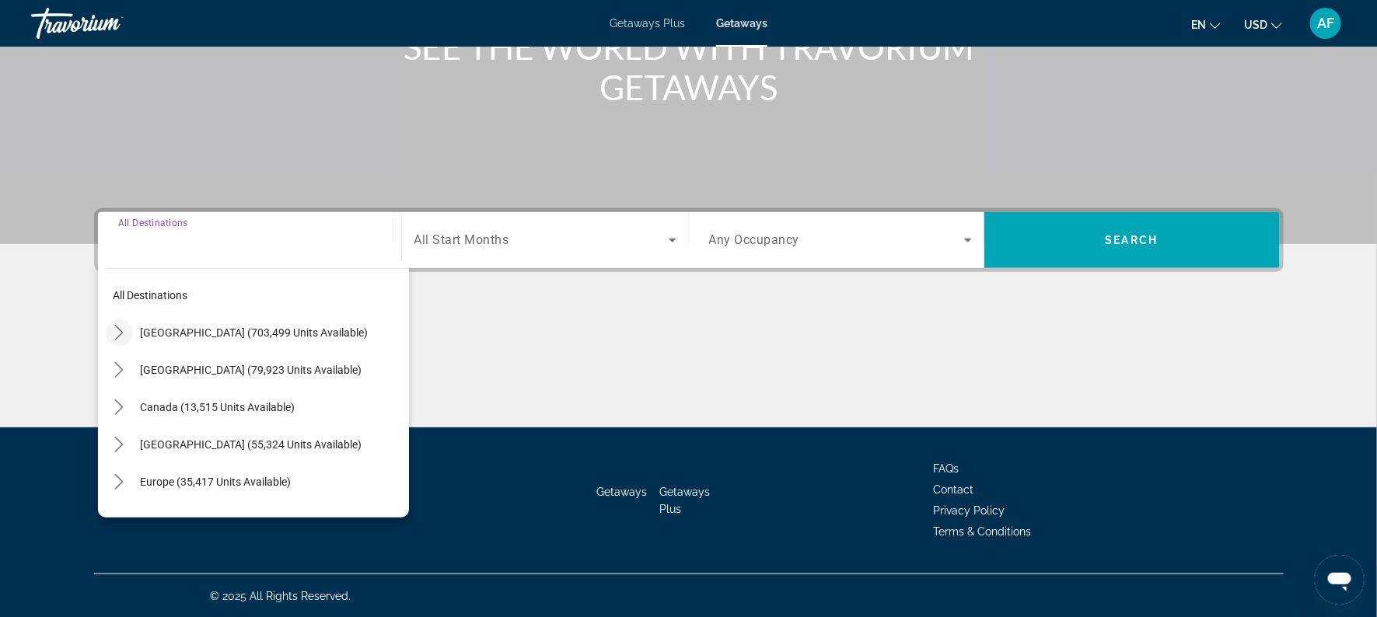
click at [118, 332] on icon "Toggle United States (703,499 units available) submenu" at bounding box center [119, 333] width 16 height 16
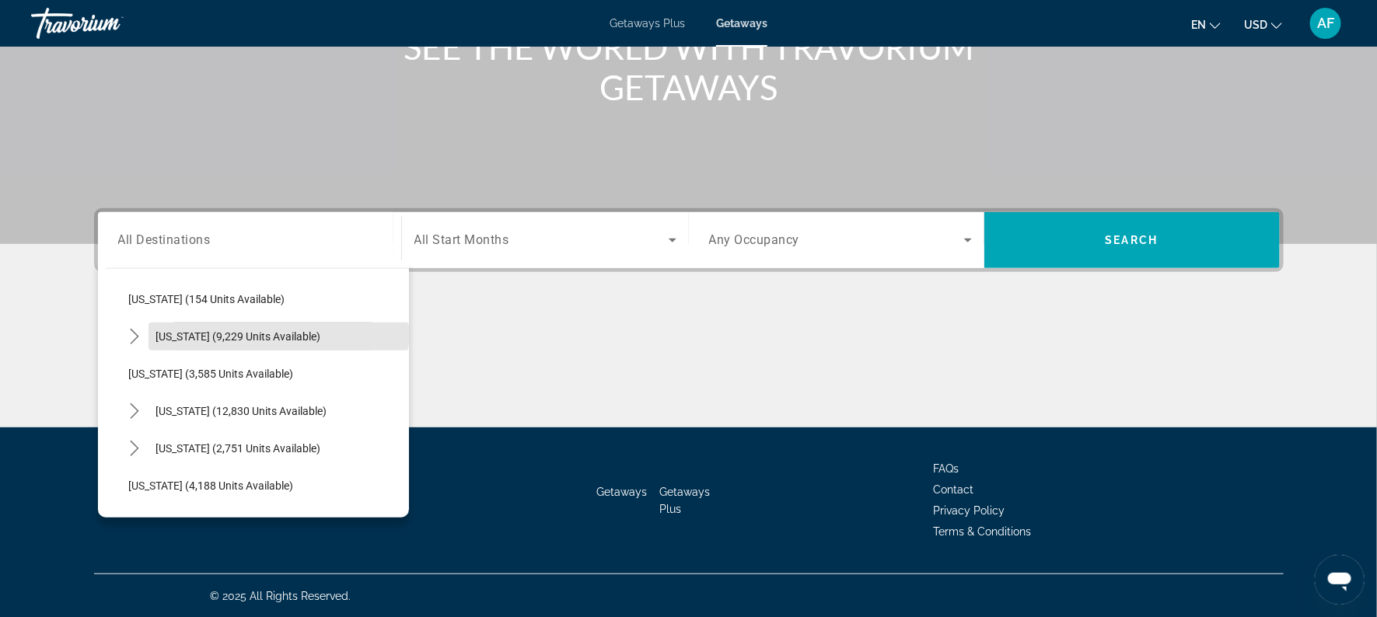
scroll to position [781, 0]
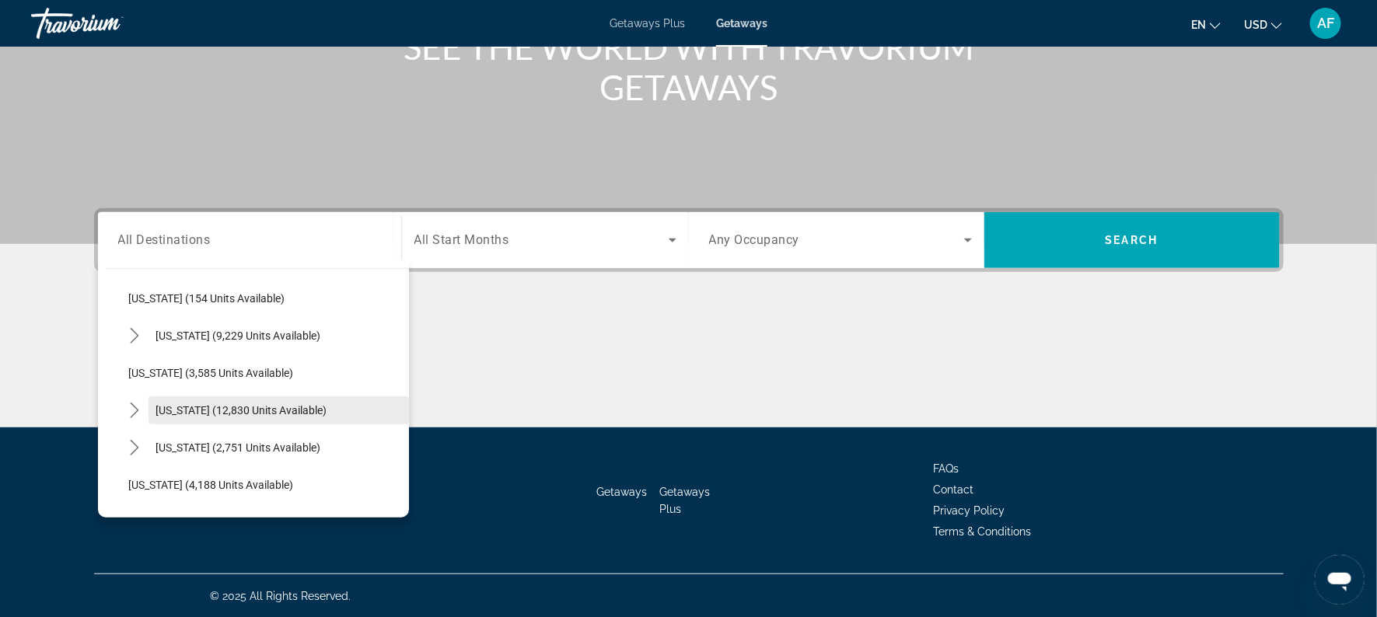
click at [185, 408] on span "[US_STATE] (12,830 units available)" at bounding box center [241, 410] width 171 height 12
type input "**********"
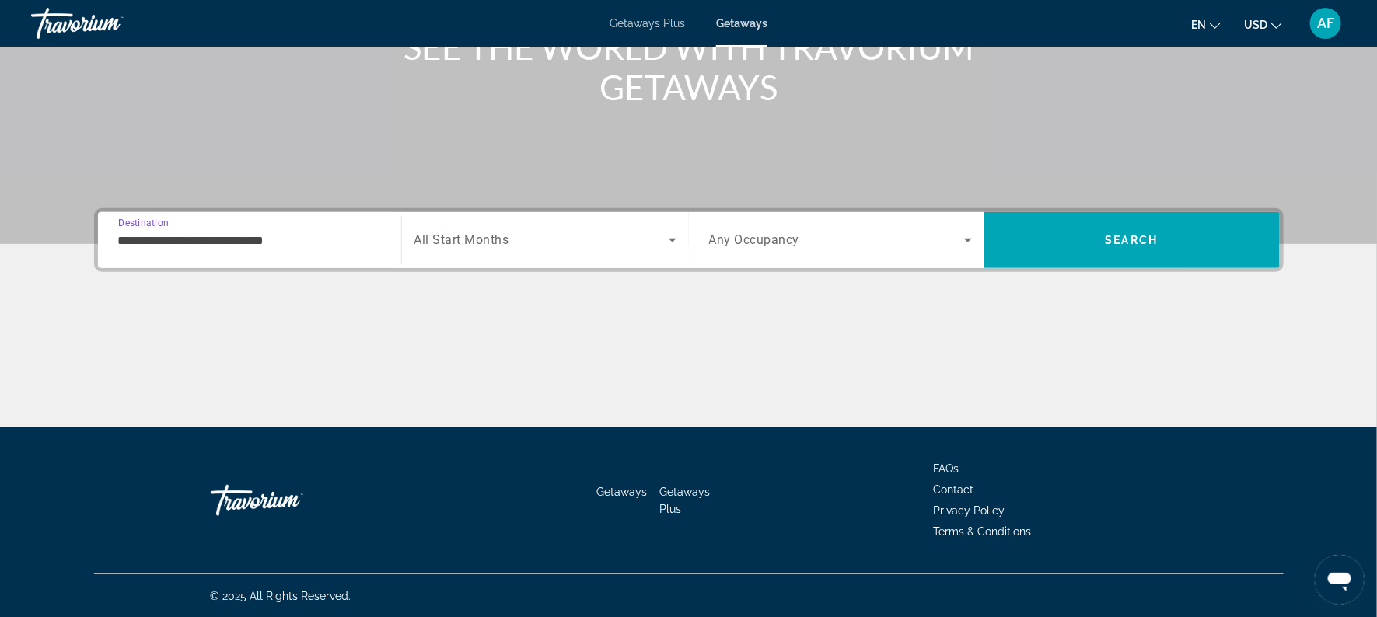
click at [443, 237] on span "All Start Months" at bounding box center [461, 240] width 95 height 15
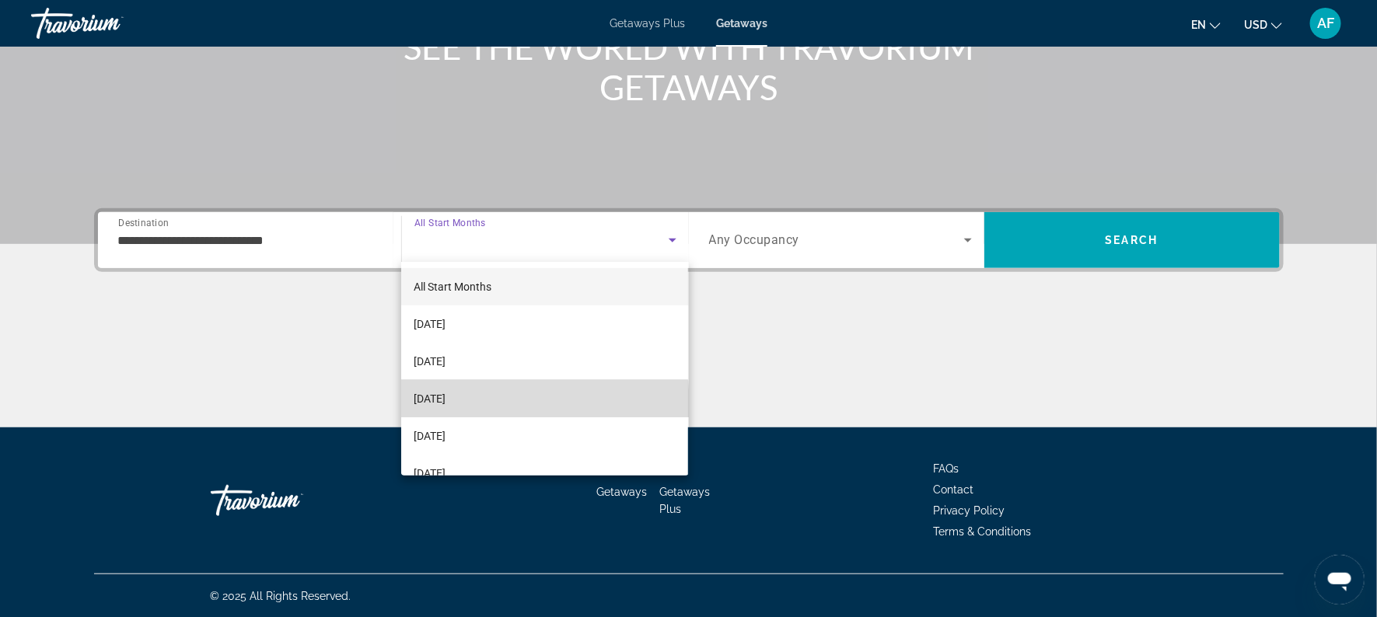
click at [433, 398] on span "[DATE]" at bounding box center [430, 399] width 32 height 19
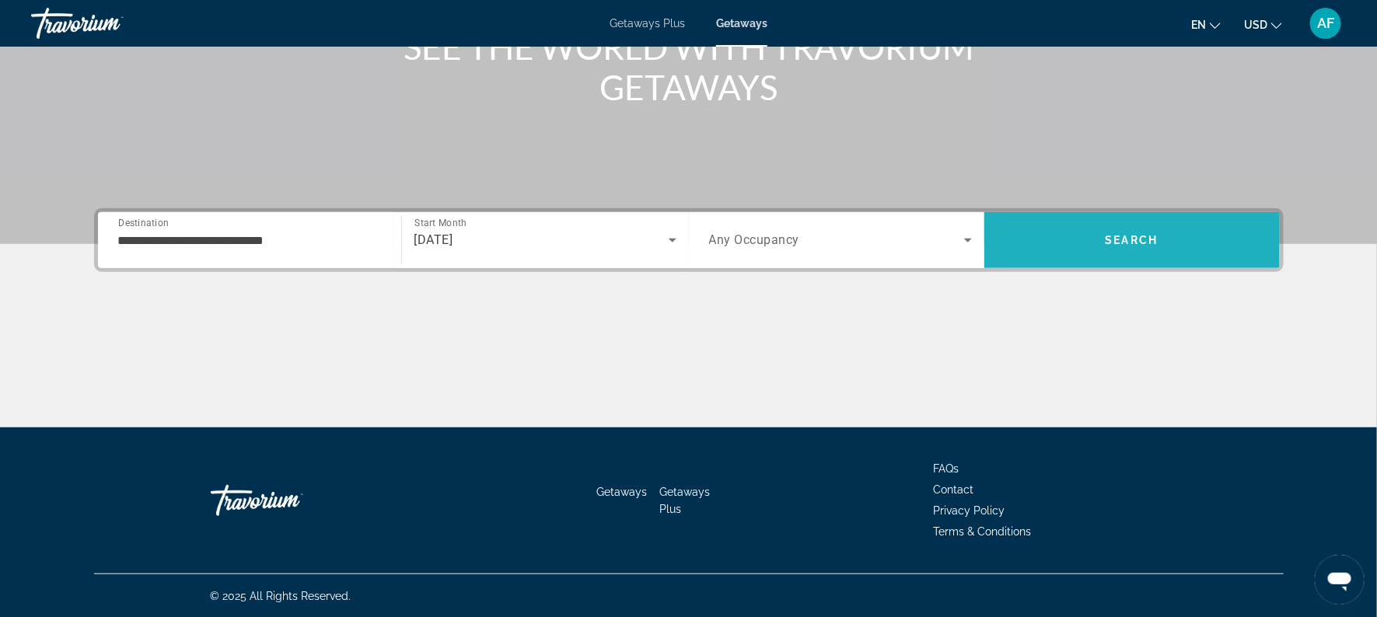
click at [1095, 250] on span "Search" at bounding box center [1131, 240] width 295 height 37
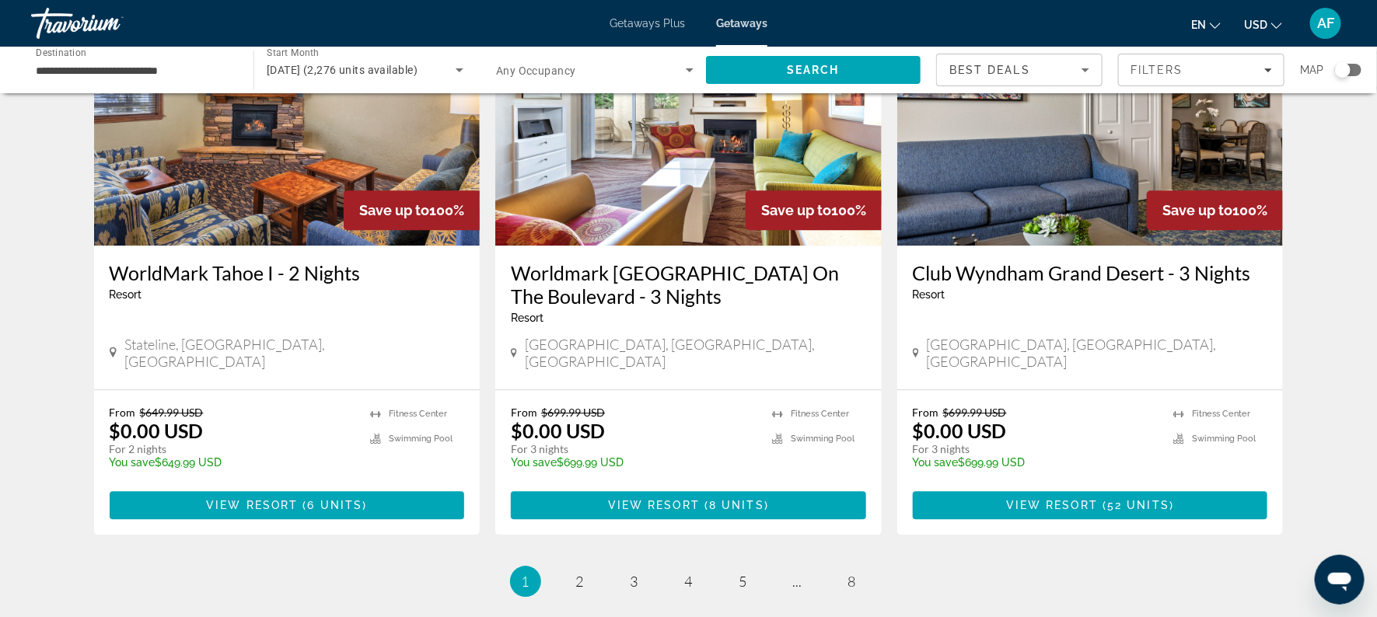
scroll to position [1883, 0]
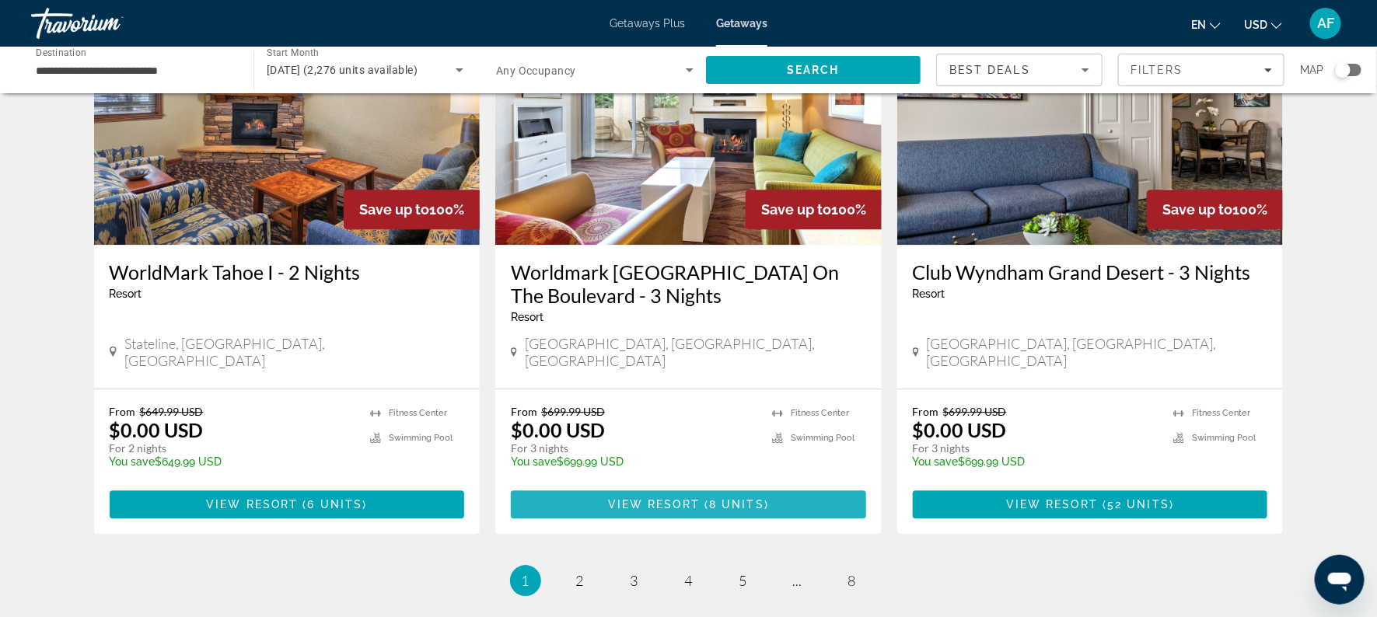
click at [636, 498] on span "View Resort" at bounding box center [654, 504] width 92 height 12
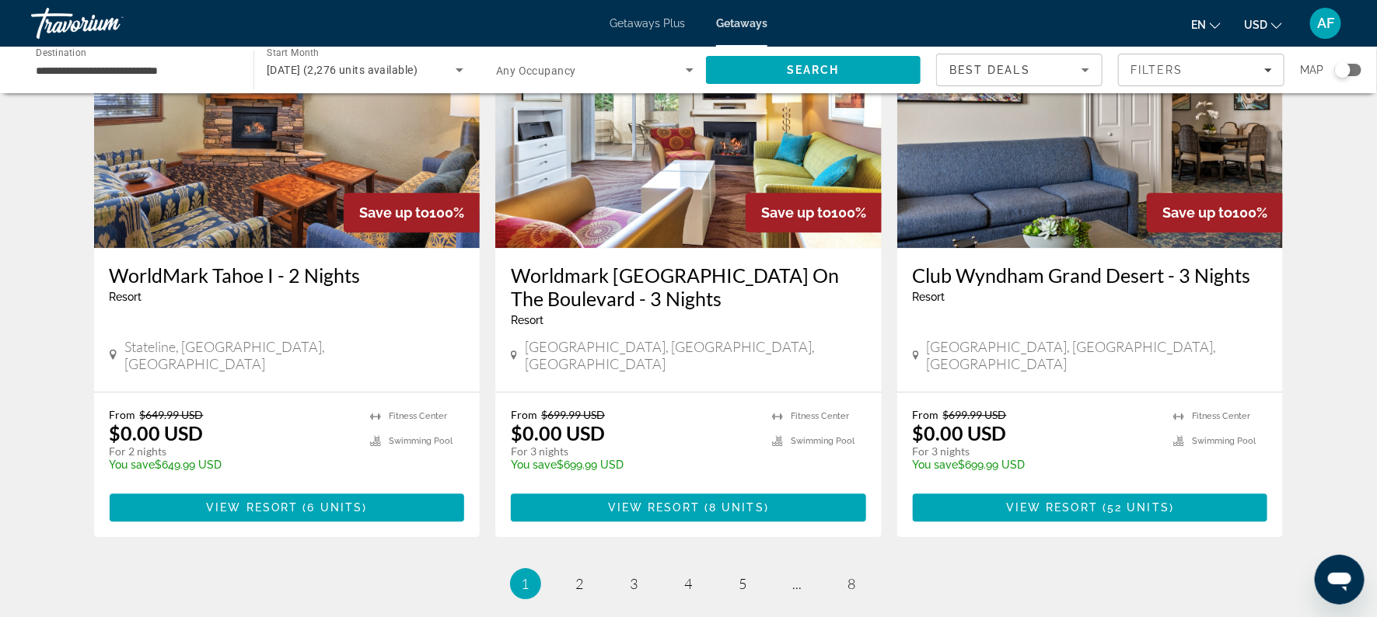
scroll to position [1874, 0]
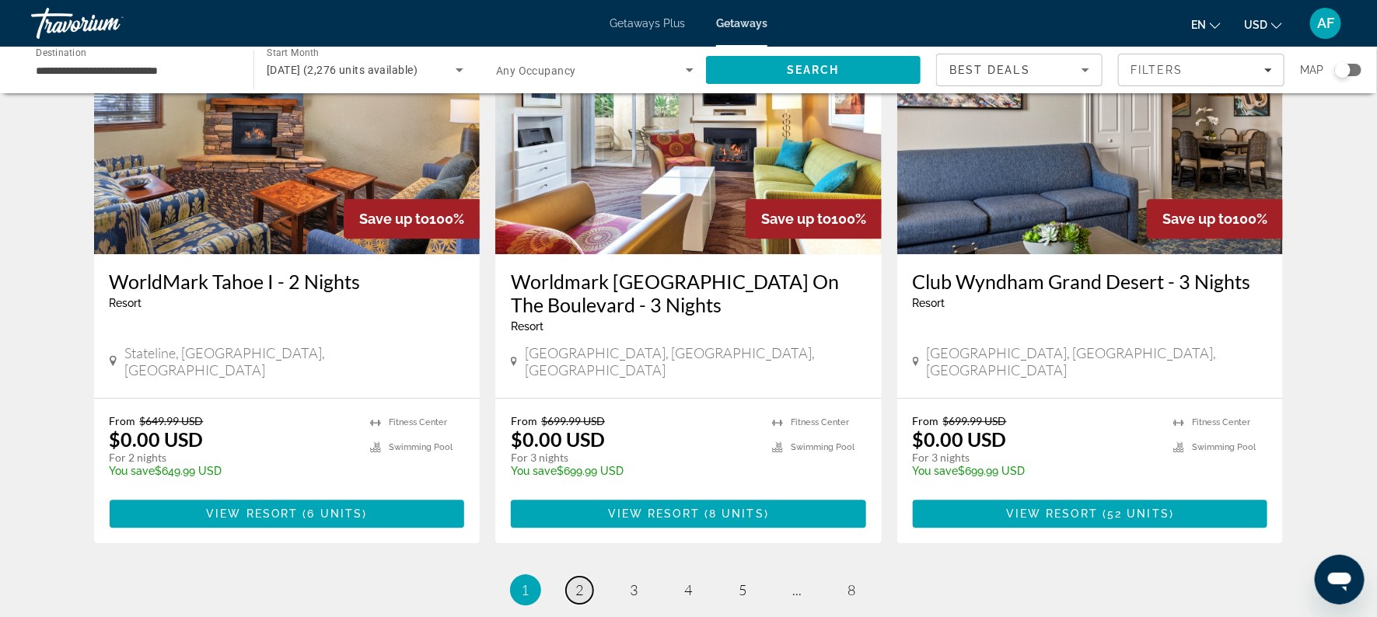
click at [580, 582] on span "2" at bounding box center [580, 590] width 8 height 17
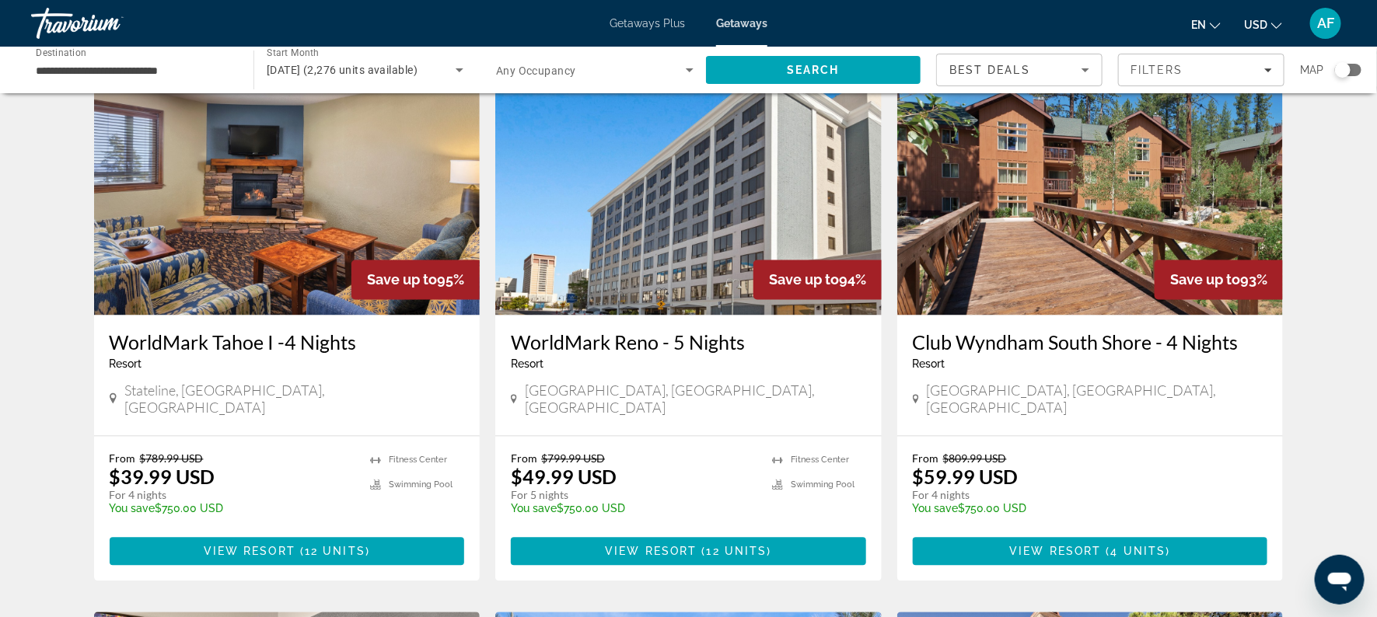
scroll to position [1210, 0]
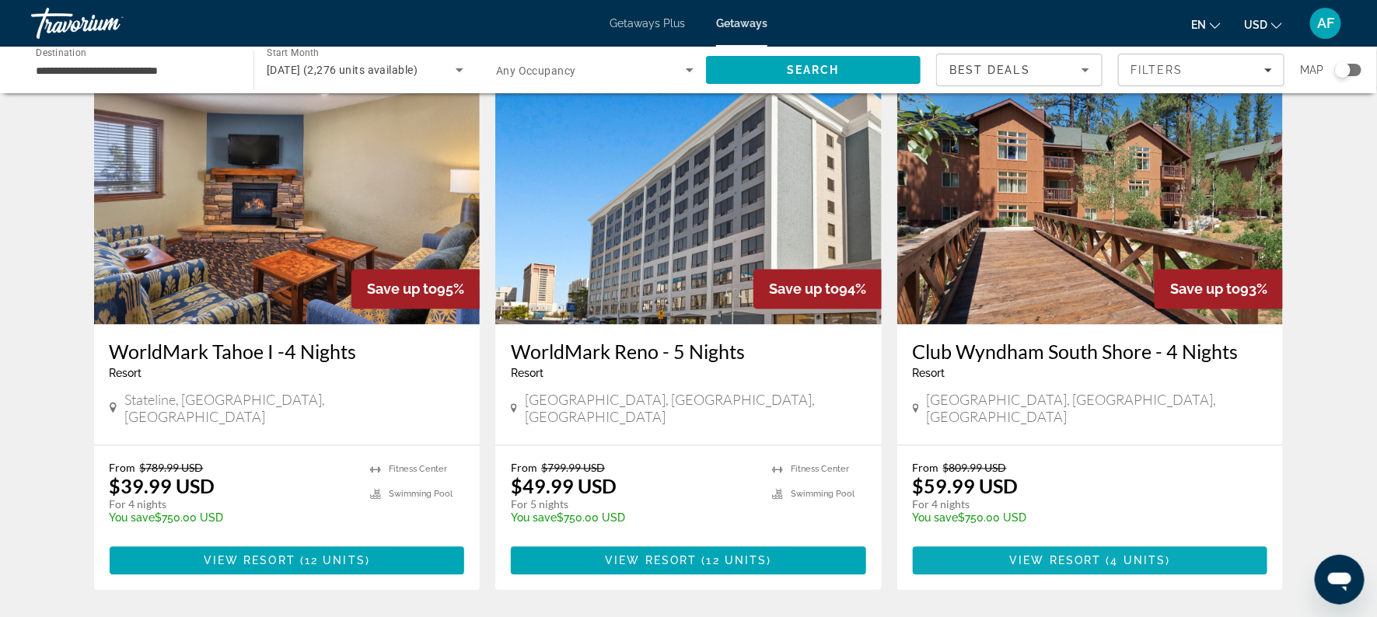
click at [1075, 555] on span "View Resort" at bounding box center [1056, 561] width 92 height 12
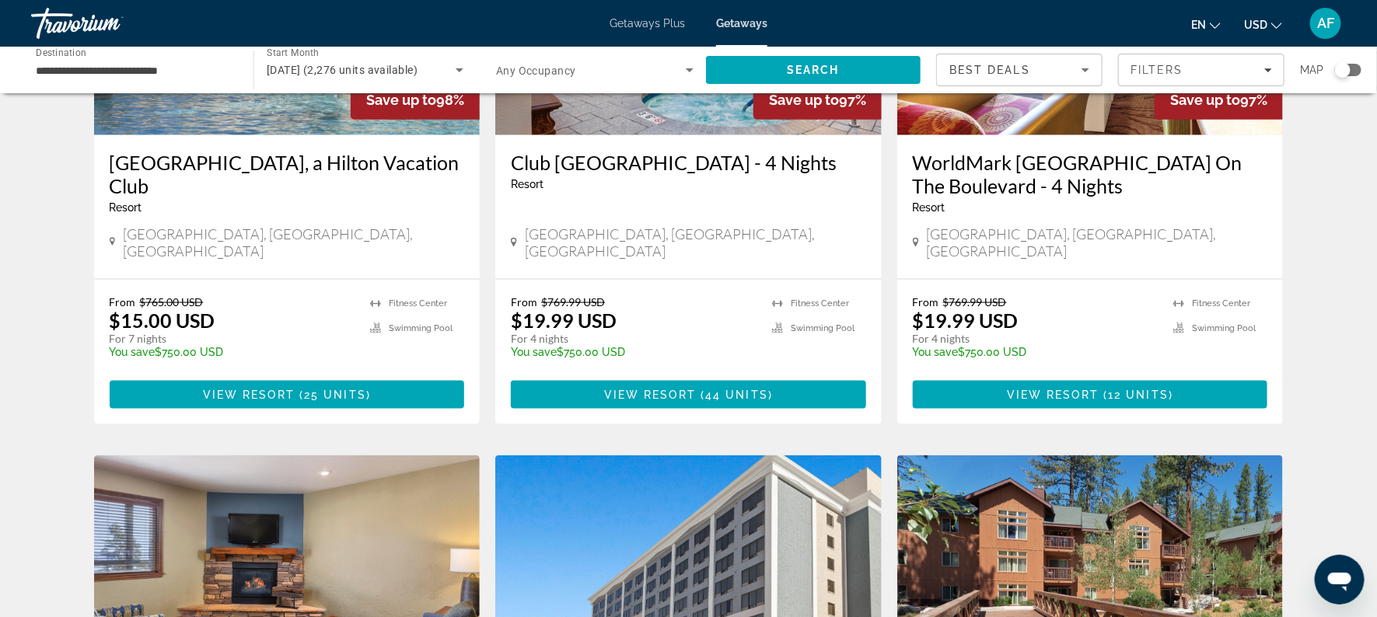
scroll to position [834, 0]
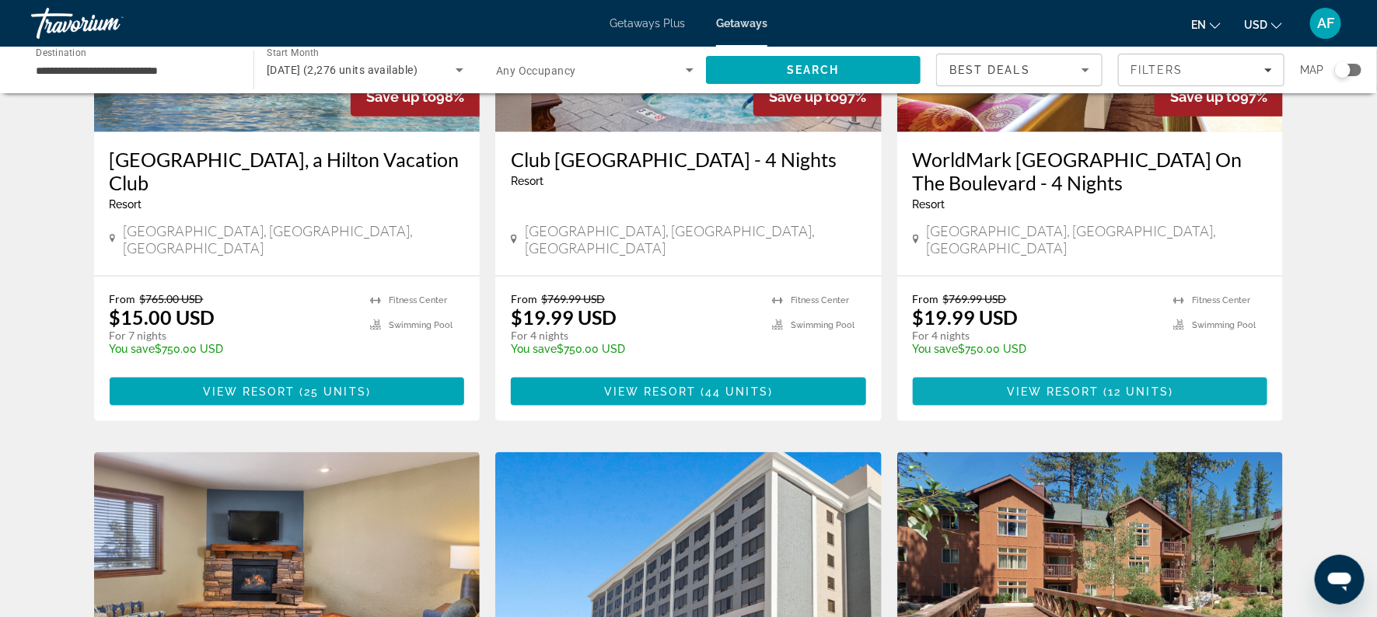
click at [1005, 373] on span "Main content" at bounding box center [1090, 391] width 355 height 37
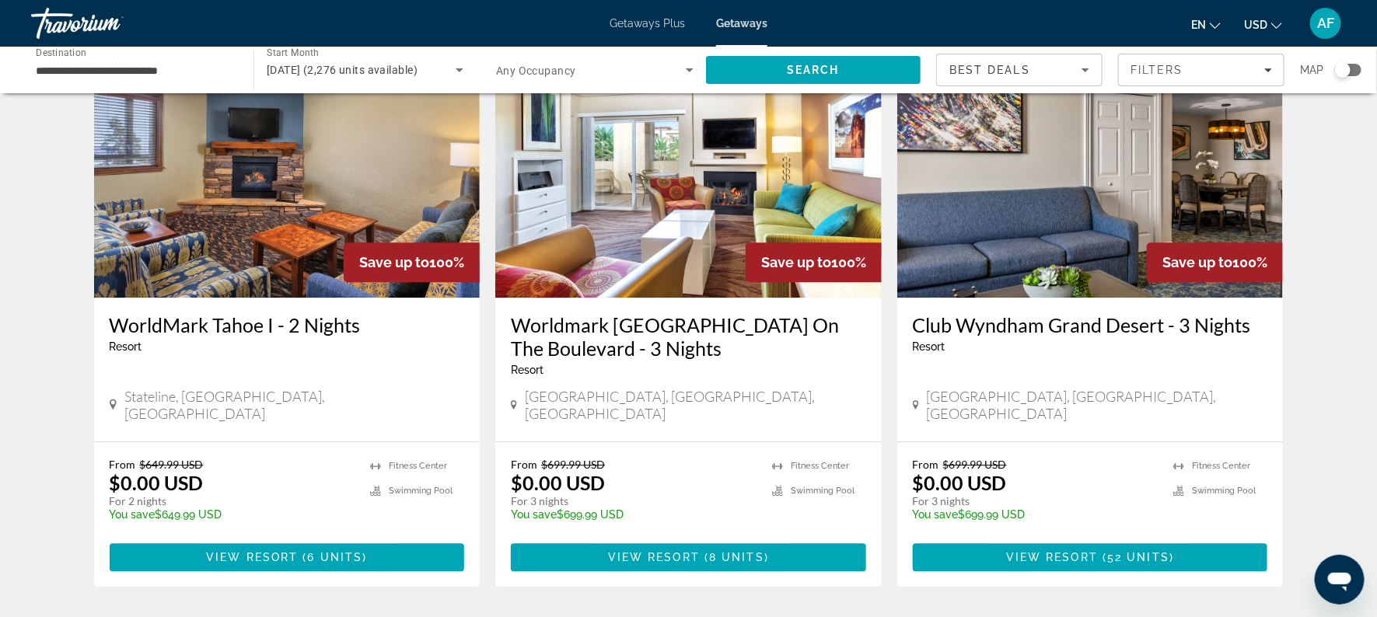
scroll to position [1967, 0]
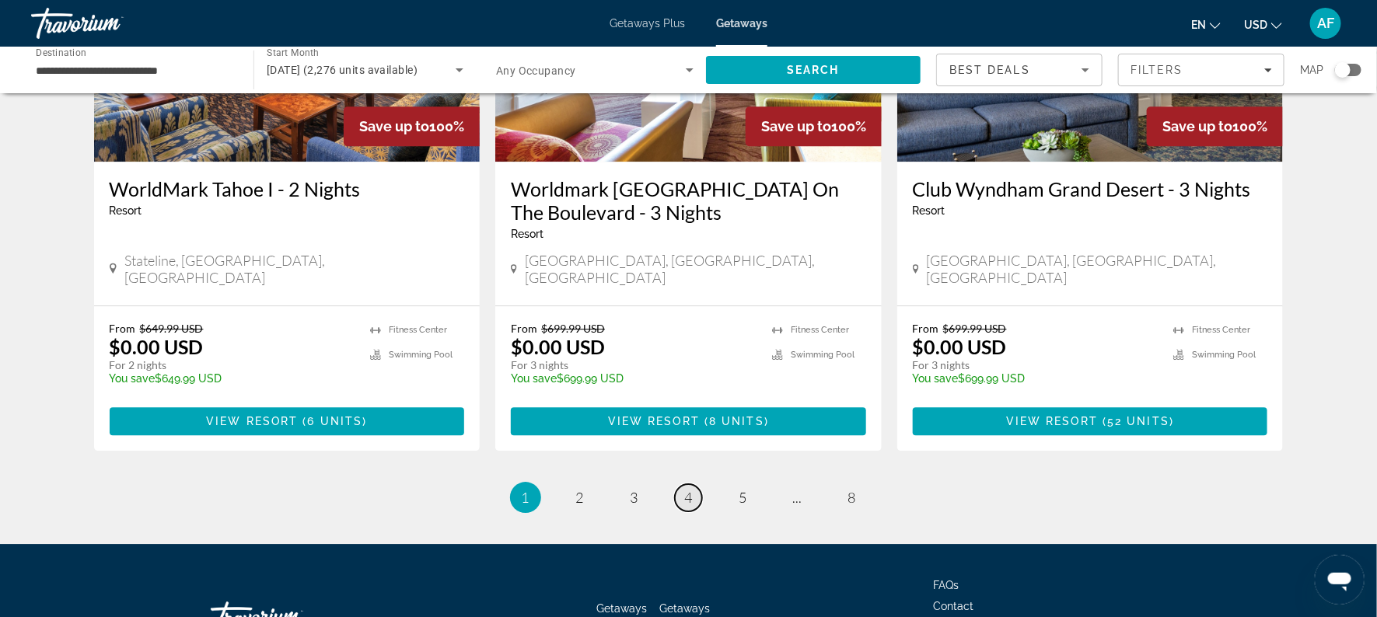
click at [685, 489] on span "4" at bounding box center [689, 497] width 8 height 17
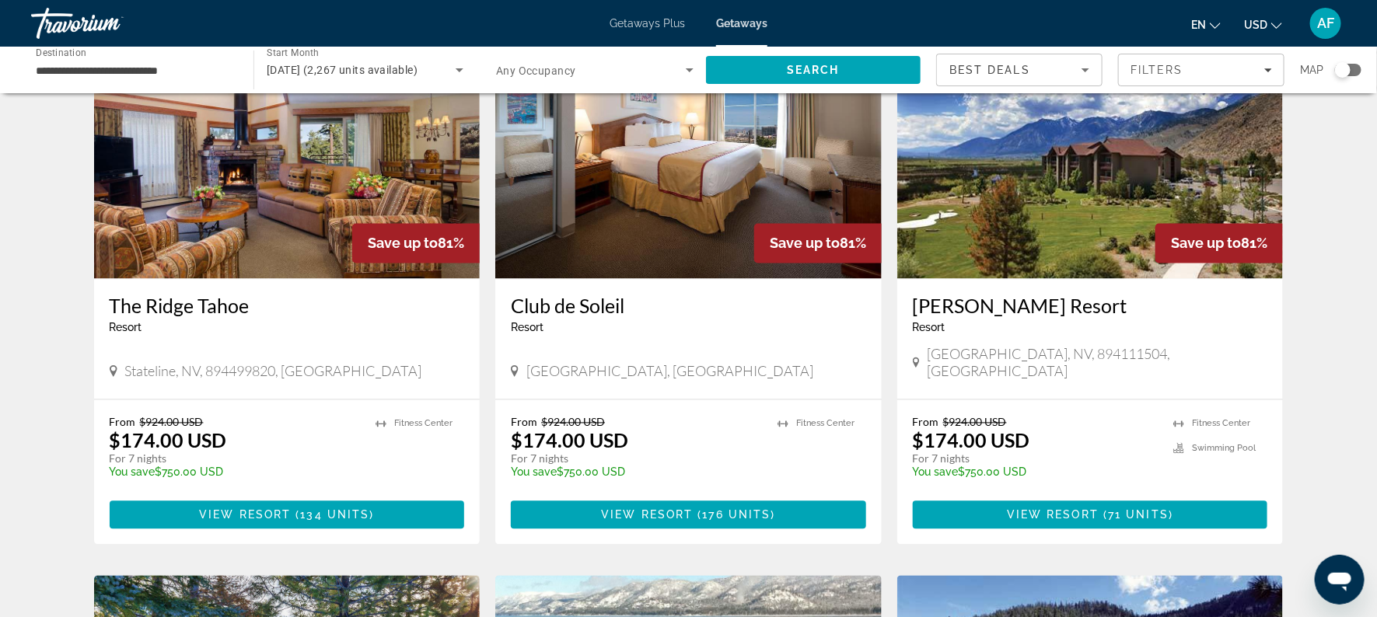
scroll to position [1235, 0]
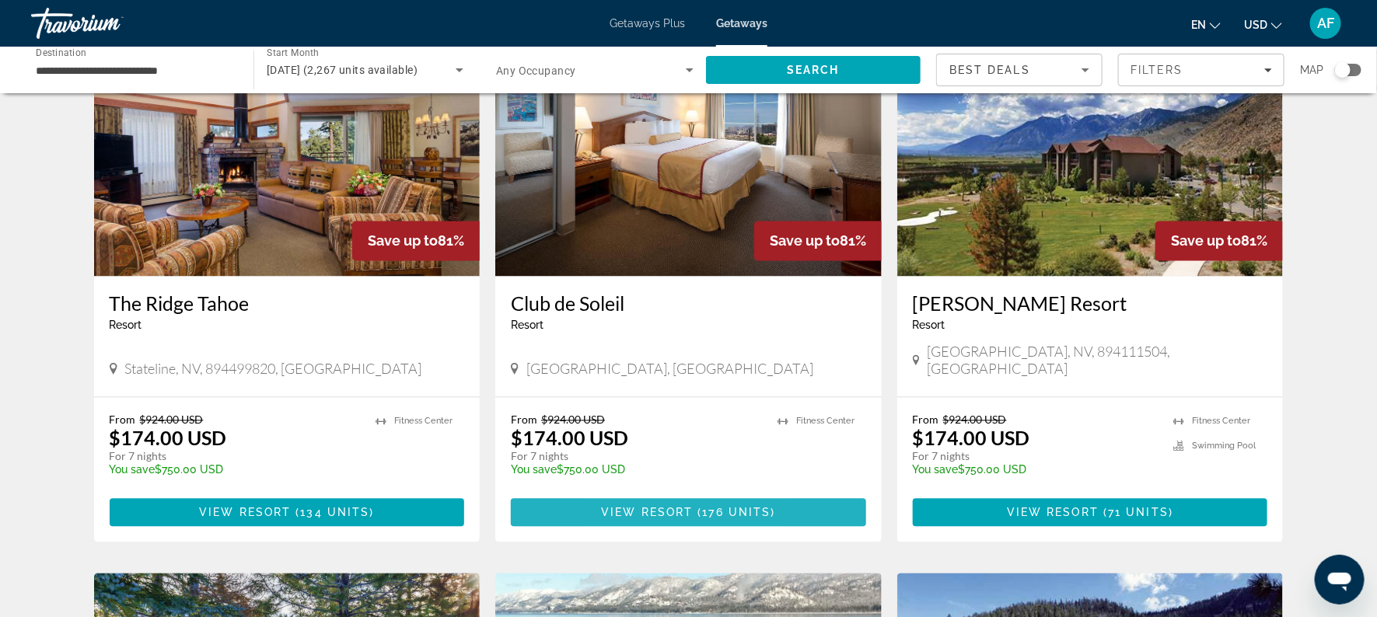
click at [628, 495] on span "Main content" at bounding box center [688, 513] width 355 height 37
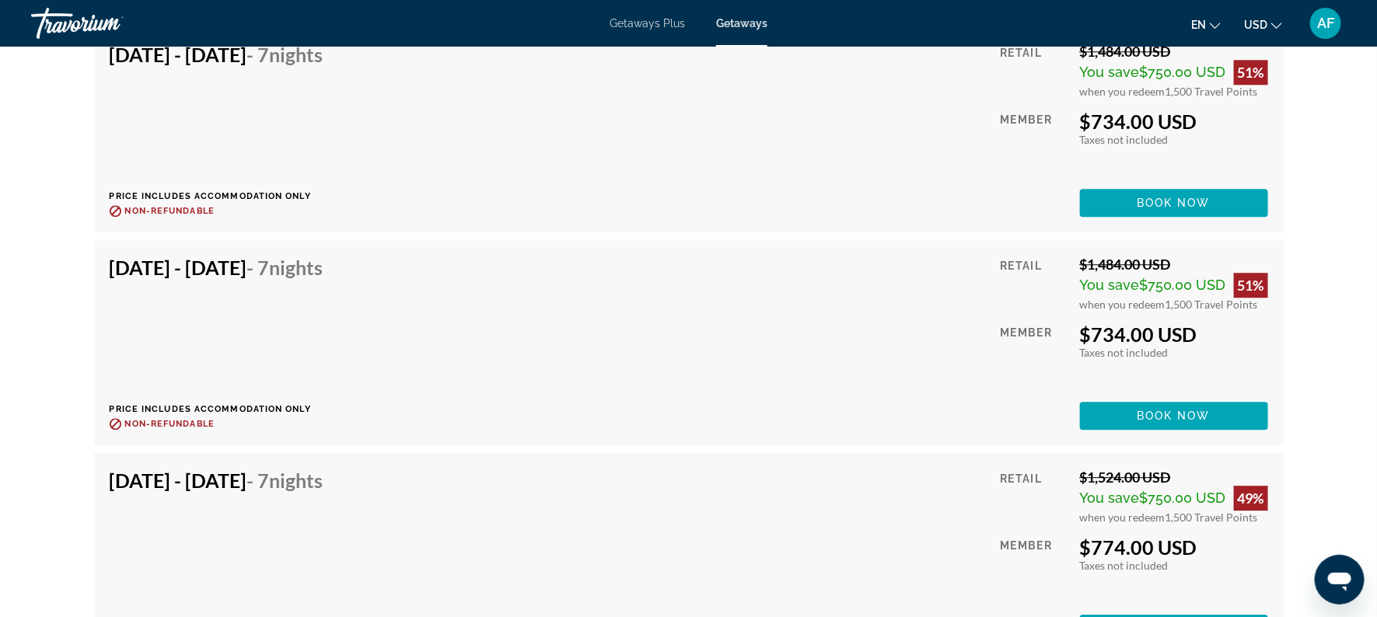
scroll to position [9583, 0]
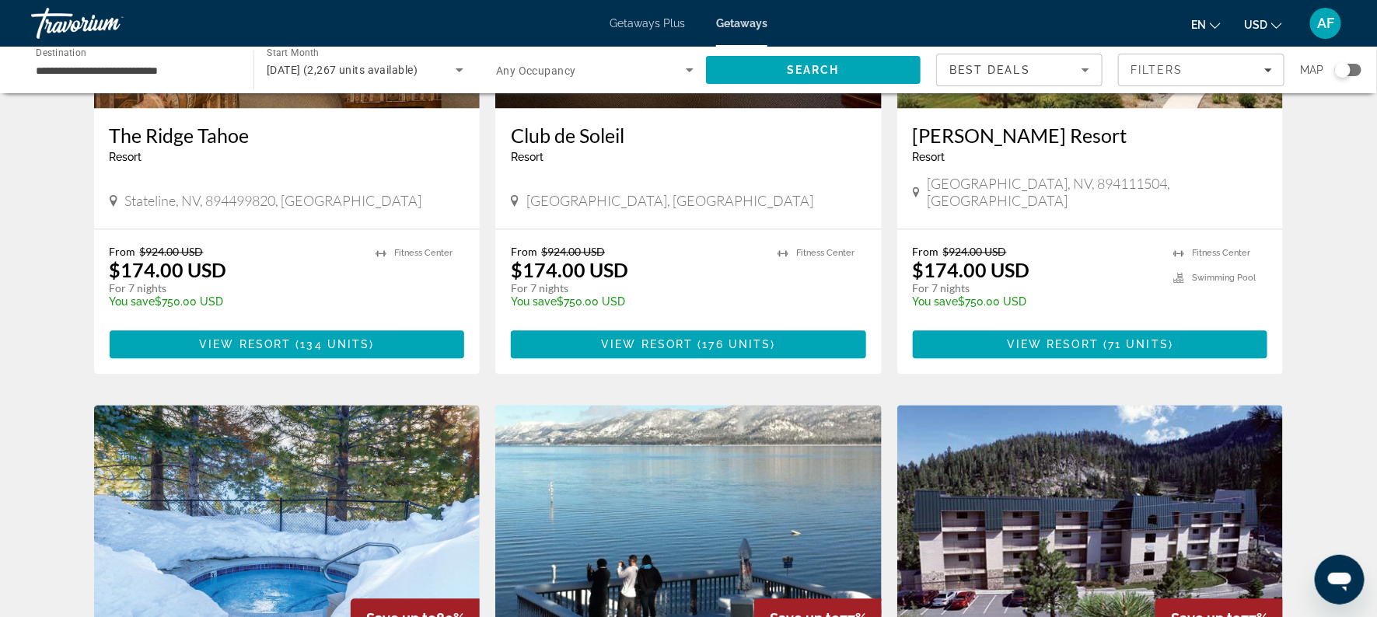
scroll to position [1920, 0]
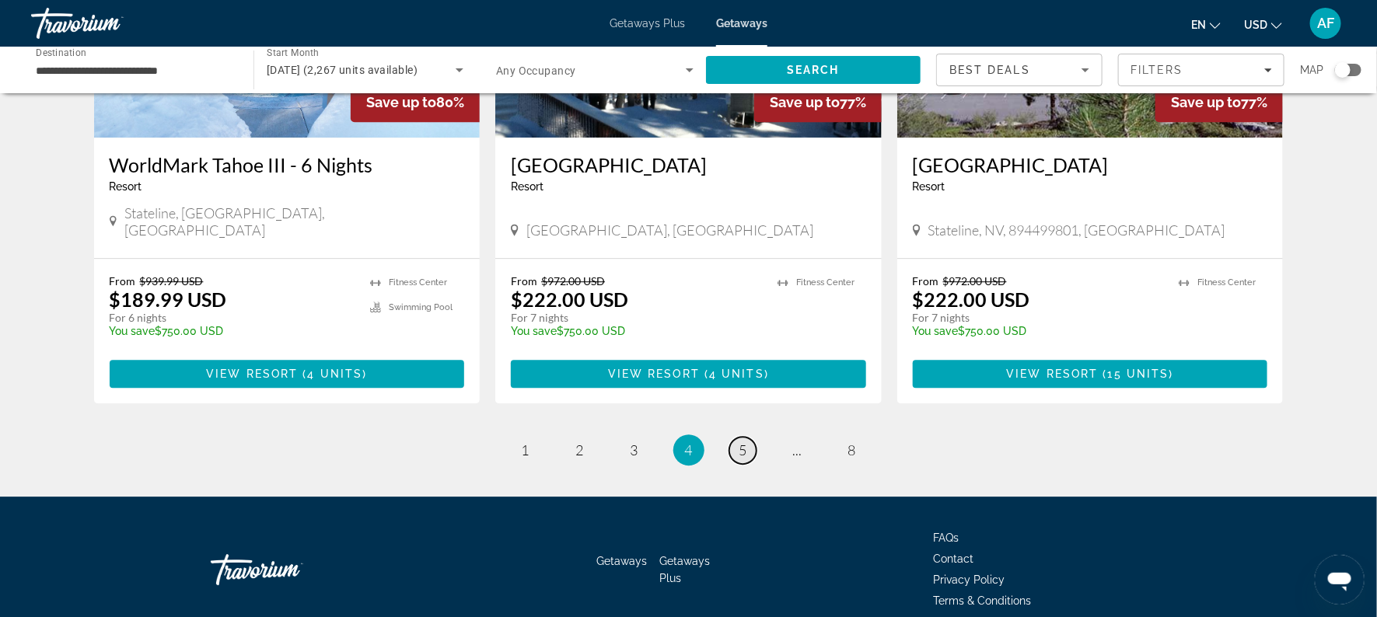
click at [740, 442] on span "5" at bounding box center [744, 450] width 8 height 17
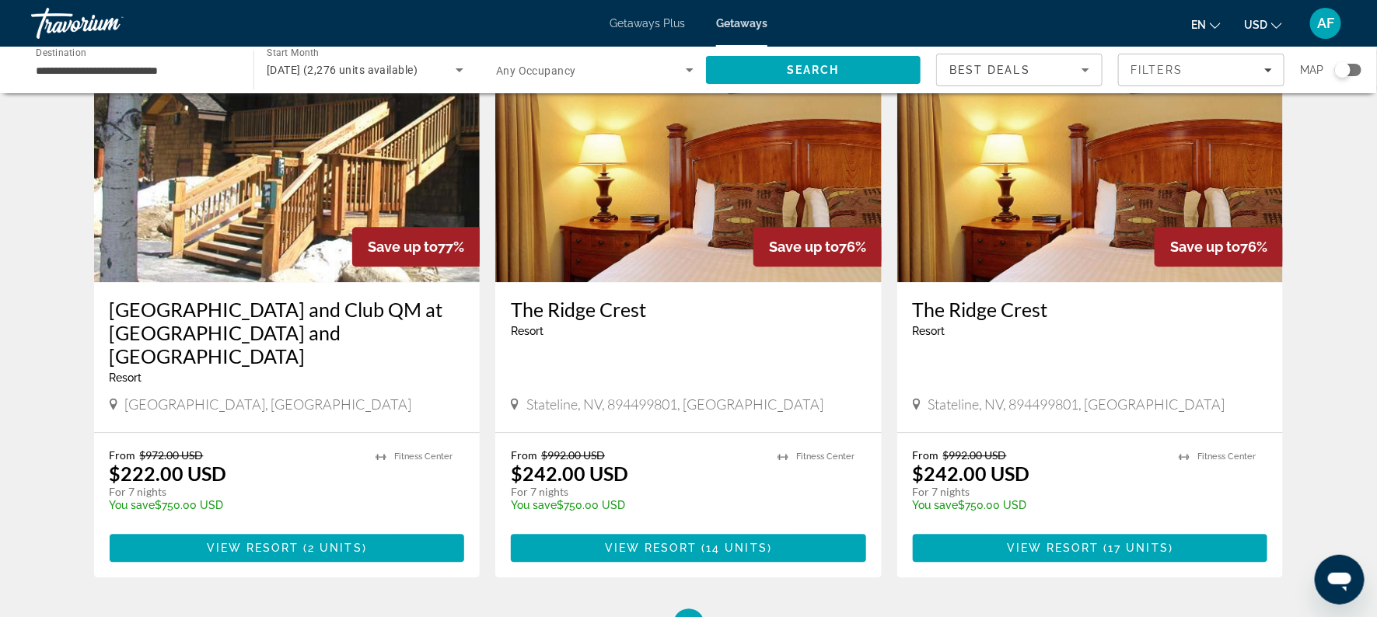
scroll to position [1879, 0]
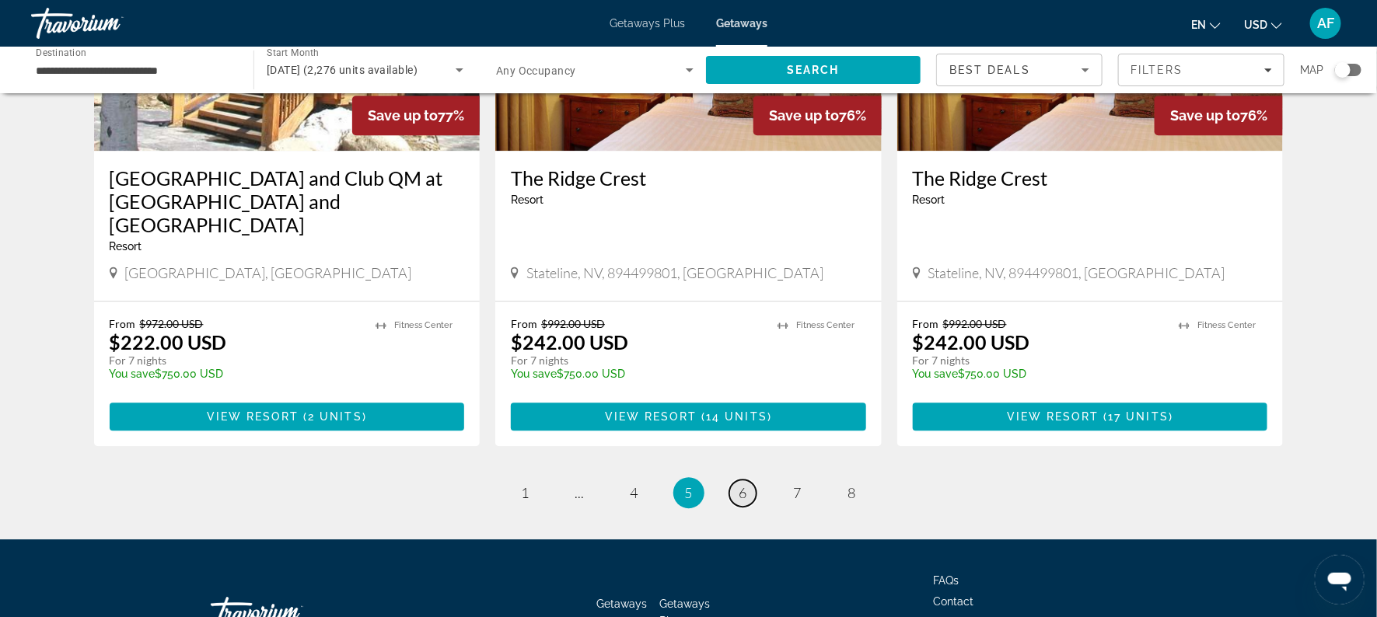
click at [745, 484] on span "6" at bounding box center [744, 492] width 8 height 17
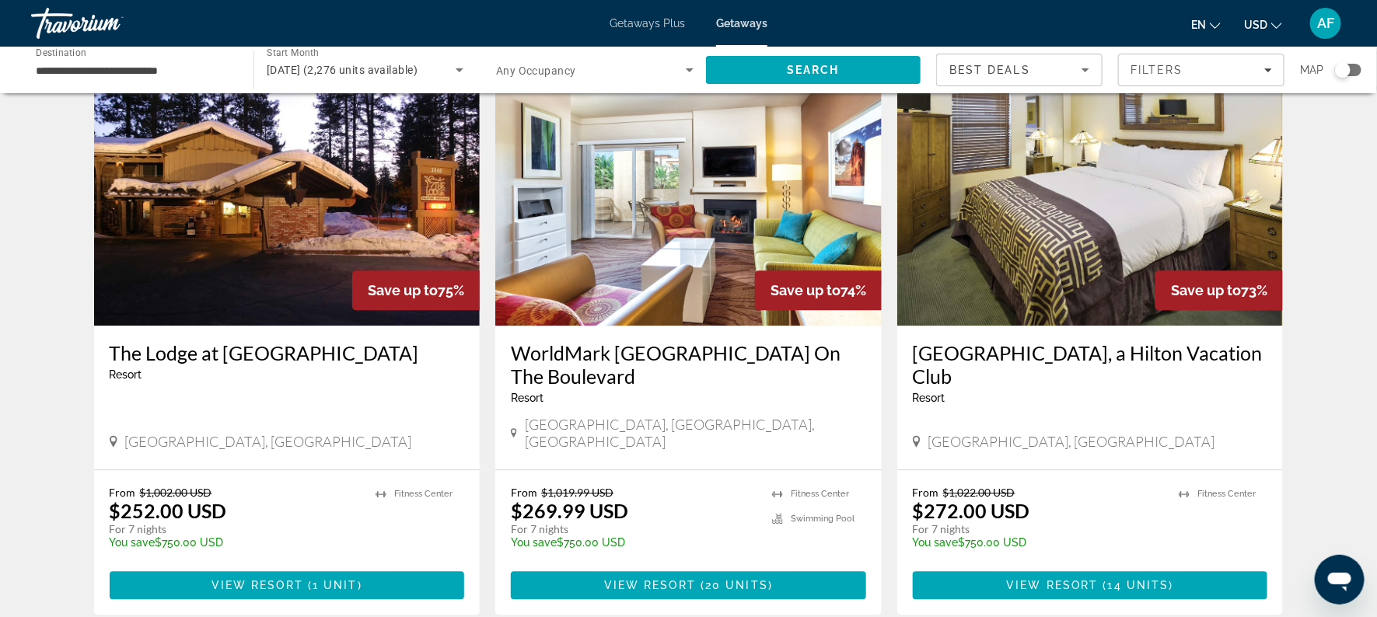
scroll to position [1747, 0]
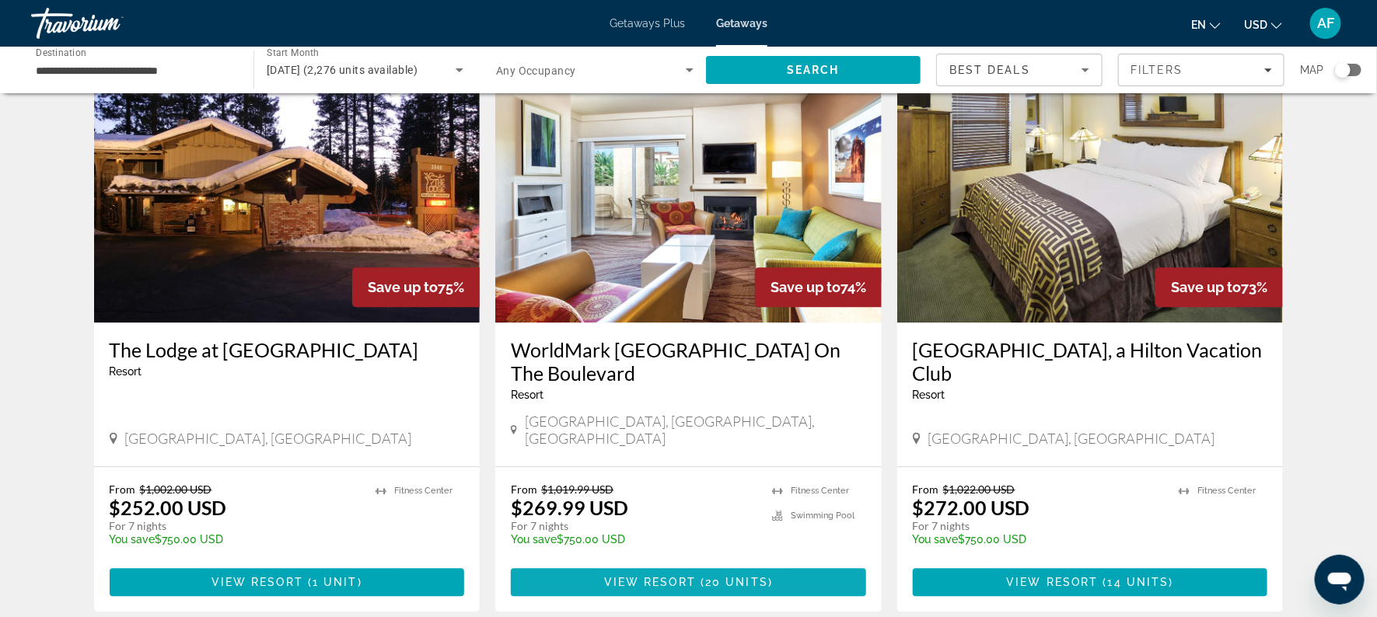
click at [679, 576] on span "View Resort" at bounding box center [650, 582] width 92 height 12
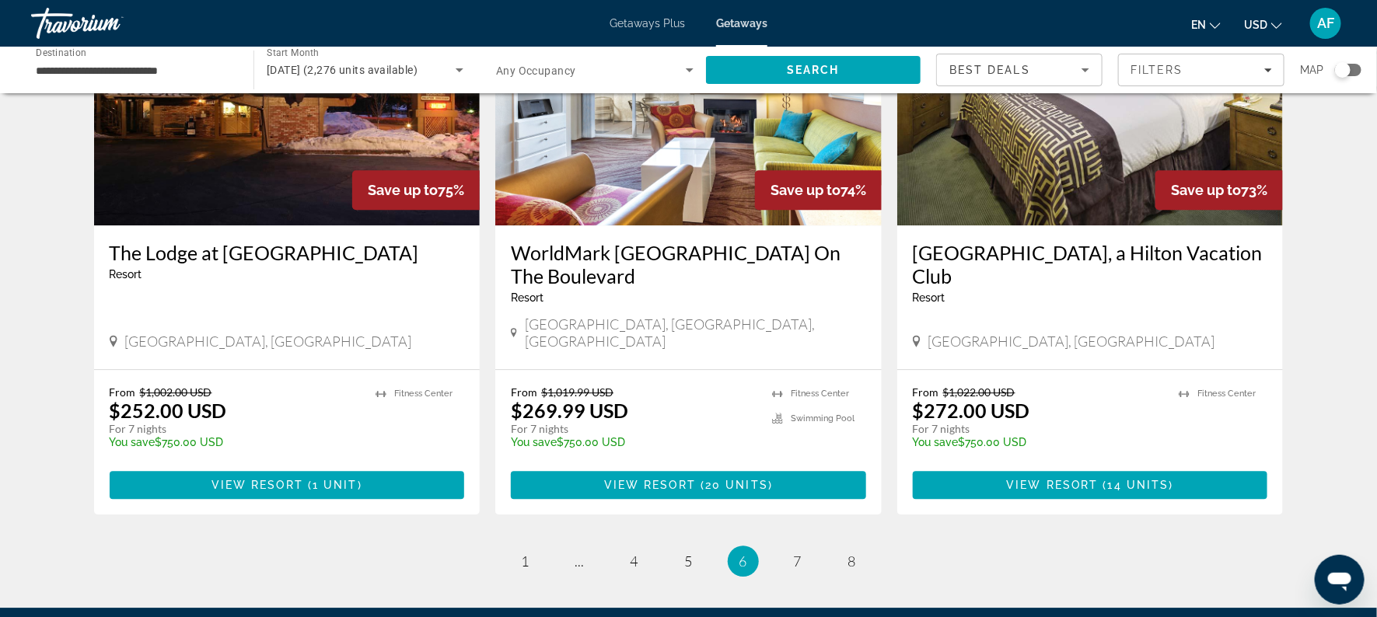
scroll to position [1847, 0]
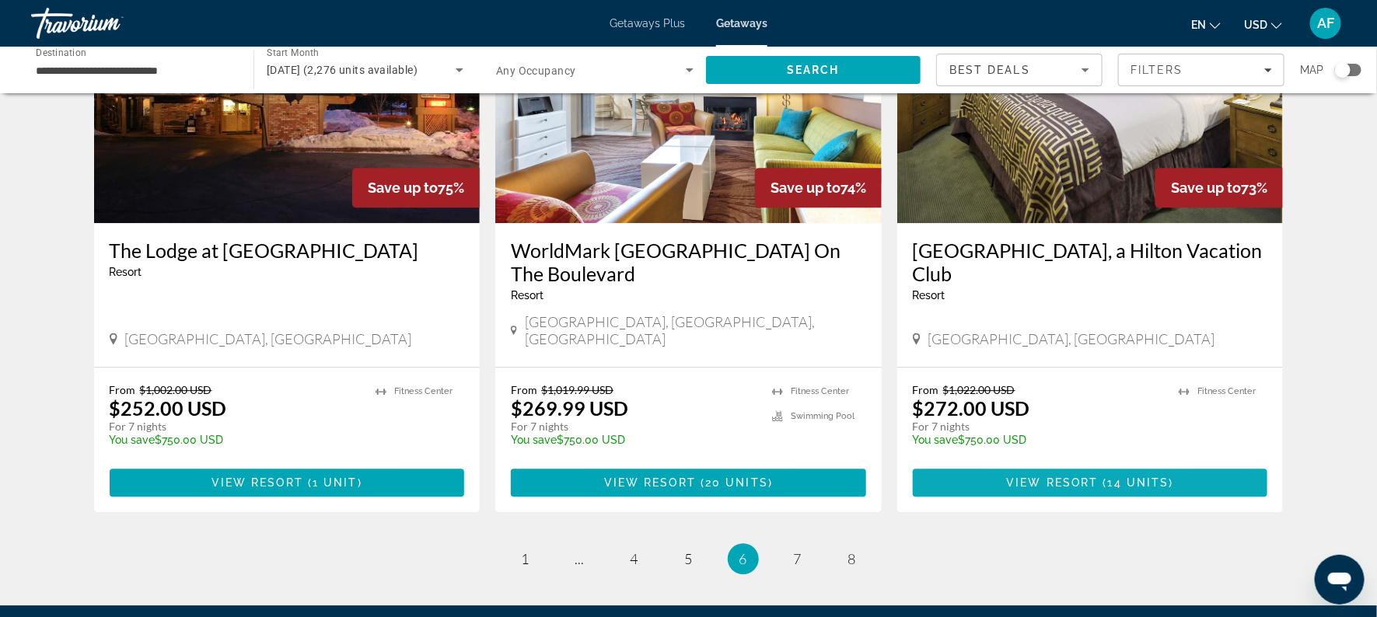
click at [987, 464] on span "Main content" at bounding box center [1090, 482] width 355 height 37
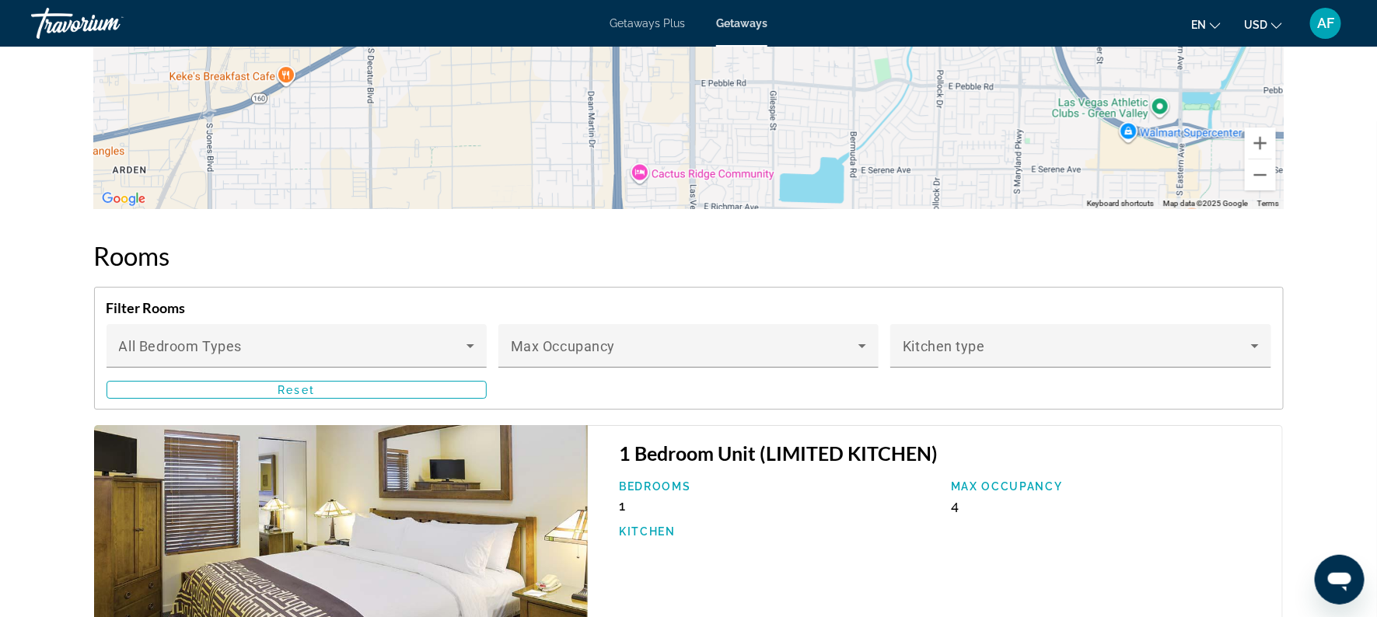
scroll to position [2263, 0]
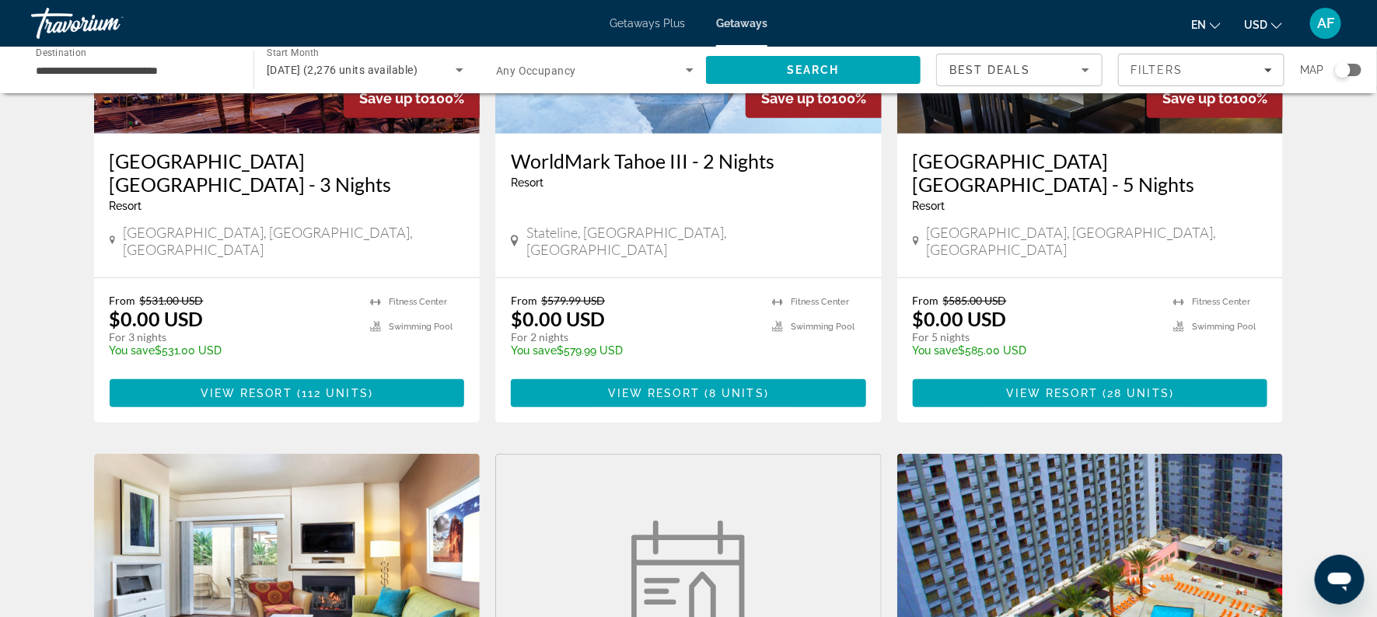
scroll to position [266, 0]
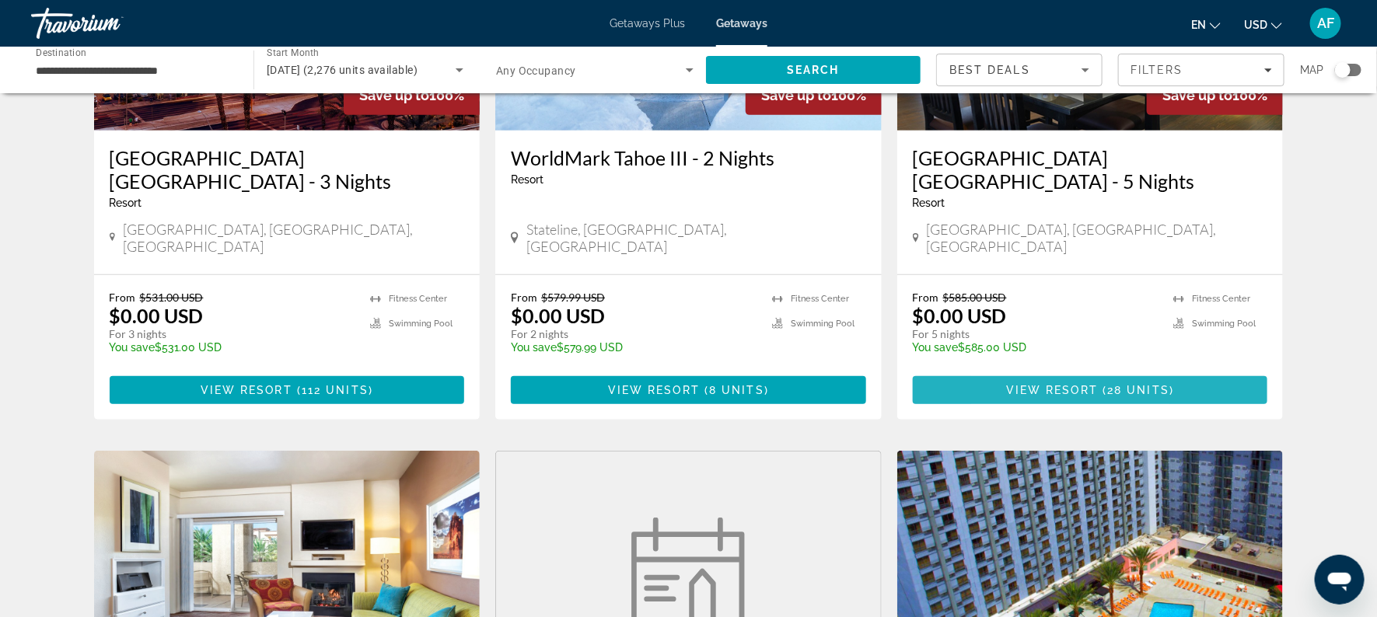
click at [1021, 384] on span "View Resort" at bounding box center [1052, 390] width 92 height 12
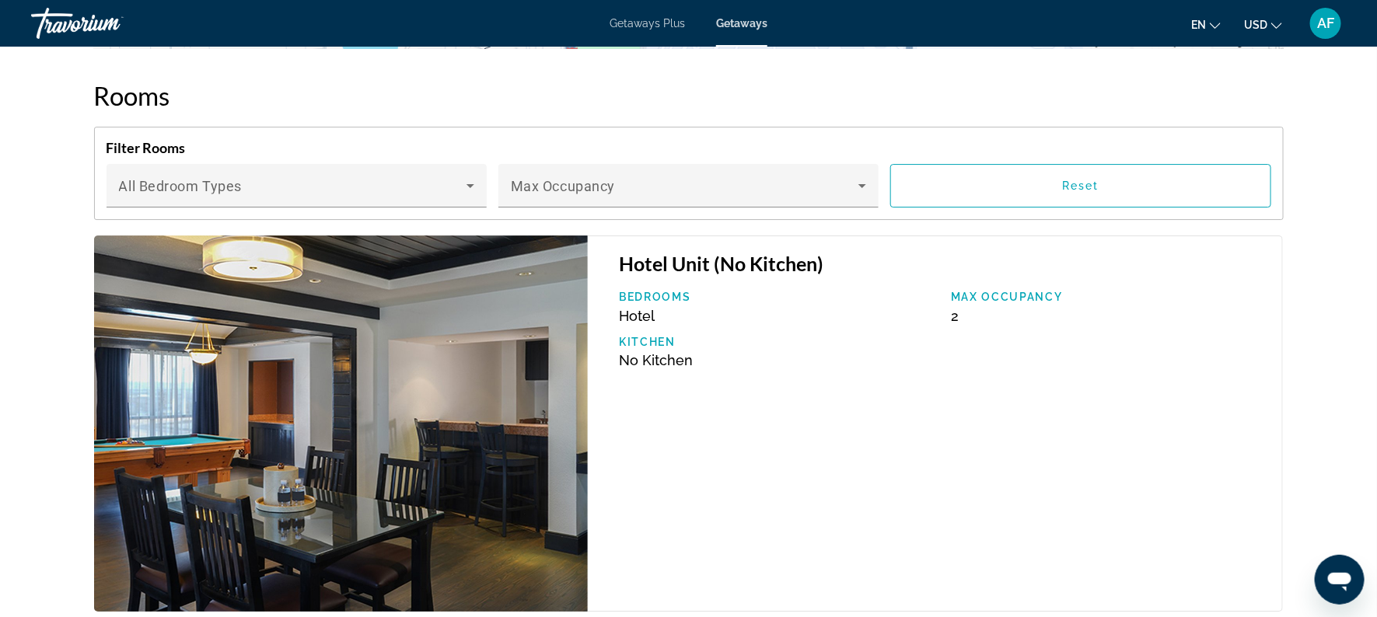
scroll to position [2317, 0]
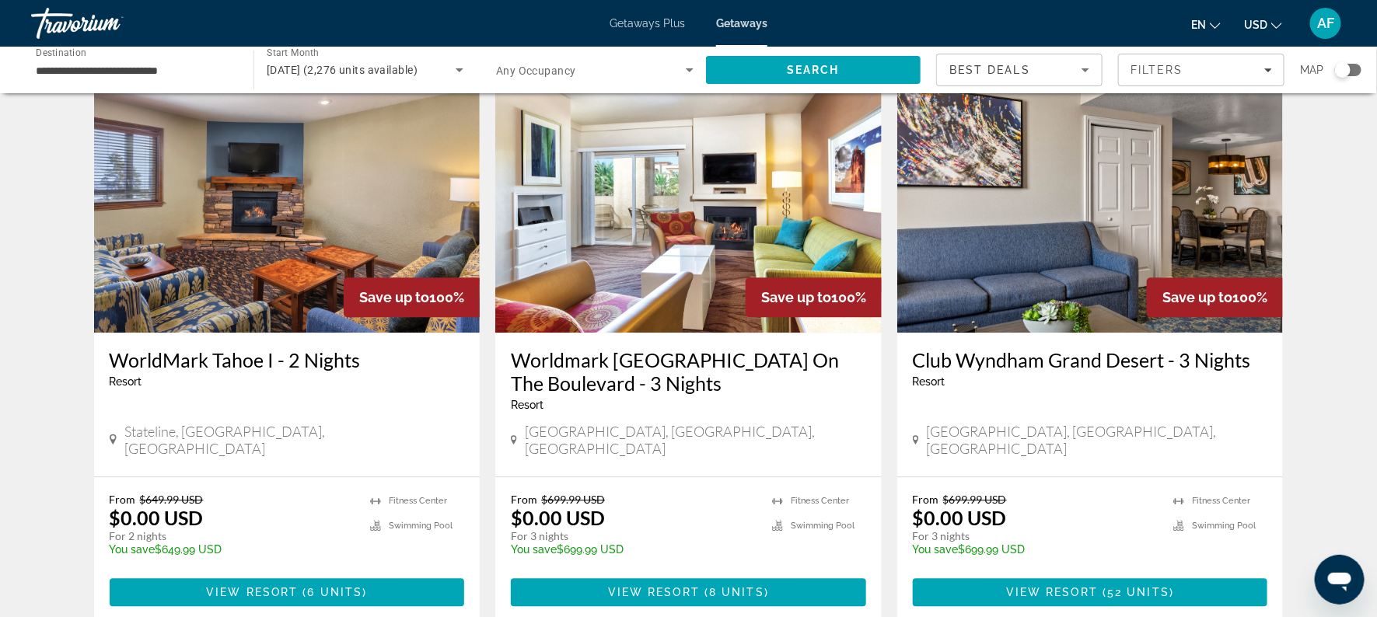
scroll to position [1810, 0]
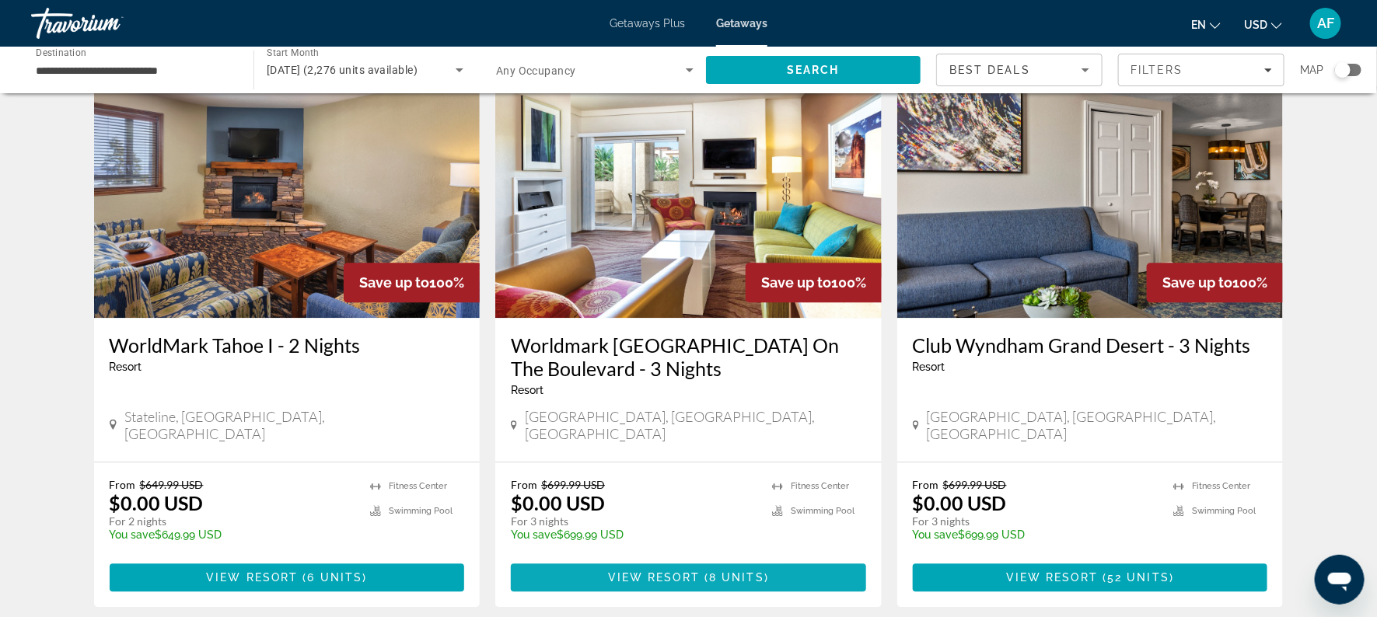
click at [671, 572] on span "View Resort" at bounding box center [654, 578] width 92 height 12
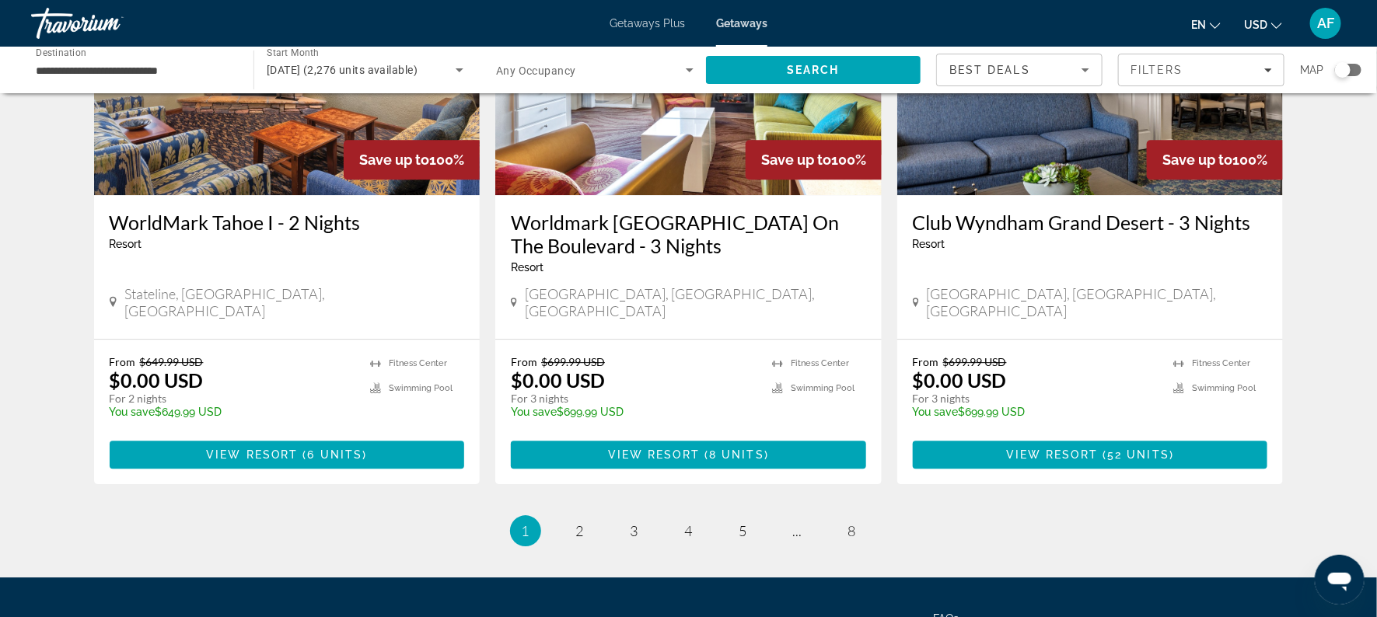
scroll to position [1938, 0]
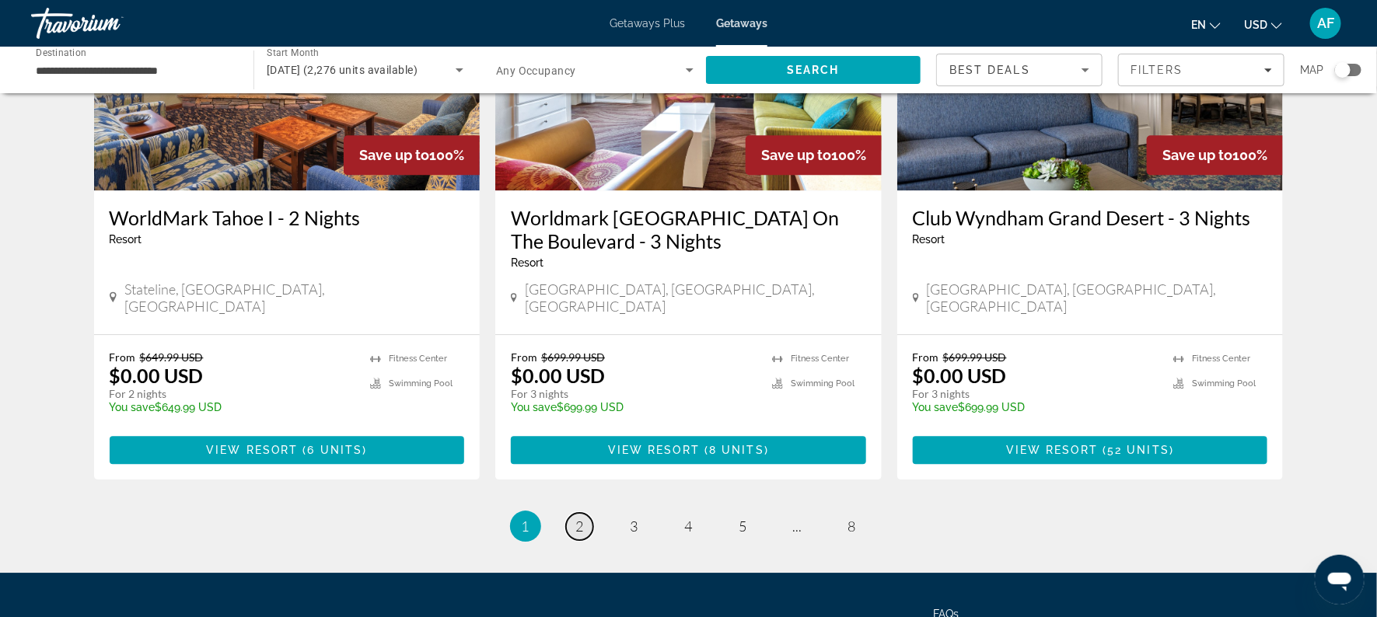
click at [581, 518] on span "2" at bounding box center [580, 526] width 8 height 17
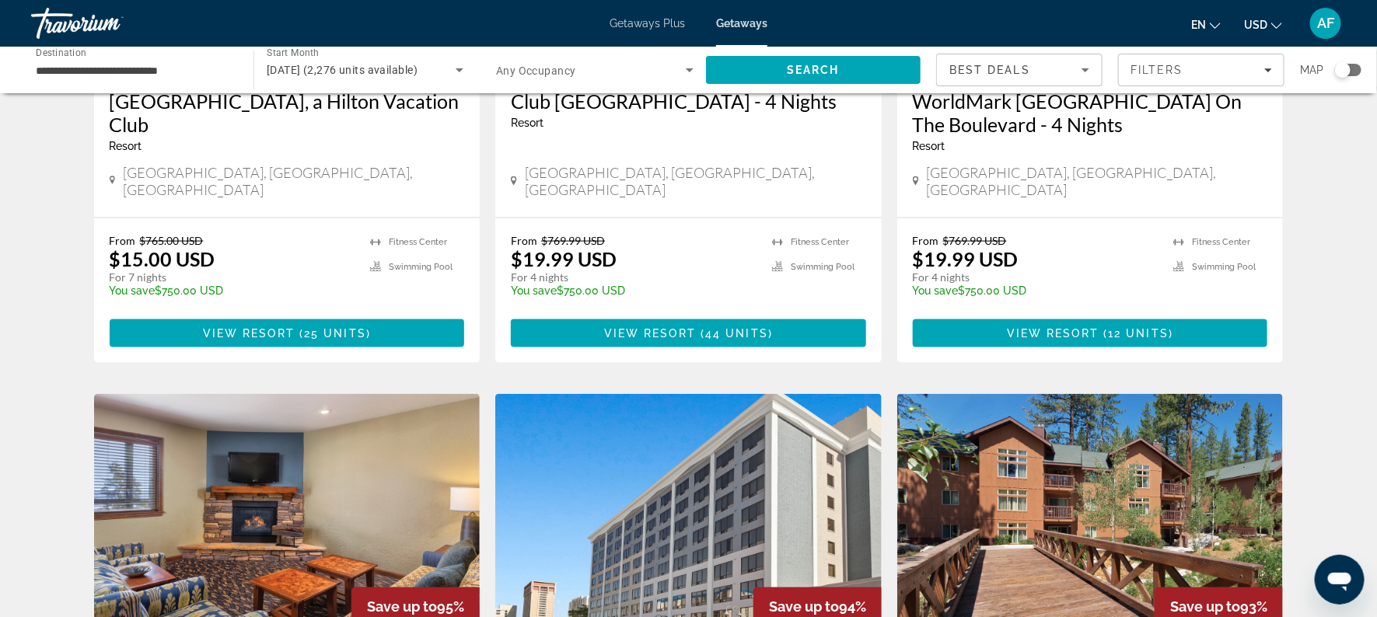
scroll to position [853, 0]
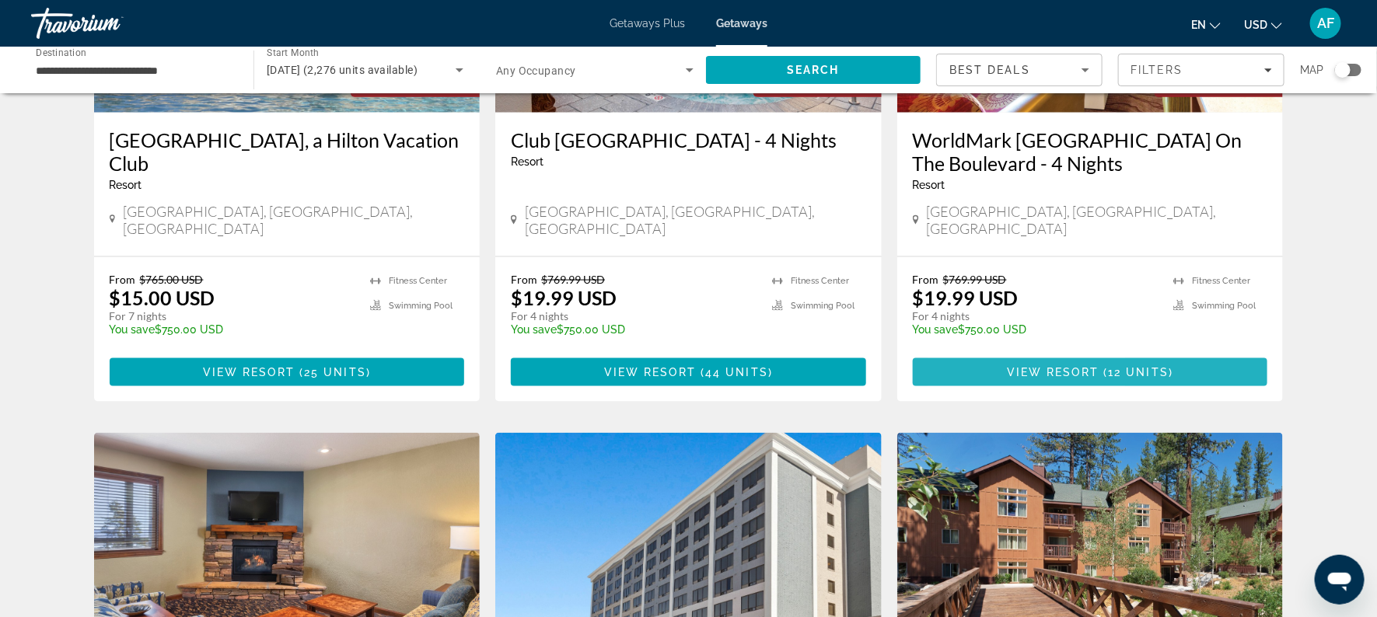
click at [999, 354] on span "Main content" at bounding box center [1090, 372] width 355 height 37
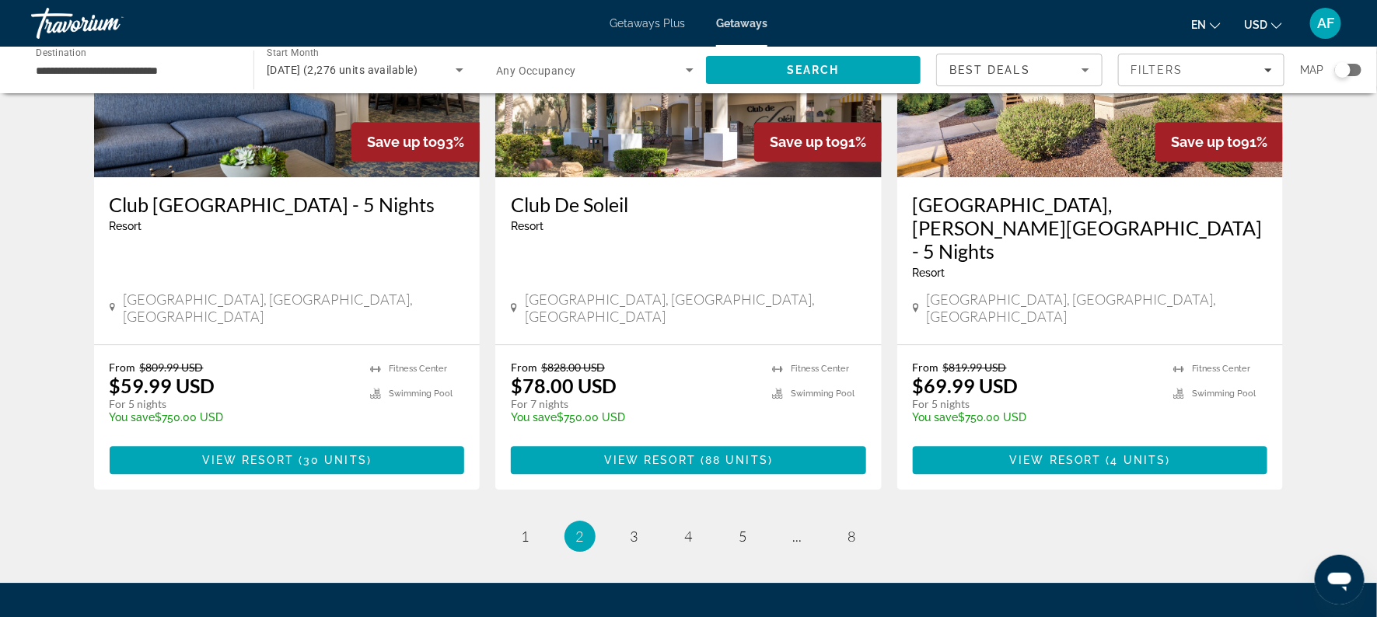
scroll to position [1908, 0]
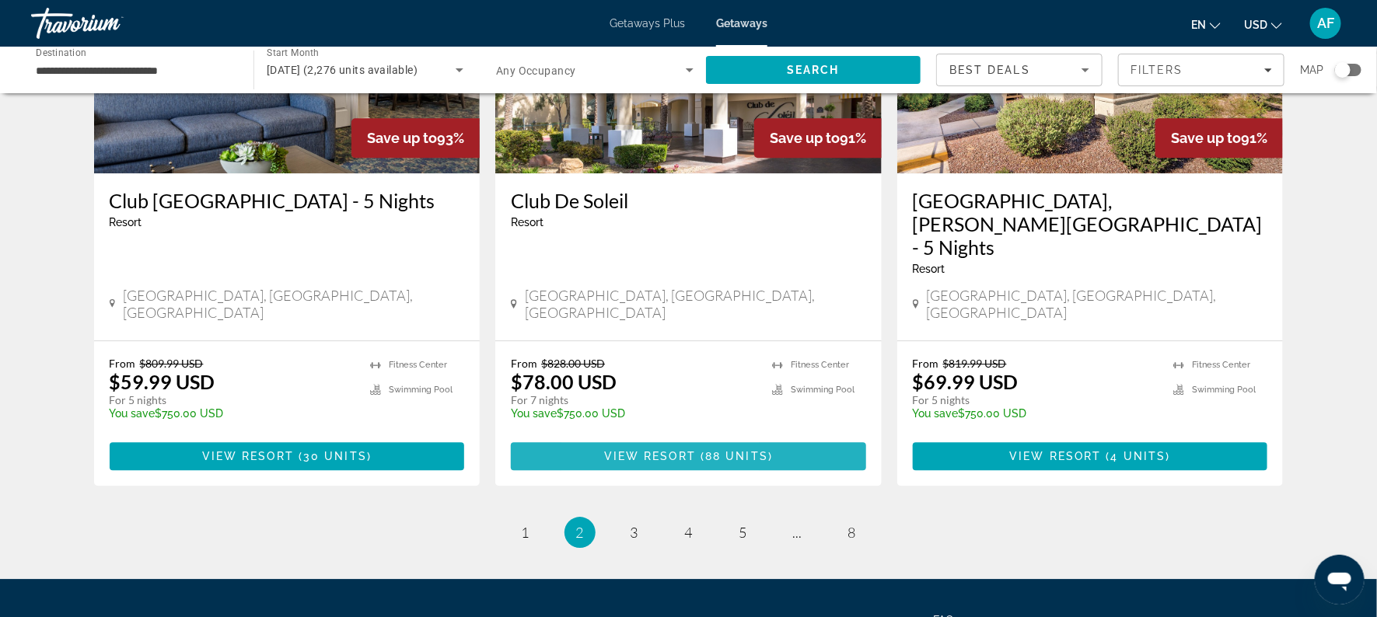
click at [615, 450] on span "View Resort" at bounding box center [650, 456] width 92 height 12
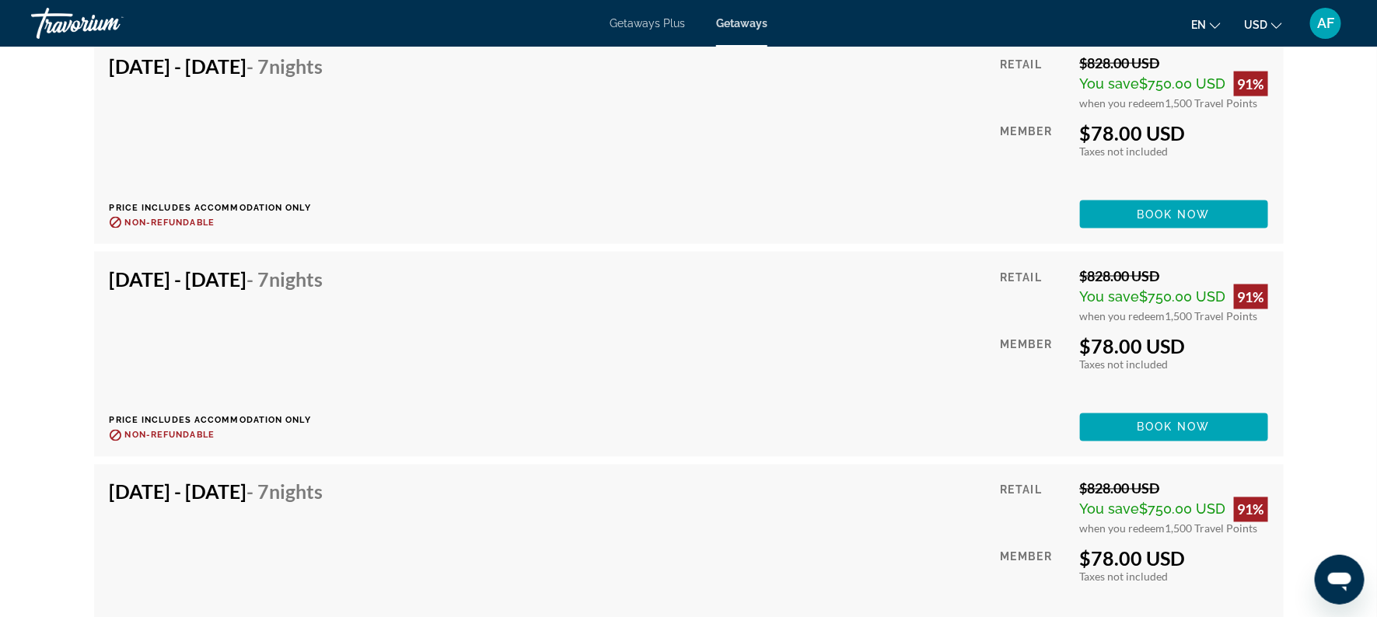
scroll to position [4069, 0]
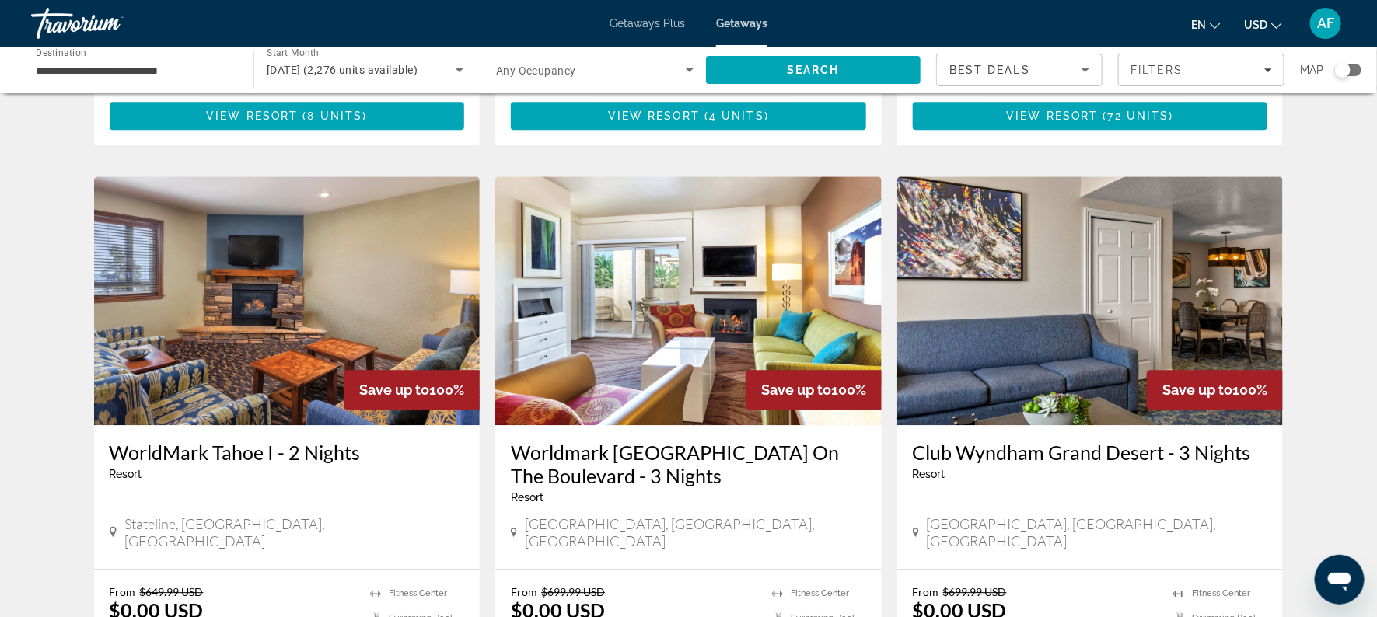
scroll to position [1967, 0]
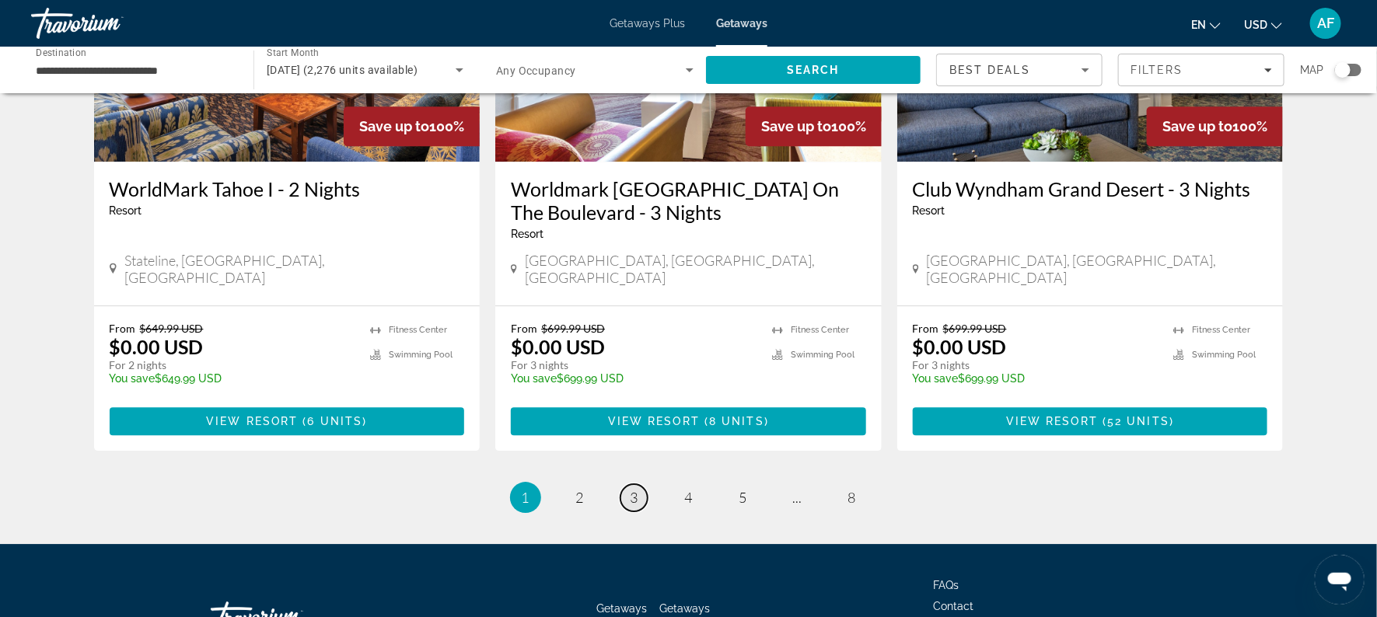
click at [640, 484] on link "page 3" at bounding box center [634, 497] width 27 height 27
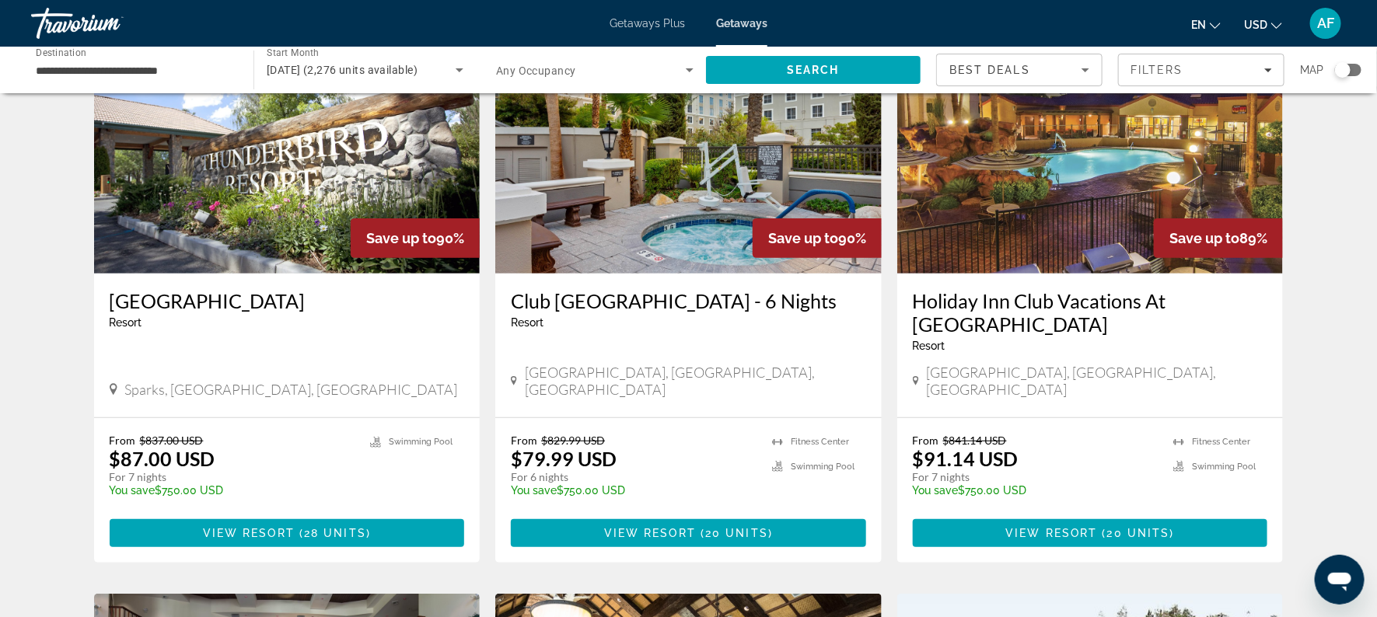
scroll to position [126, 0]
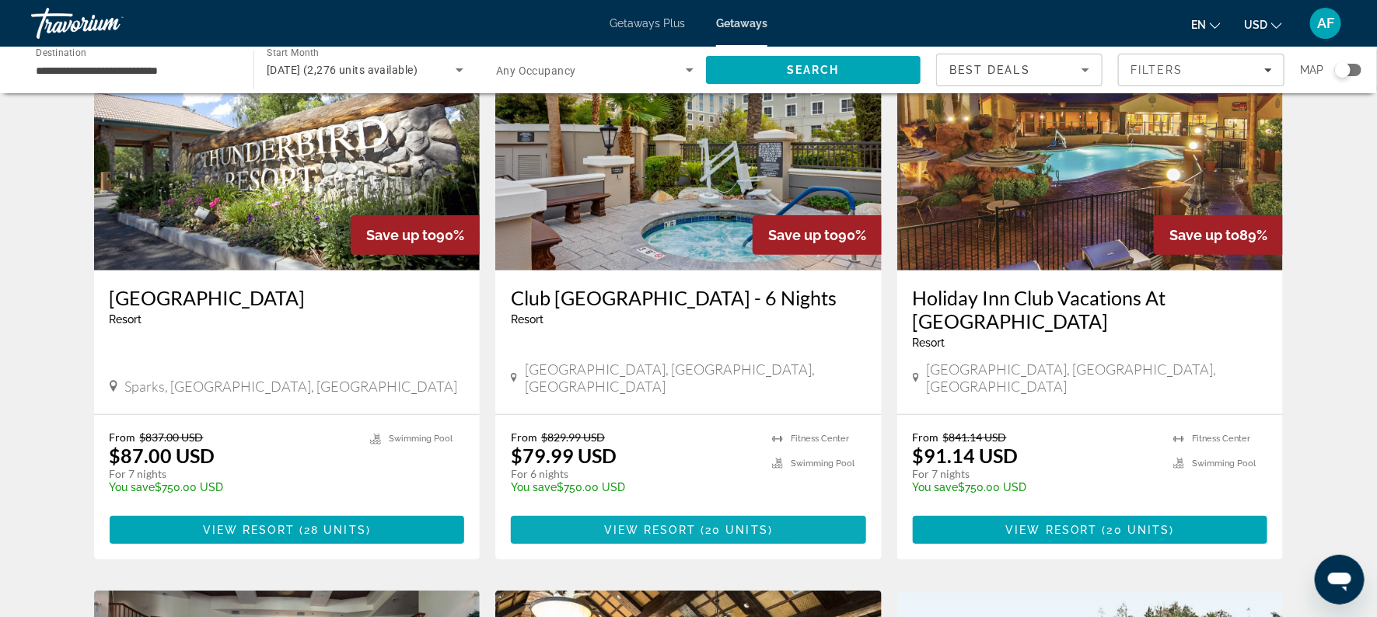
click at [666, 524] on span "View Resort" at bounding box center [650, 530] width 92 height 12
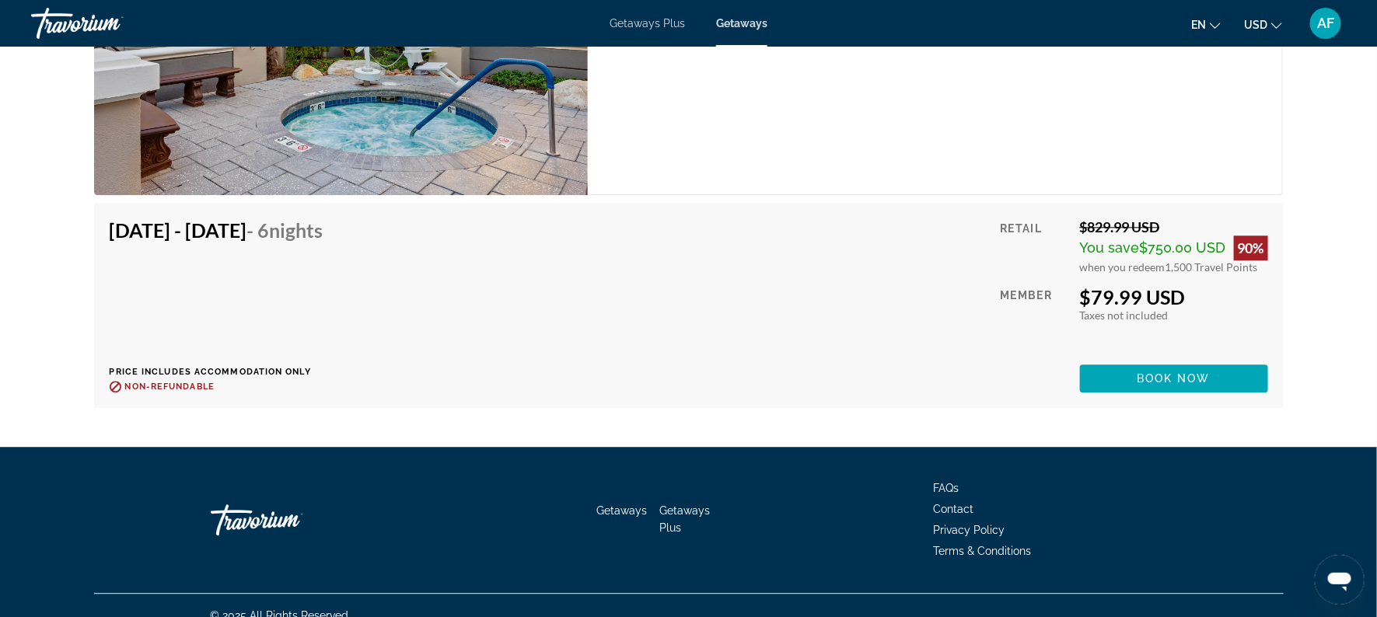
scroll to position [3042, 0]
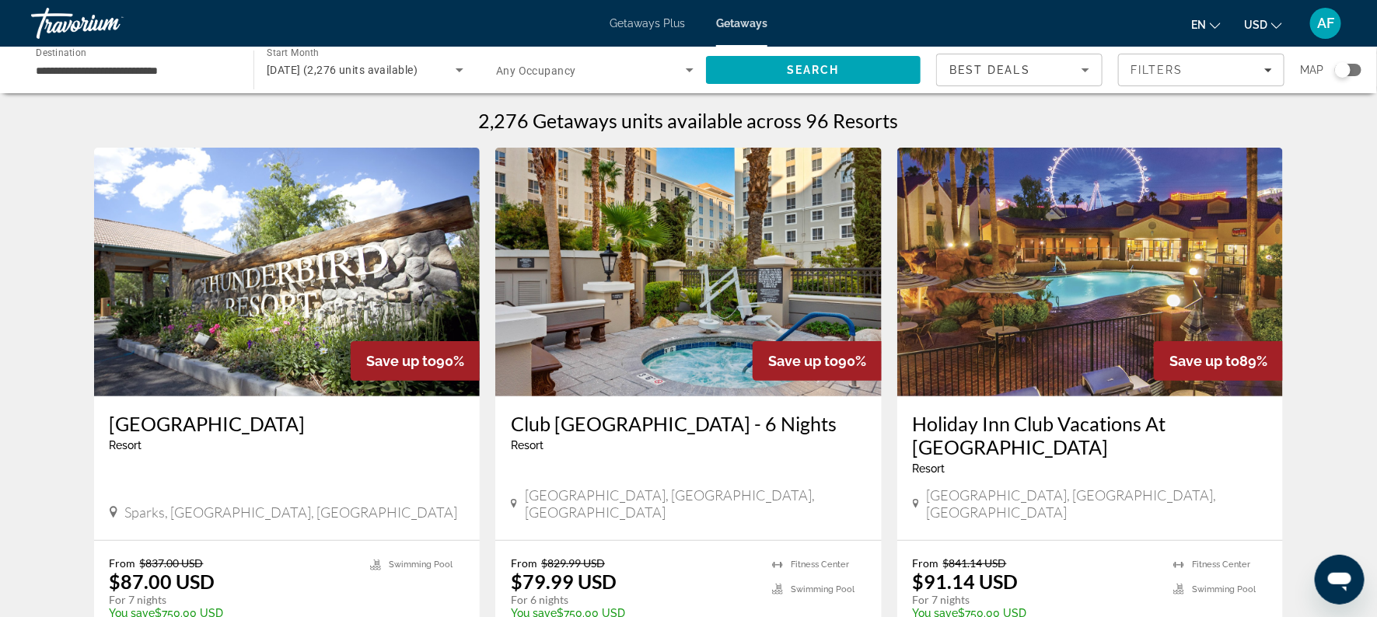
drag, startPoint x: 1376, startPoint y: 199, endPoint x: 1376, endPoint y: 370, distance: 171.1
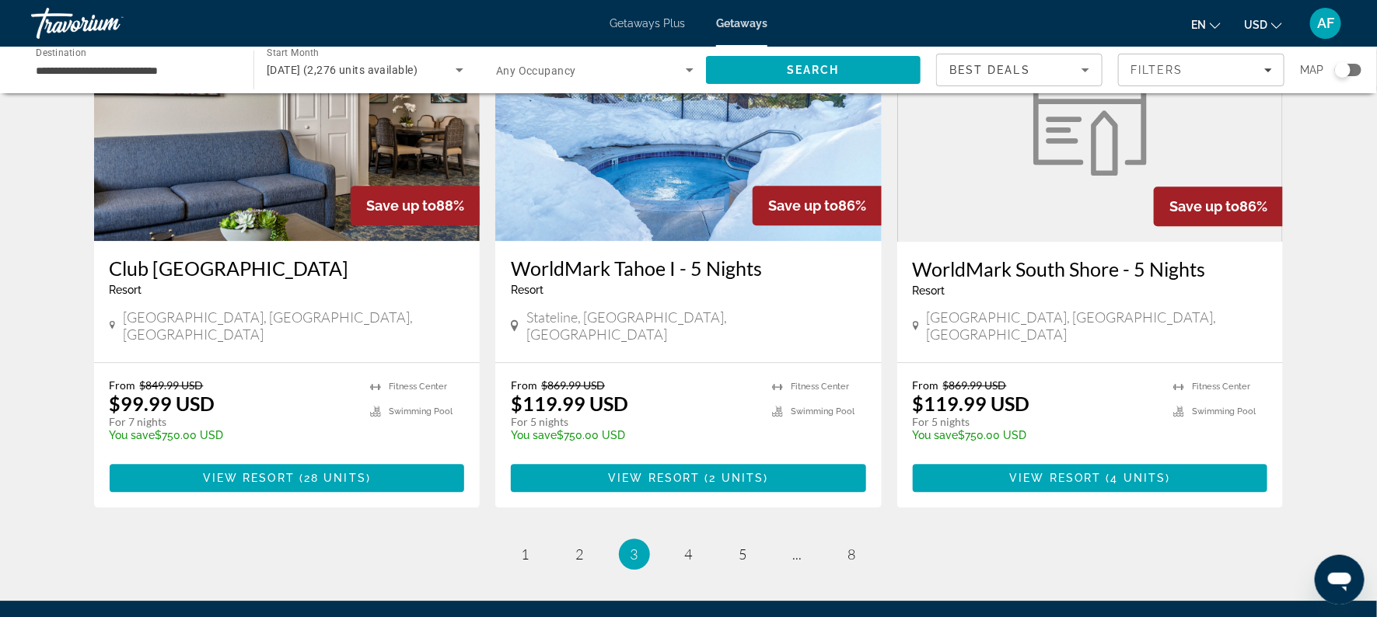
scroll to position [1864, 0]
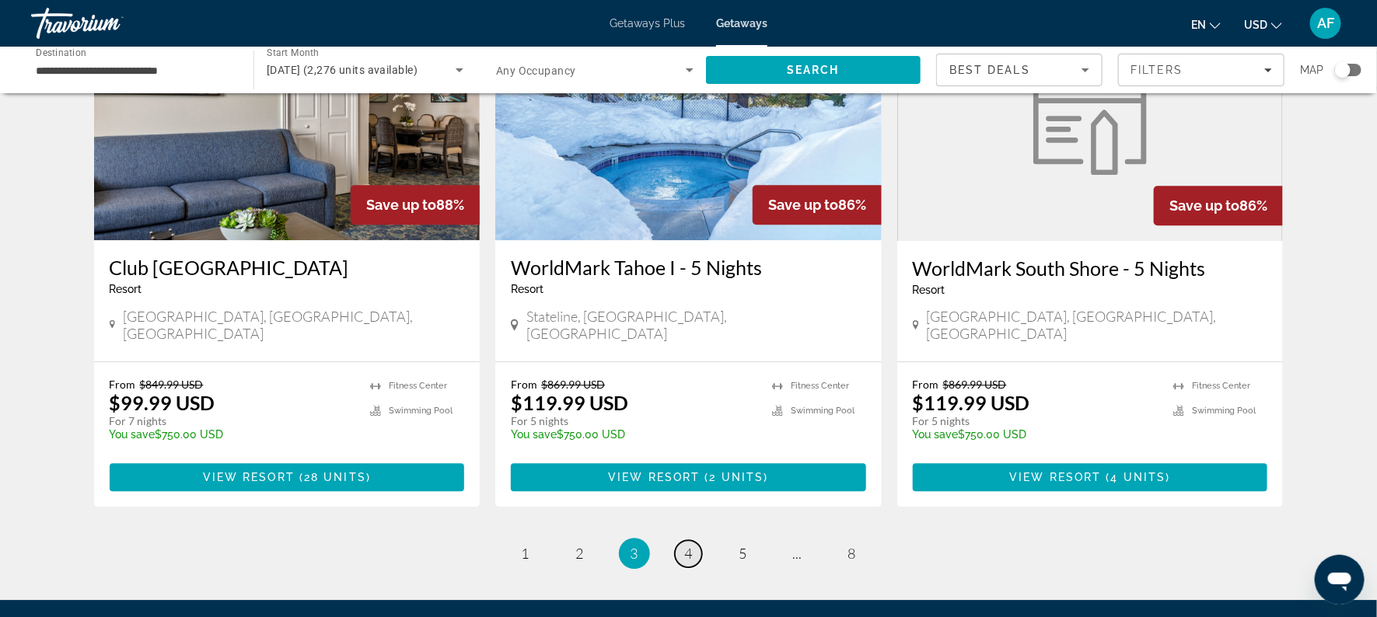
click at [688, 545] on span "4" at bounding box center [689, 553] width 8 height 17
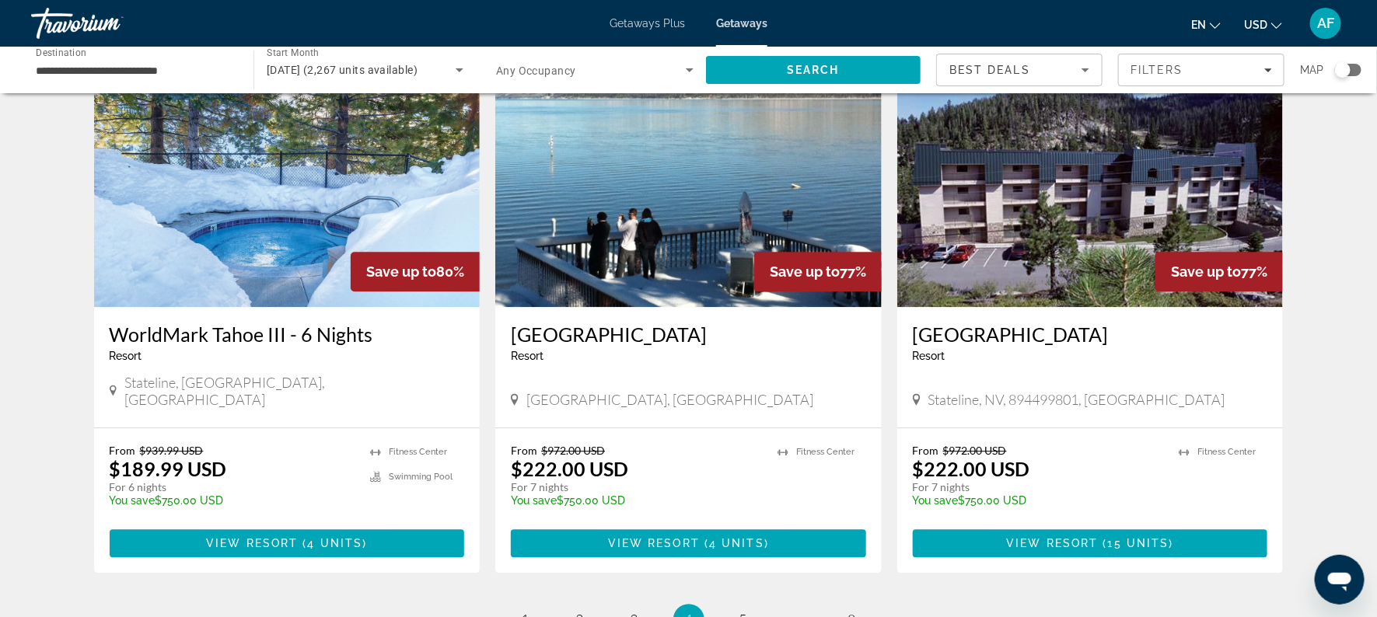
scroll to position [1753, 0]
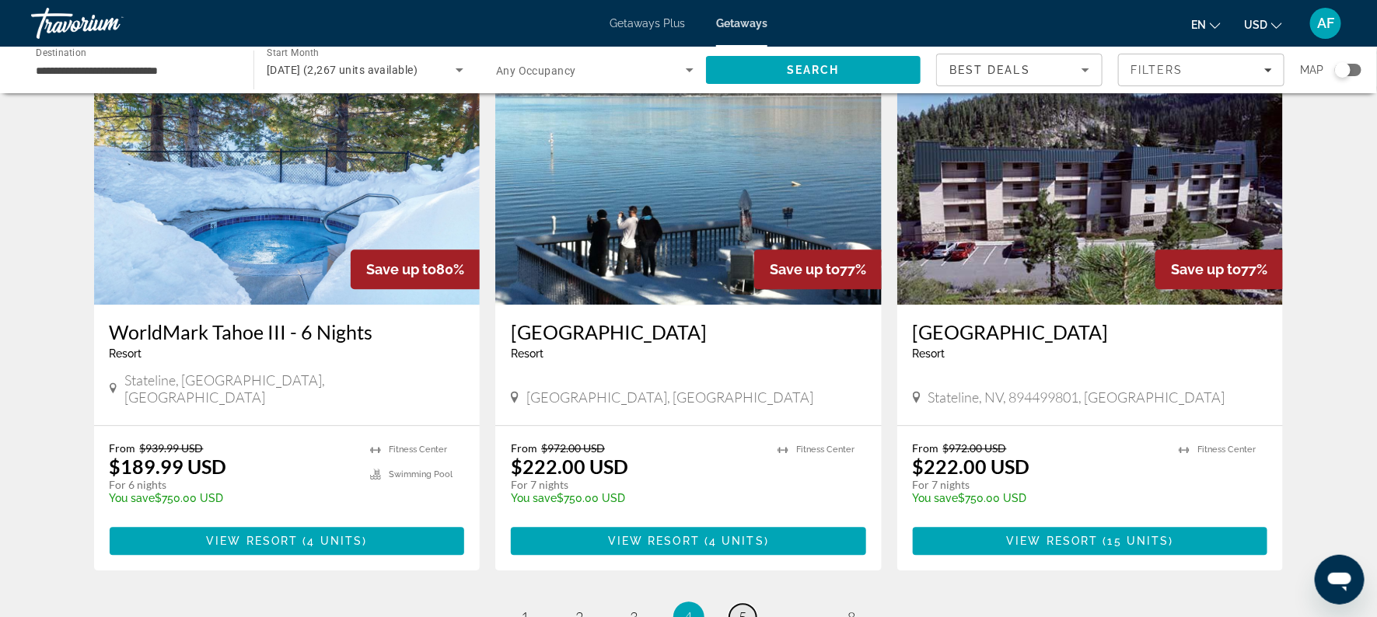
click at [740, 609] on span "5" at bounding box center [744, 617] width 8 height 17
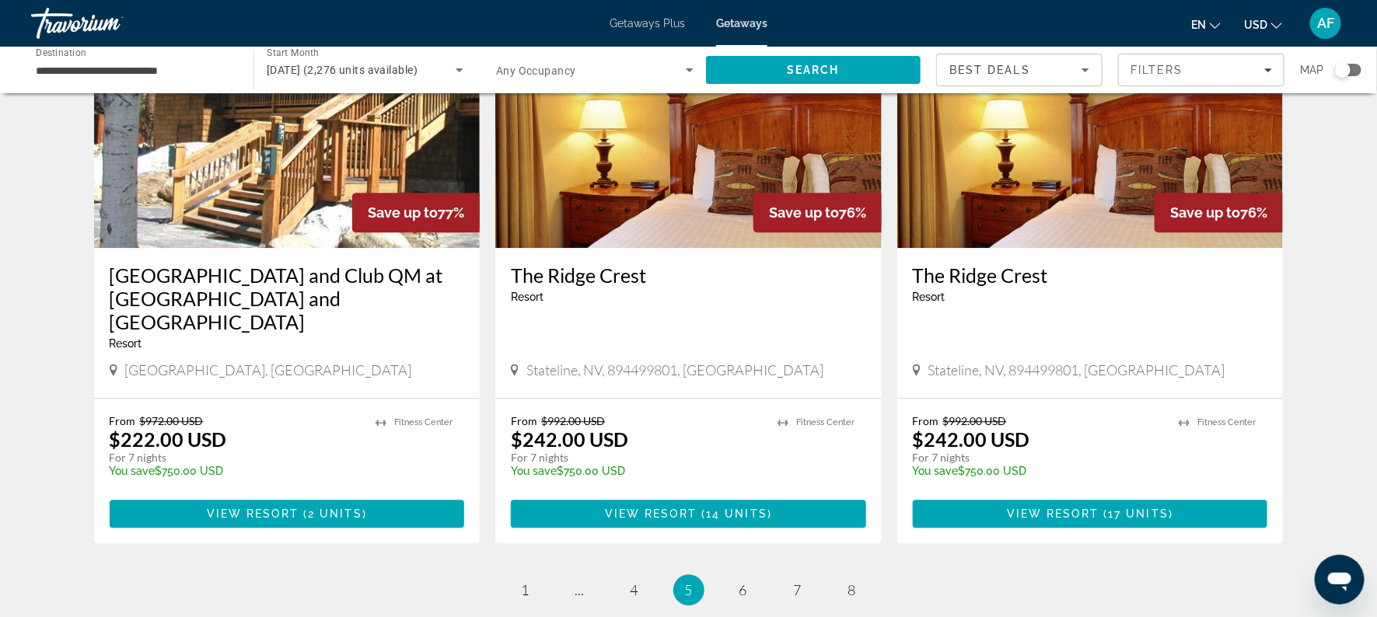
scroll to position [1785, 0]
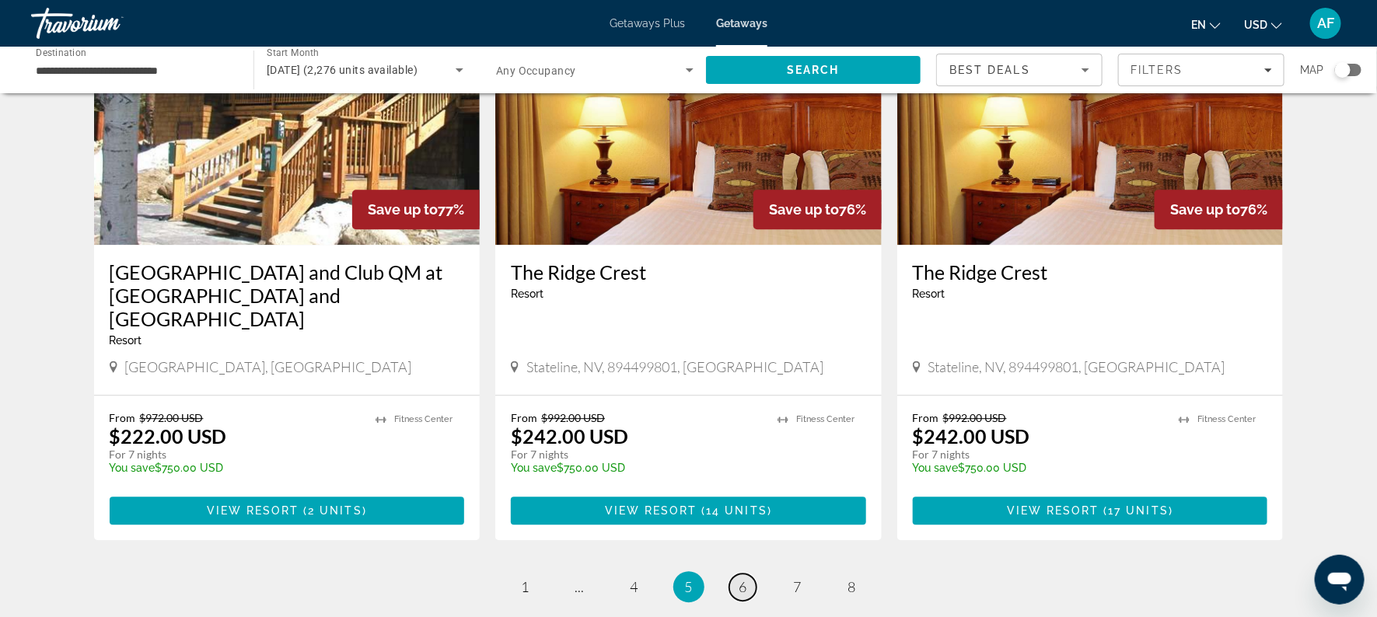
click at [747, 579] on span "6" at bounding box center [744, 587] width 8 height 17
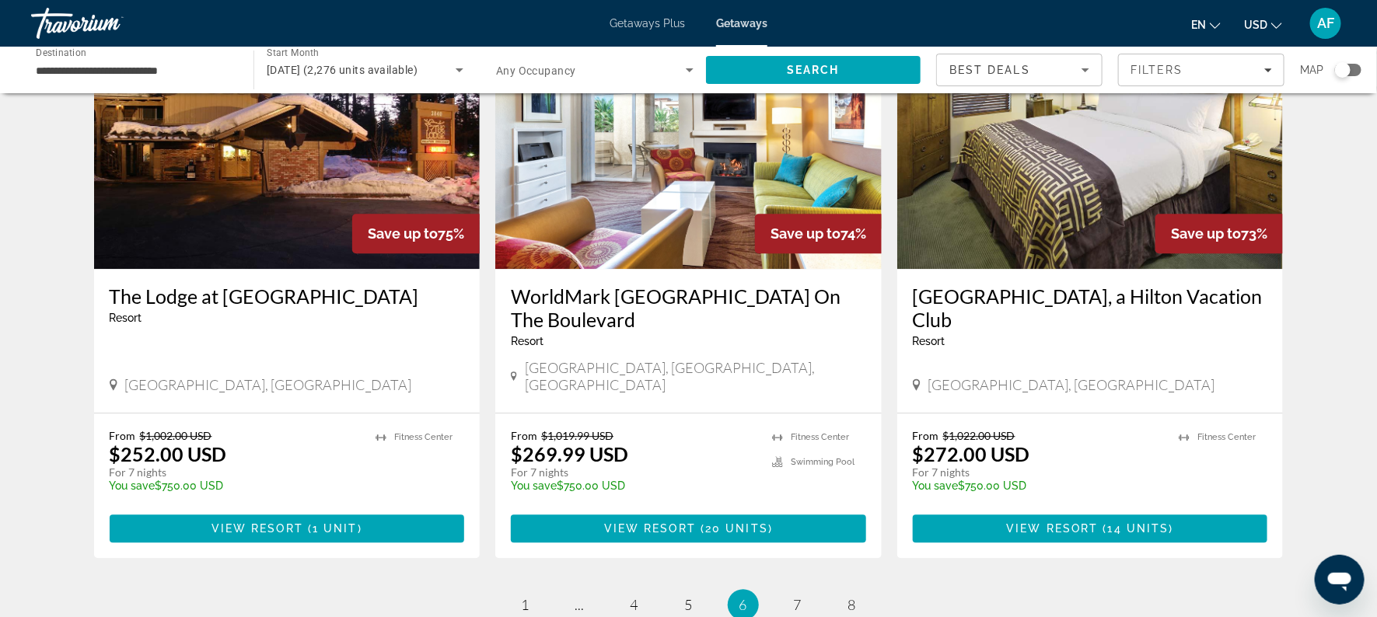
scroll to position [1804, 0]
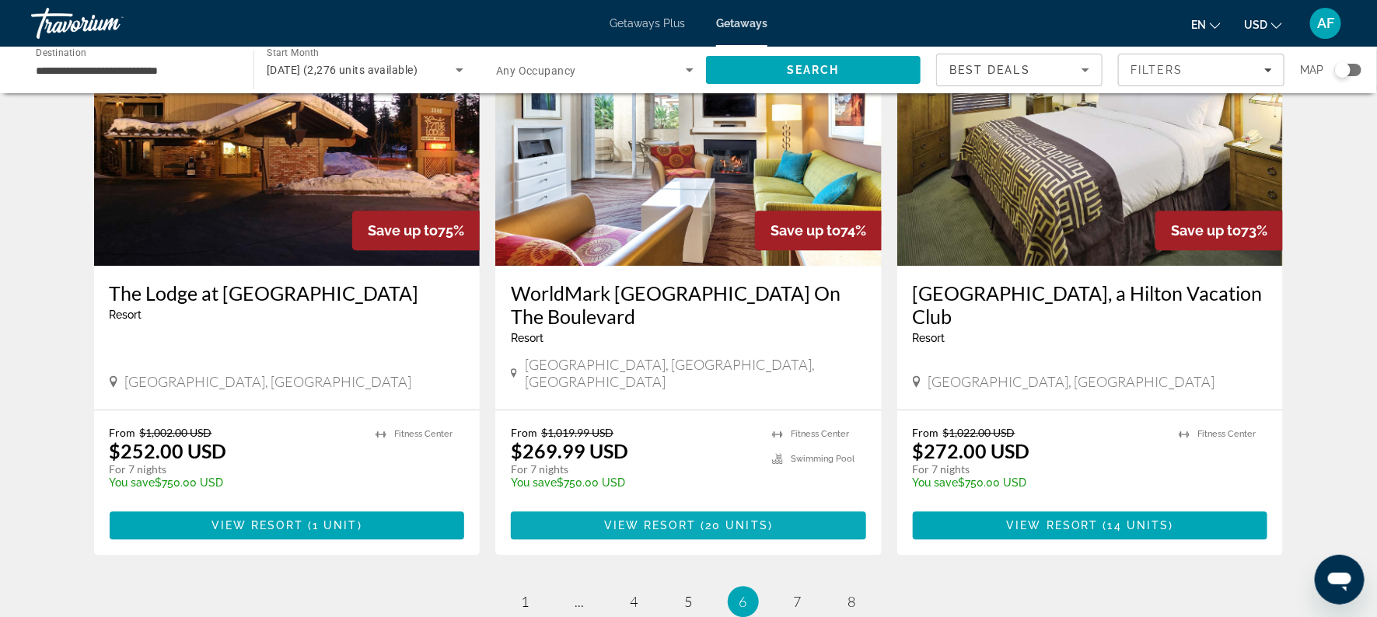
click at [680, 507] on span "Main content" at bounding box center [688, 525] width 355 height 37
